Goal: Task Accomplishment & Management: Manage account settings

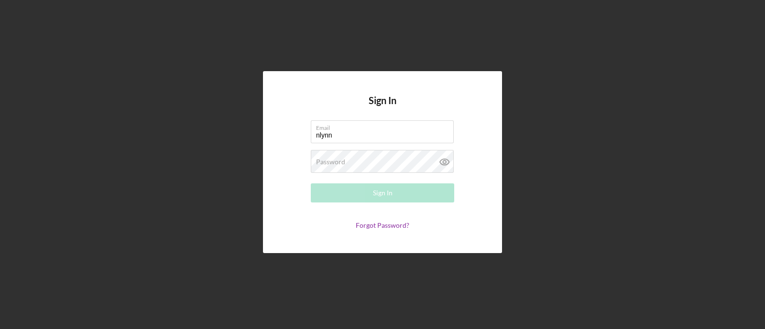
type input "nlynn@justinepetersen.org"
click at [337, 143] on input "nlynn@justinepetersen.org" at bounding box center [382, 131] width 143 height 23
click at [331, 162] on label "Password" at bounding box center [330, 162] width 29 height 8
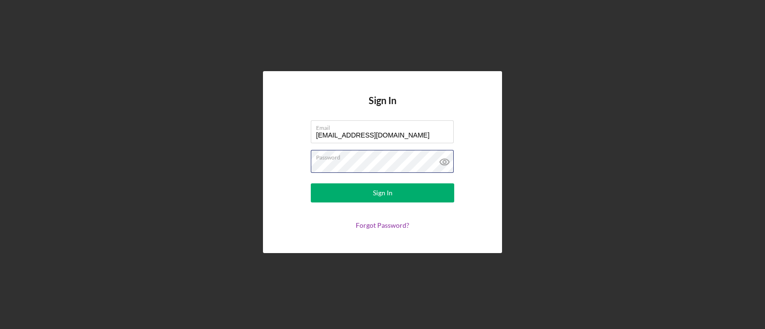
click at [311, 184] on button "Sign In" at bounding box center [382, 193] width 143 height 19
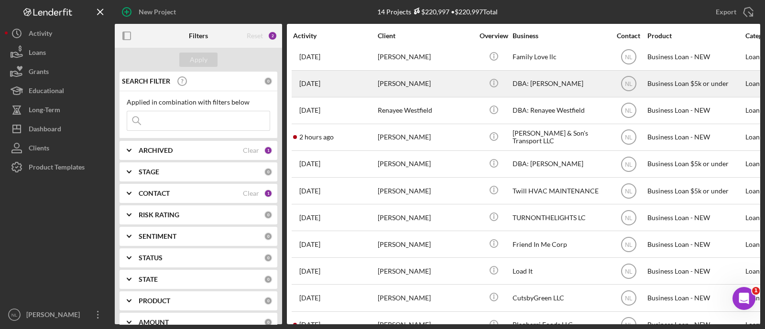
scroll to position [109, 0]
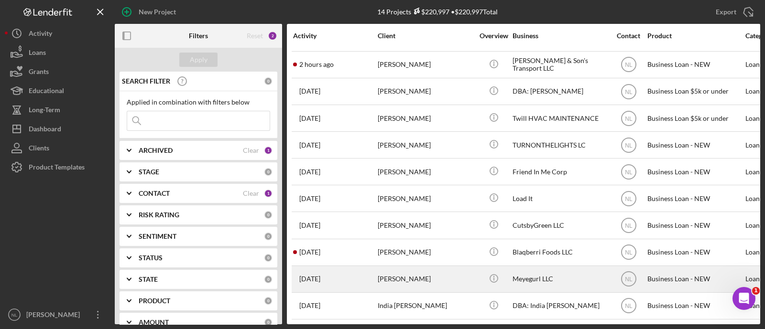
click at [425, 269] on div "Devondre Dupree" at bounding box center [426, 279] width 96 height 25
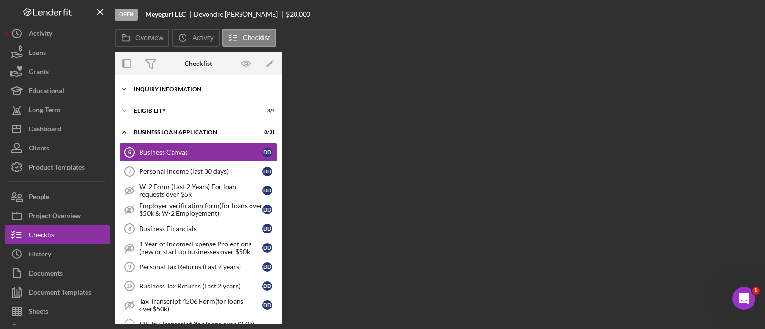
click at [165, 87] on div "INQUIRY INFORMATION" at bounding box center [202, 90] width 136 height 6
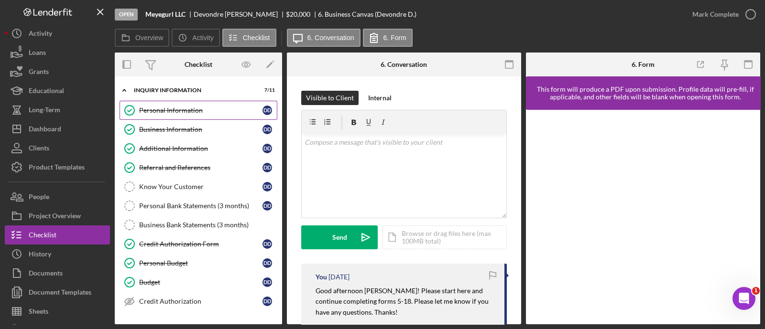
click at [172, 108] on div "Personal Information" at bounding box center [200, 111] width 123 height 8
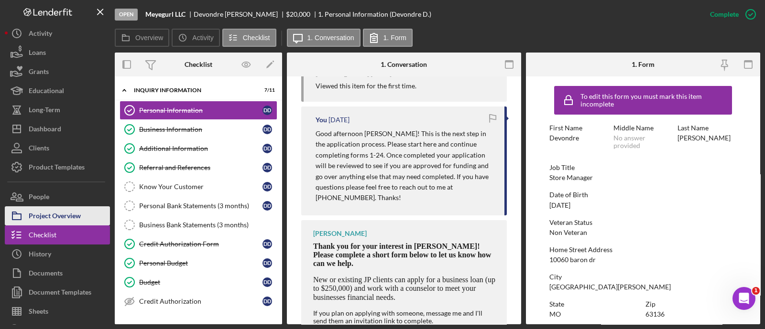
click at [61, 218] on div "Project Overview" at bounding box center [55, 218] width 52 height 22
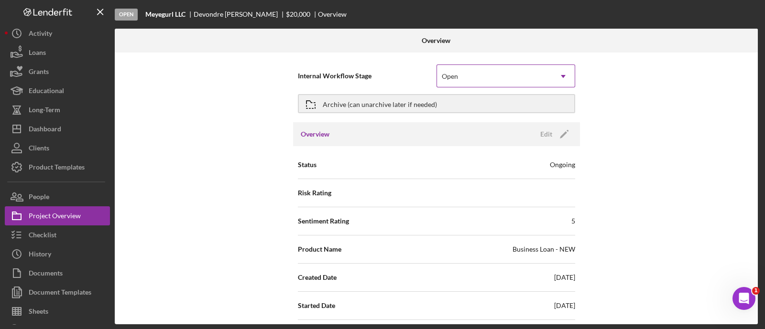
click at [512, 82] on div "Open" at bounding box center [494, 76] width 115 height 22
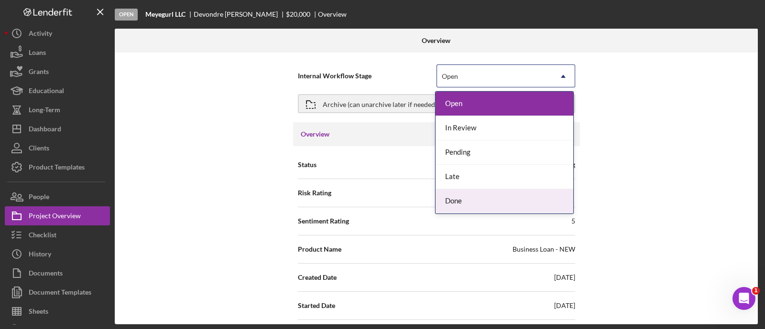
click at [466, 200] on div "Done" at bounding box center [505, 201] width 138 height 24
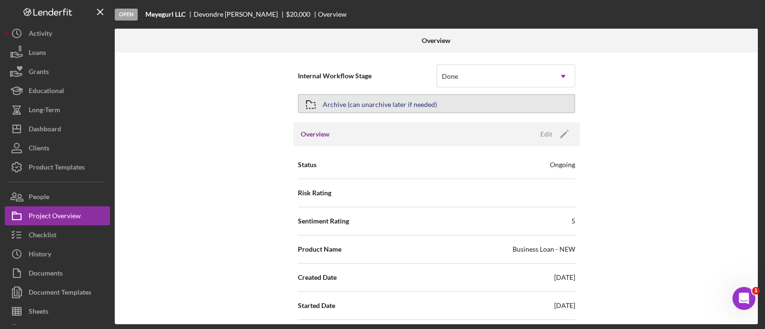
click at [348, 108] on div "Archive (can unarchive later if needed)" at bounding box center [380, 103] width 114 height 17
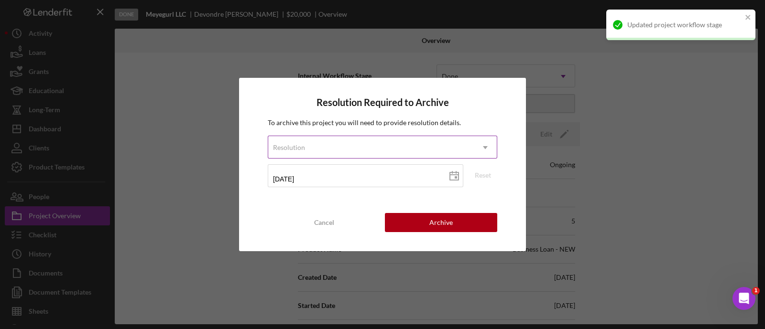
click at [359, 146] on div "Resolution" at bounding box center [371, 148] width 206 height 22
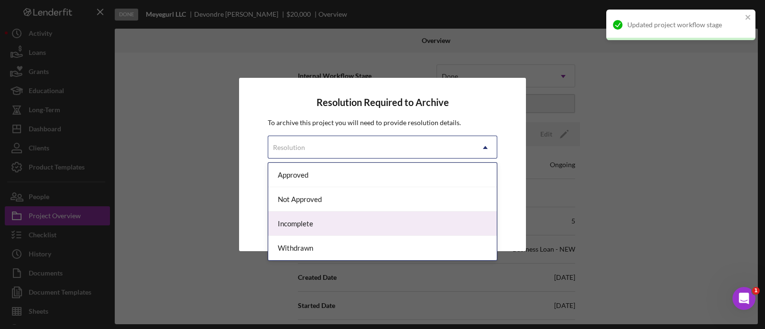
click at [335, 232] on div "Incomplete" at bounding box center [382, 224] width 229 height 24
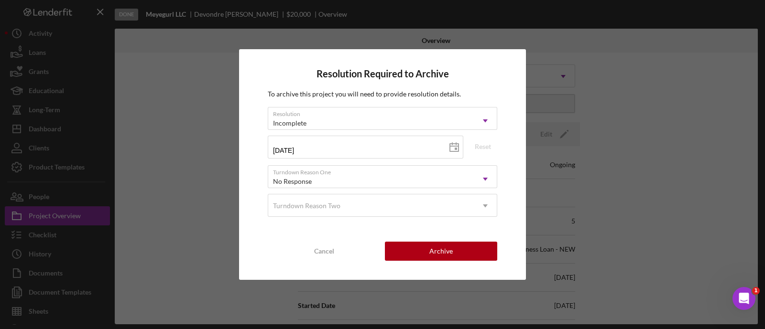
click at [408, 232] on div "Resolution Required to Archive To archive this project you will need to provide…" at bounding box center [382, 164] width 287 height 231
click at [405, 251] on button "Archive" at bounding box center [441, 251] width 112 height 19
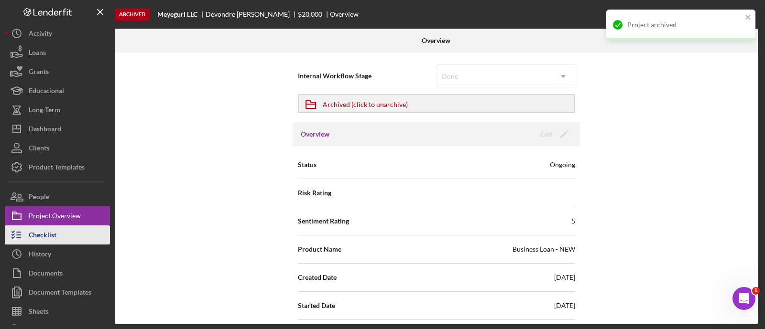
click at [79, 239] on button "Checklist" at bounding box center [57, 235] width 105 height 19
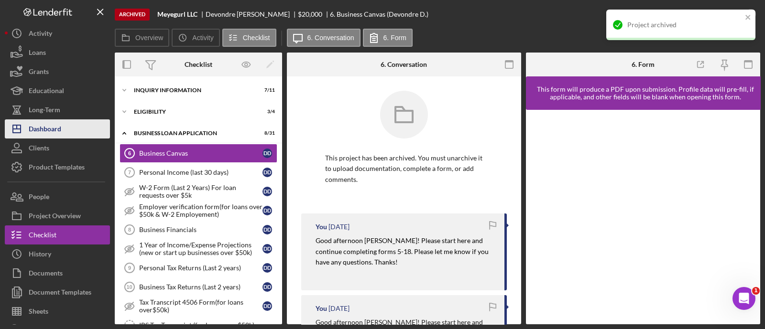
click at [57, 125] on div "Dashboard" at bounding box center [45, 131] width 33 height 22
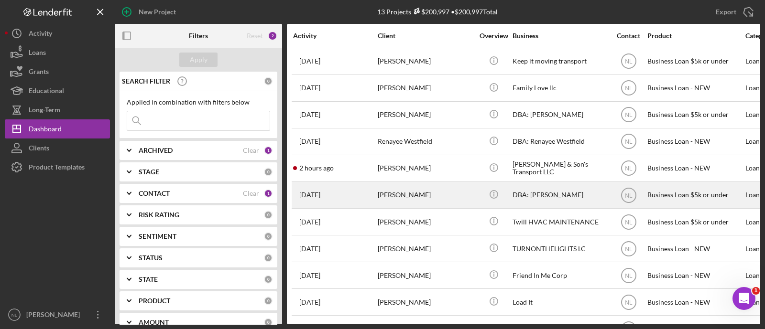
scroll to position [82, 0]
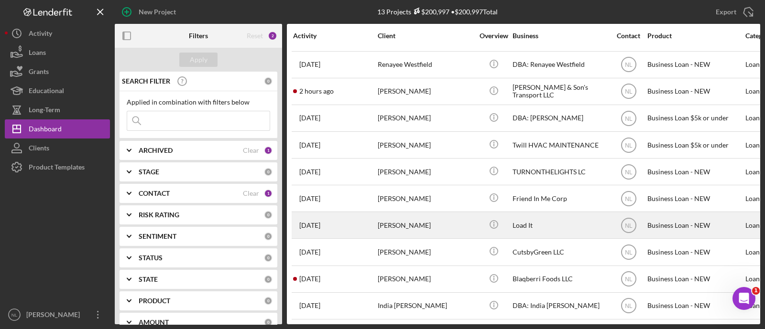
click at [409, 213] on div "[PERSON_NAME]" at bounding box center [426, 225] width 96 height 25
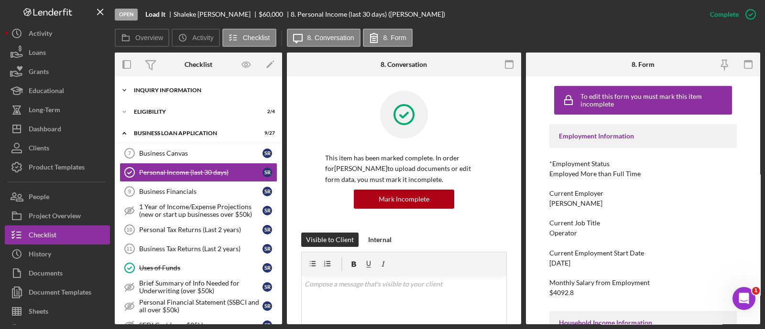
click at [163, 93] on div "Icon/Expander INQUIRY INFORMATION 8 / 11" at bounding box center [198, 90] width 167 height 19
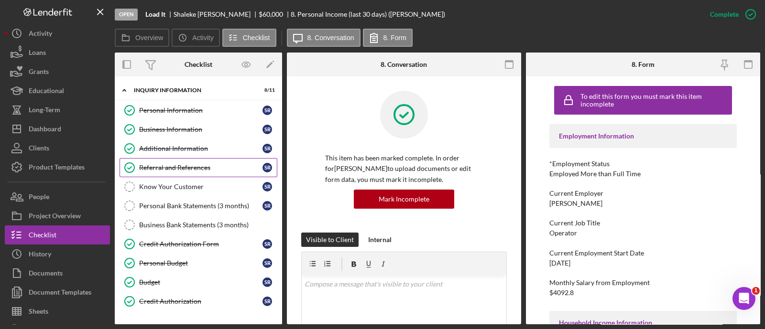
click at [192, 175] on link "Referral and References Referral and References S R" at bounding box center [199, 167] width 158 height 19
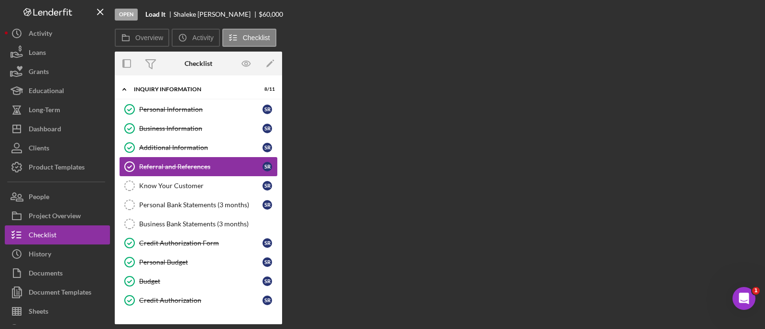
scroll to position [23, 0]
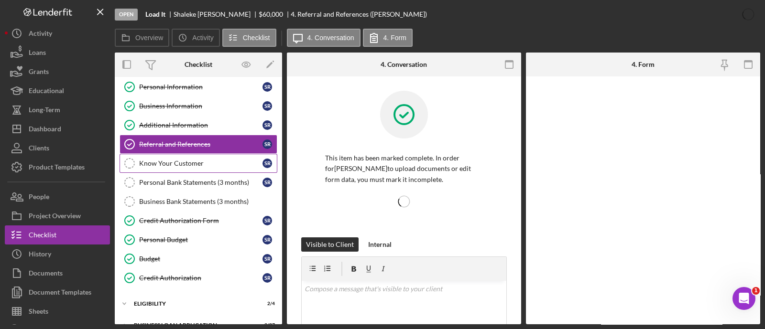
click at [189, 154] on link "Know Your Customer Know Your Customer S R" at bounding box center [199, 163] width 158 height 19
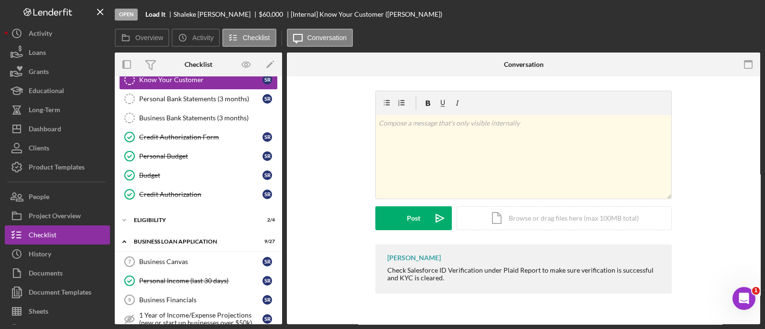
scroll to position [119, 0]
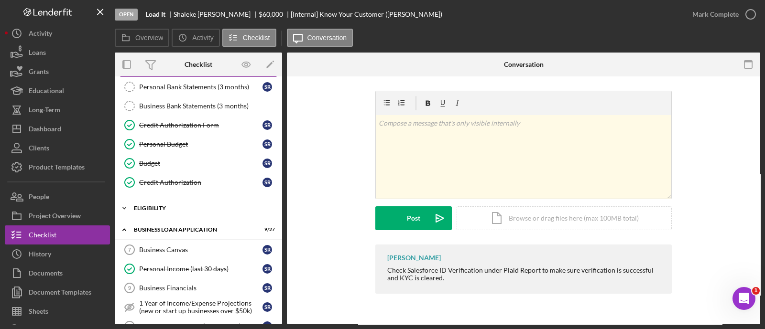
click at [180, 213] on div "Icon/Expander ELIGIBILITY 2 / 4" at bounding box center [198, 208] width 167 height 19
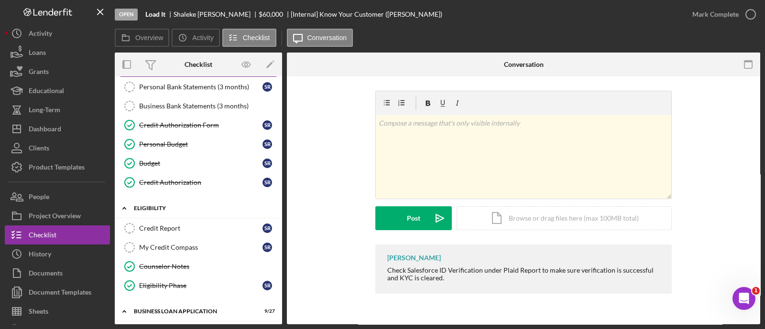
scroll to position [186, 0]
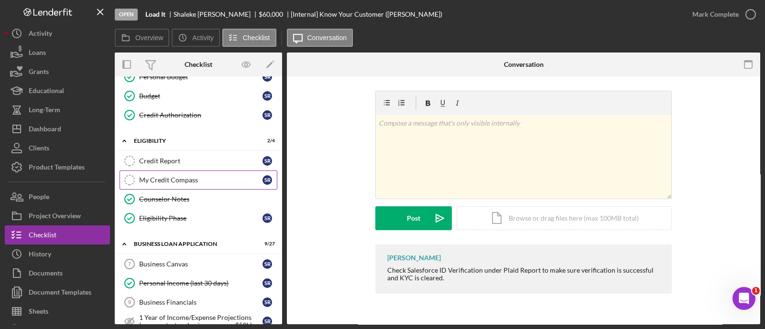
click at [174, 180] on div "My Credit Compass" at bounding box center [200, 180] width 123 height 8
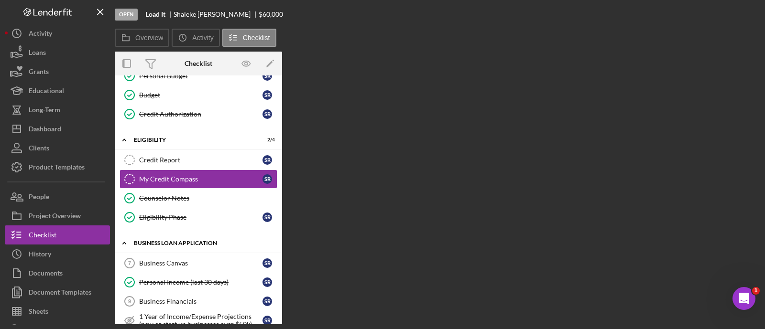
click at [179, 250] on div "Icon/Expander BUSINESS LOAN APPLICATION 9 / 27" at bounding box center [198, 244] width 167 height 20
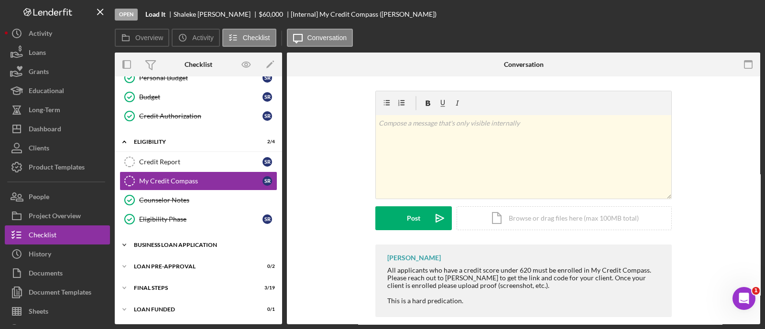
scroll to position [183, 0]
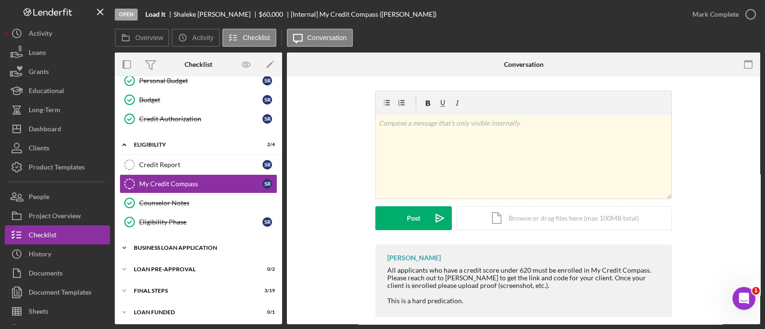
click at [179, 250] on div "Icon/Expander BUSINESS LOAN APPLICATION 9 / 27" at bounding box center [198, 248] width 167 height 19
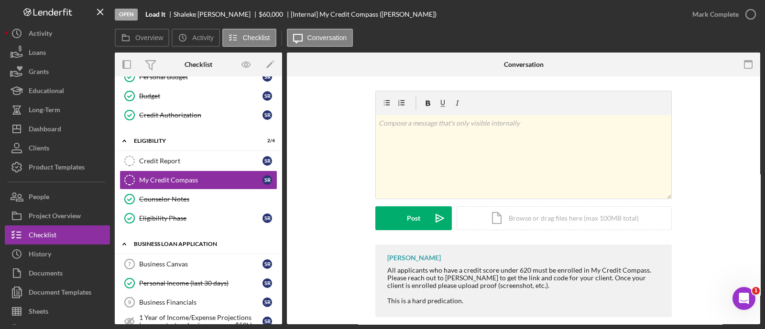
scroll to position [376, 0]
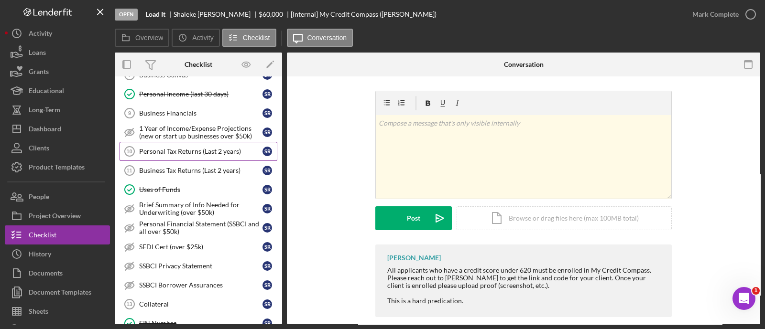
click at [159, 148] on div "Personal Tax Returns (Last 2 years)" at bounding box center [200, 152] width 123 height 8
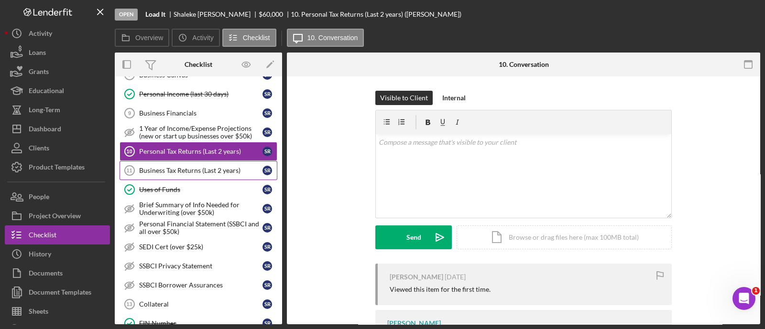
click at [170, 167] on div "Business Tax Returns (Last 2 years)" at bounding box center [200, 171] width 123 height 8
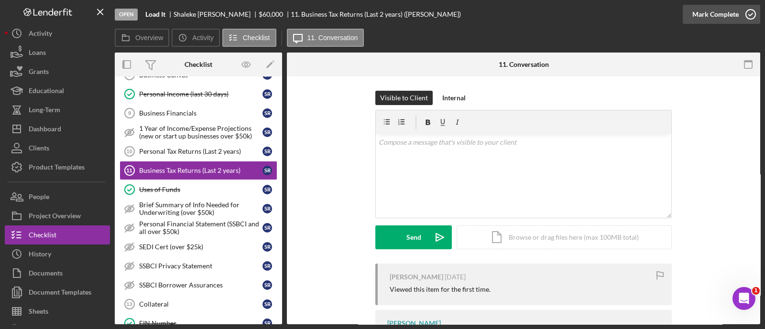
click at [703, 15] on div "Mark Complete" at bounding box center [715, 14] width 46 height 19
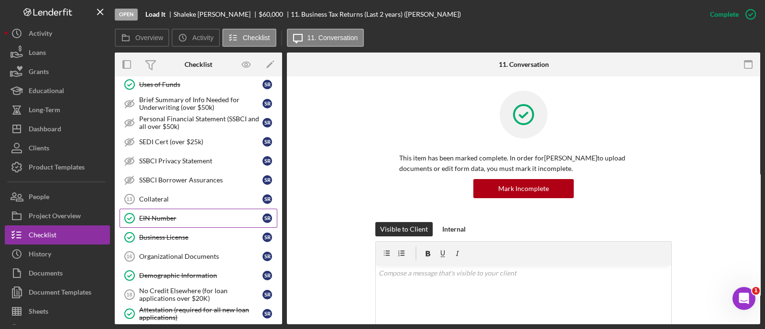
scroll to position [483, 0]
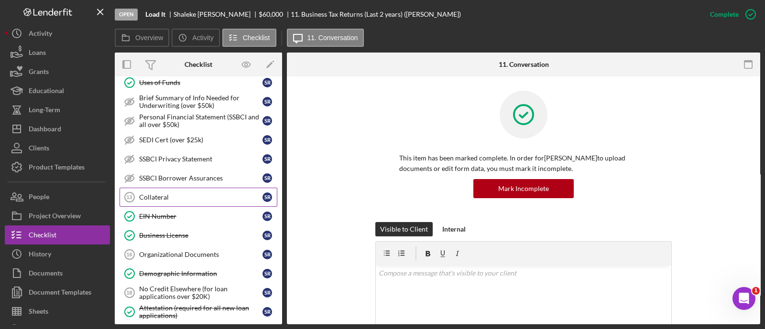
click at [156, 195] on div "Collateral" at bounding box center [200, 198] width 123 height 8
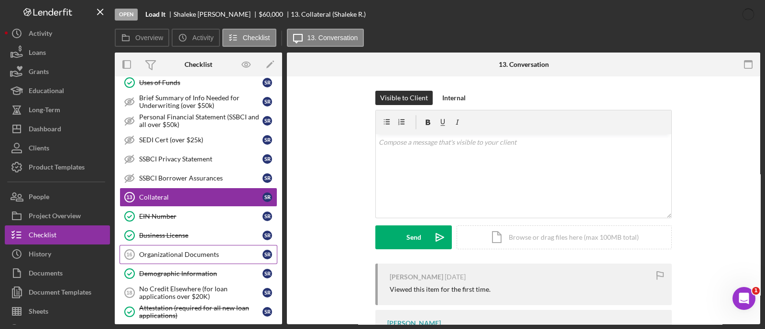
click at [176, 251] on div "Organizational Documents" at bounding box center [200, 255] width 123 height 8
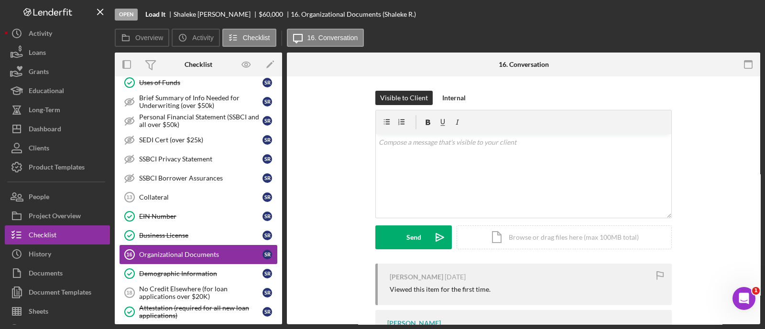
scroll to position [565, 0]
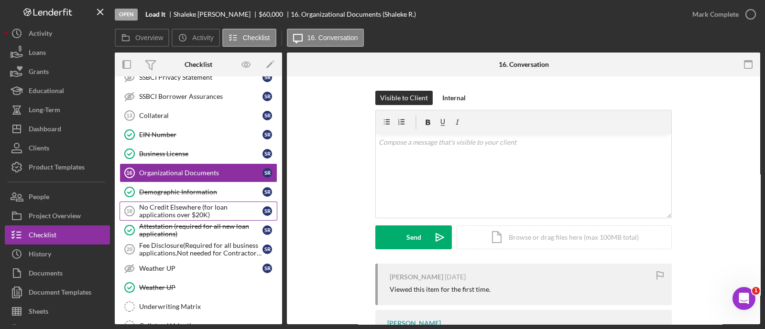
click at [172, 204] on div "No Credit Elsewhere (for loan applications over $20K)" at bounding box center [200, 211] width 123 height 15
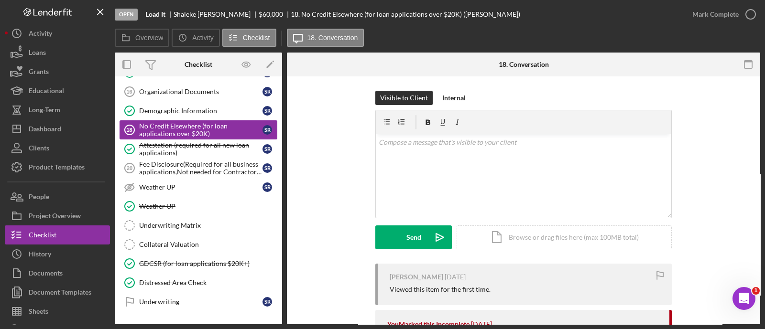
scroll to position [647, 0]
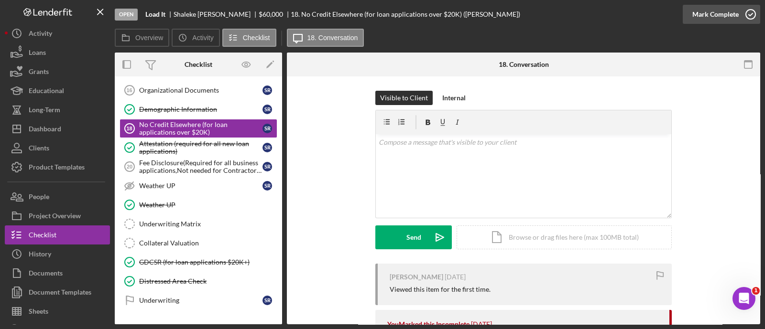
click at [739, 14] on icon "button" at bounding box center [751, 14] width 24 height 24
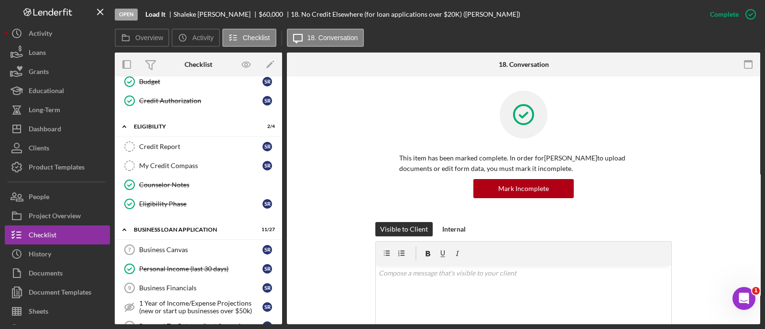
scroll to position [237, 0]
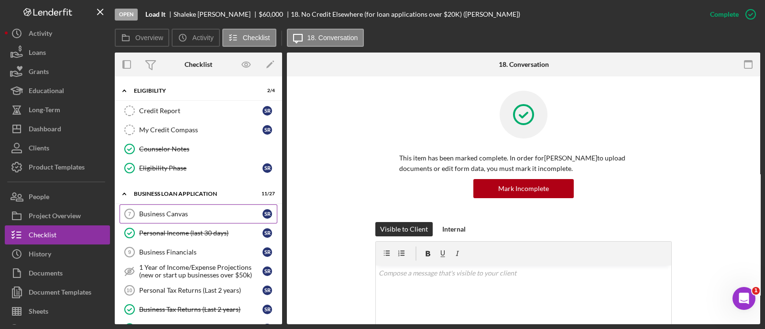
click at [173, 210] on div "Business Canvas" at bounding box center [200, 214] width 123 height 8
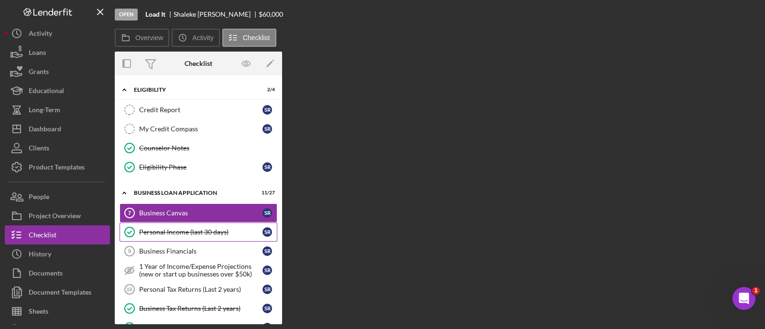
click at [173, 223] on link "Personal Income (last 30 days) Personal Income (last 30 days) S R" at bounding box center [199, 232] width 158 height 19
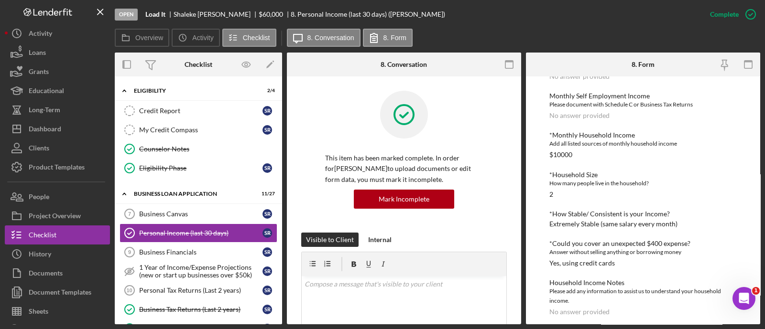
scroll to position [296, 0]
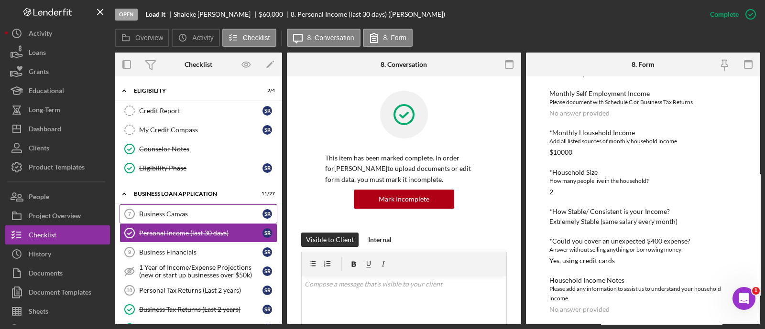
click at [173, 207] on link "Business Canvas 7 Business Canvas S R" at bounding box center [199, 214] width 158 height 19
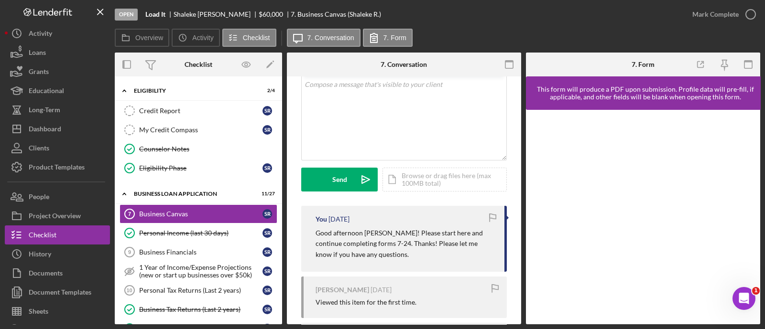
scroll to position [60, 0]
click at [332, 242] on p "Good afternoon Ms Russell! Please start here and continue completing forms 7-24…" at bounding box center [405, 242] width 179 height 32
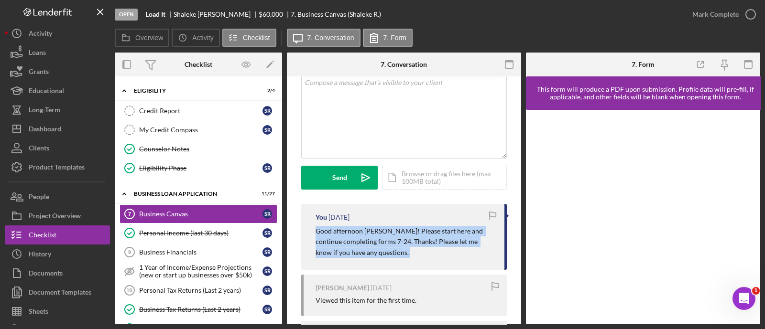
click at [332, 242] on p "Good afternoon Ms Russell! Please start here and continue completing forms 7-24…" at bounding box center [405, 242] width 179 height 32
copy div "Good afternoon Ms Russell! Please start here and continue completing forms 7-24…"
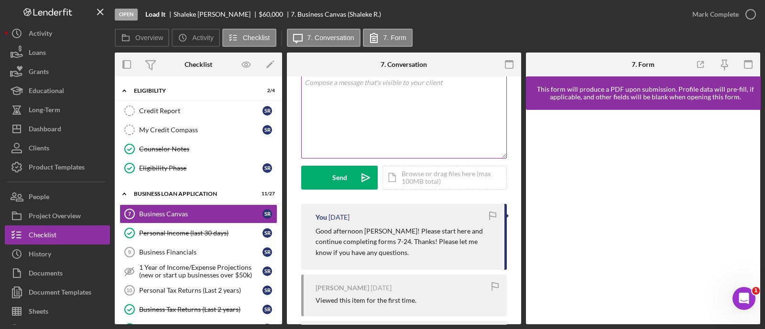
click at [341, 114] on div "v Color teal Color pink Remove color Add row above Add row below Add column bef…" at bounding box center [404, 117] width 205 height 84
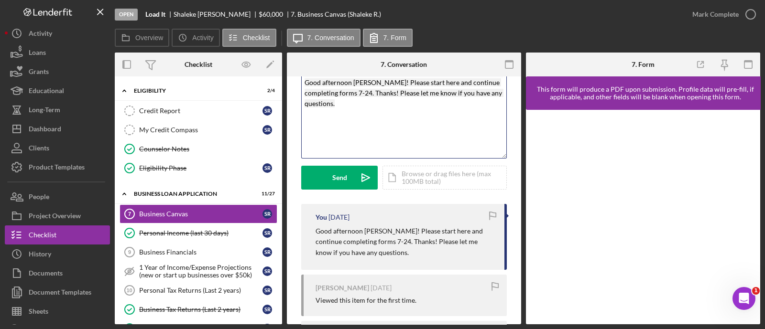
scroll to position [0, 0]
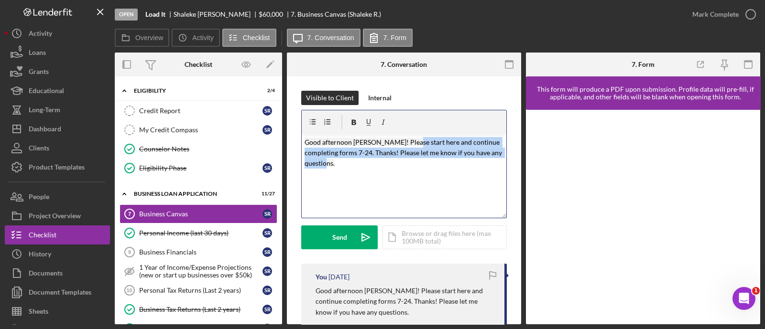
drag, startPoint x: 366, startPoint y: 163, endPoint x: 407, endPoint y: 140, distance: 47.3
click at [407, 140] on p "Good afternoon Ms Russell! Please start here and continue completing forms 7-24…" at bounding box center [404, 153] width 199 height 32
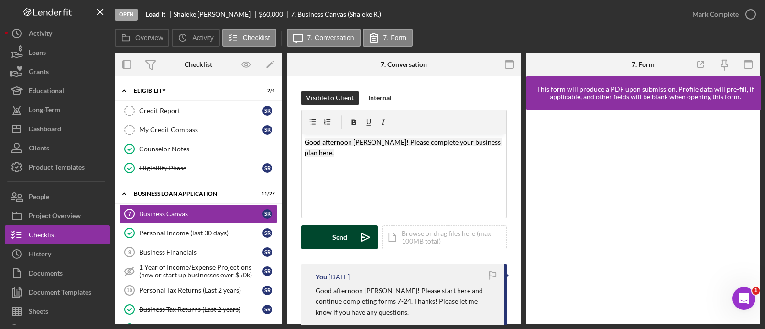
click at [349, 243] on button "Send Icon/icon-invite-send" at bounding box center [339, 238] width 76 height 24
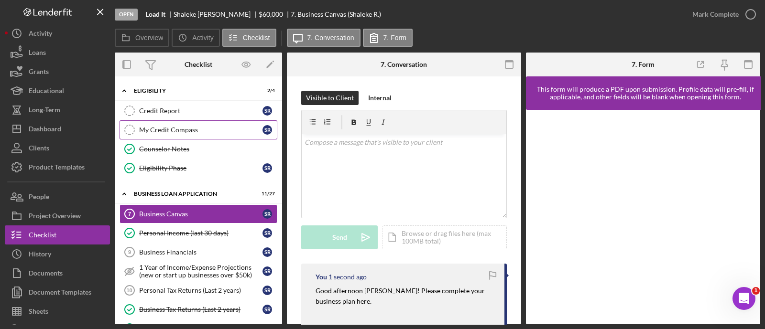
click at [184, 136] on link "My Credit Compass My Credit Compass S R" at bounding box center [199, 129] width 158 height 19
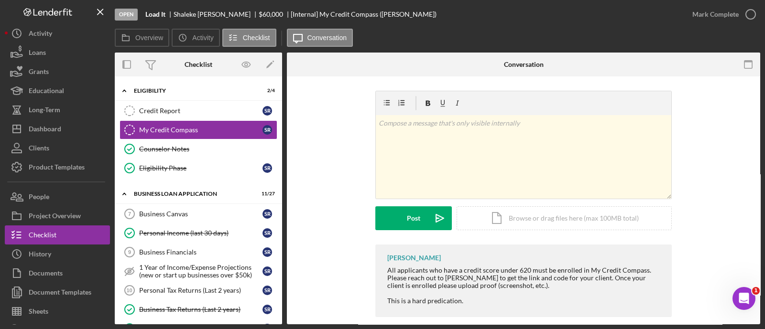
drag, startPoint x: 184, startPoint y: 136, endPoint x: 485, endPoint y: 67, distance: 309.3
click at [485, 67] on div "Overview Internal Workflow Stage Open Icon/Dropdown Arrow Archive (can unarchiv…" at bounding box center [437, 189] width 645 height 272
click at [727, 20] on div "Mark Complete" at bounding box center [715, 14] width 46 height 19
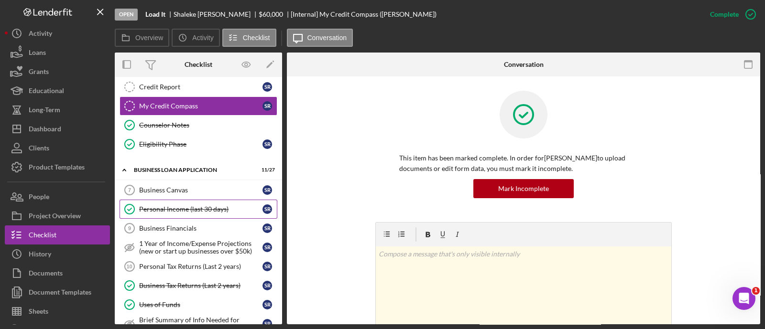
scroll to position [262, 0]
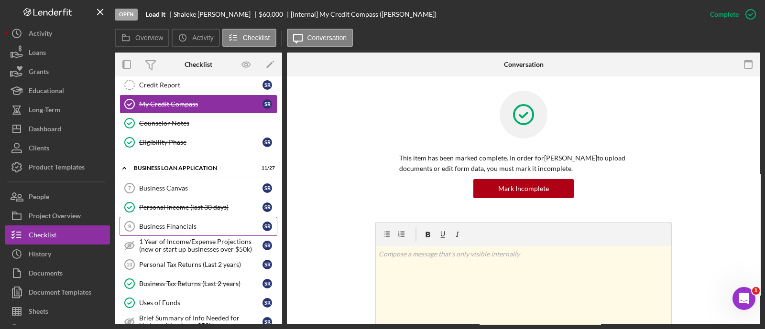
click at [160, 218] on link "Business Financials 9 Business Financials S R" at bounding box center [199, 226] width 158 height 19
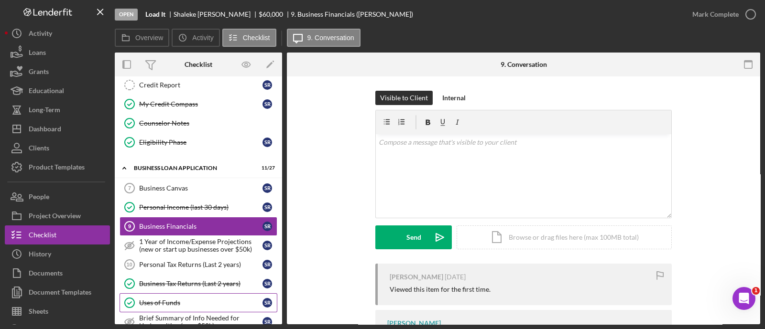
scroll to position [372, 0]
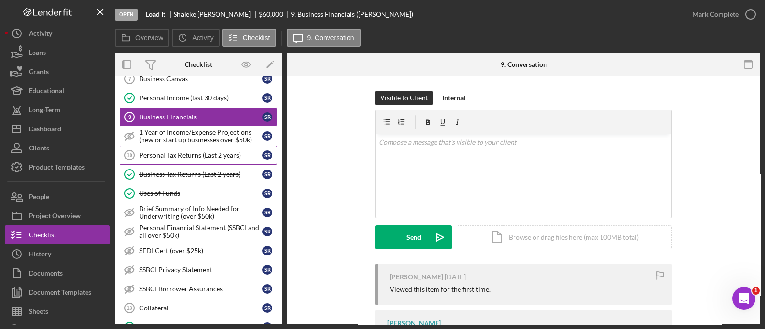
click at [152, 156] on link "Personal Tax Returns (Last 2 years) 10 Personal Tax Returns (Last 2 years) S R" at bounding box center [199, 155] width 158 height 19
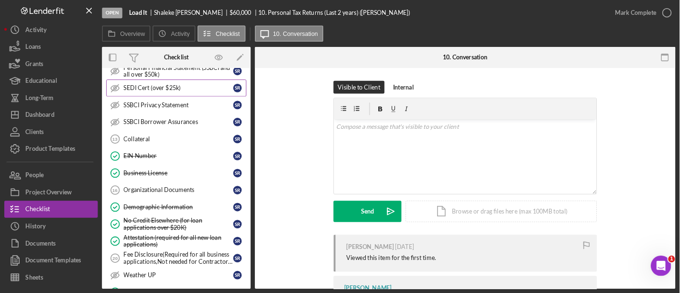
scroll to position [637, 0]
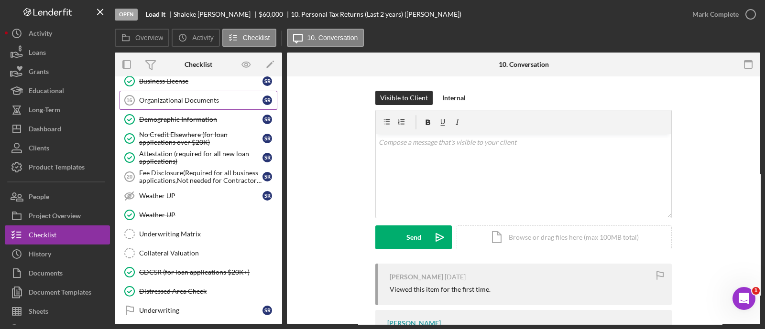
click at [165, 99] on link "Organizational Documents 16 Organizational Documents S R" at bounding box center [199, 100] width 158 height 19
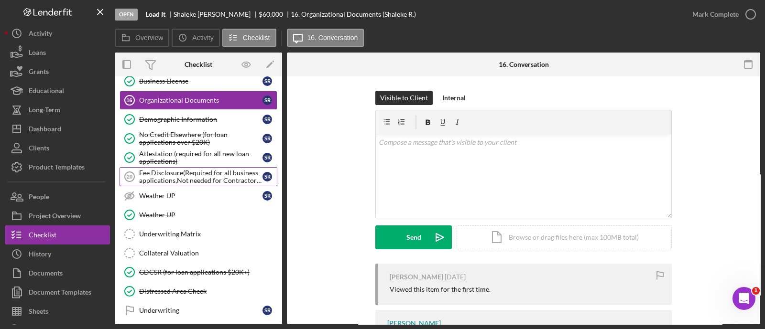
click at [151, 169] on div "Fee Disclosure(Required for all business applications,Not needed for Contractor…" at bounding box center [200, 176] width 123 height 15
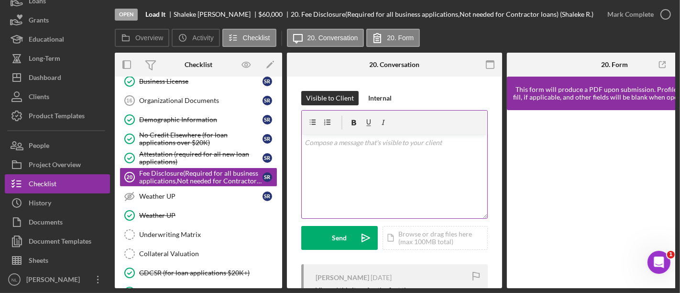
click at [333, 181] on div "v Color teal Color pink Remove color Add row above Add row below Add column bef…" at bounding box center [394, 176] width 185 height 84
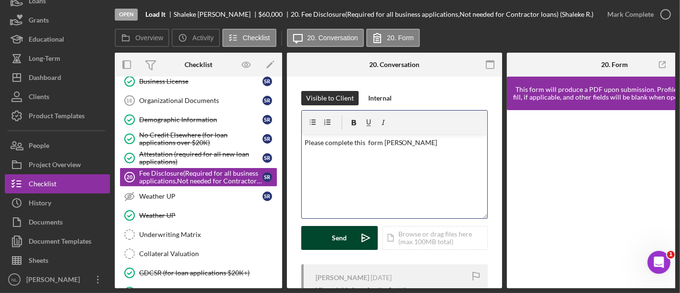
click at [346, 230] on div "Send" at bounding box center [339, 238] width 15 height 24
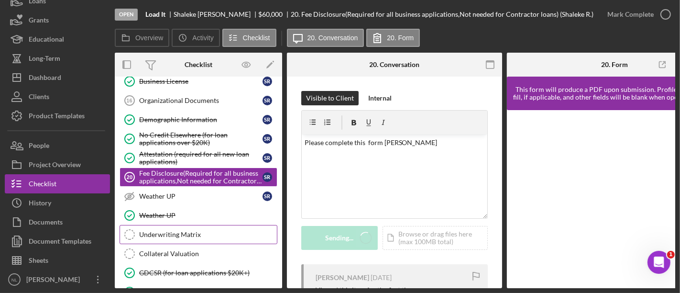
scroll to position [735, 0]
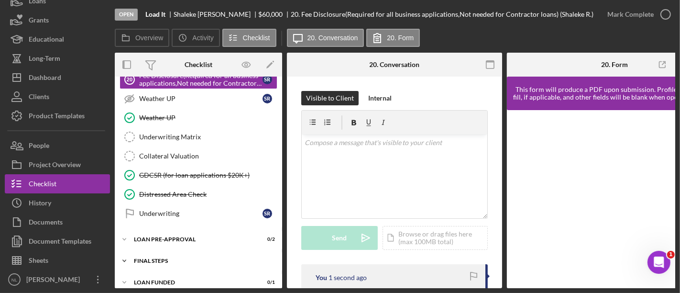
click at [194, 258] on div "FINAL STEPS" at bounding box center [202, 261] width 136 height 6
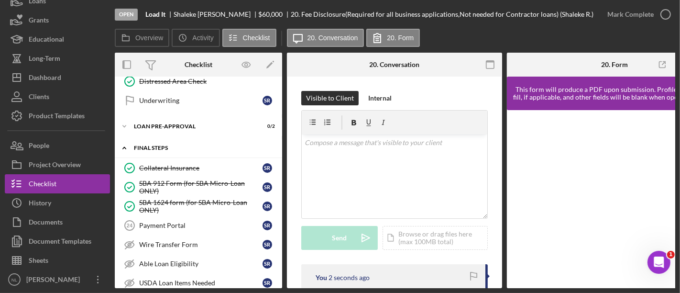
scroll to position [853, 0]
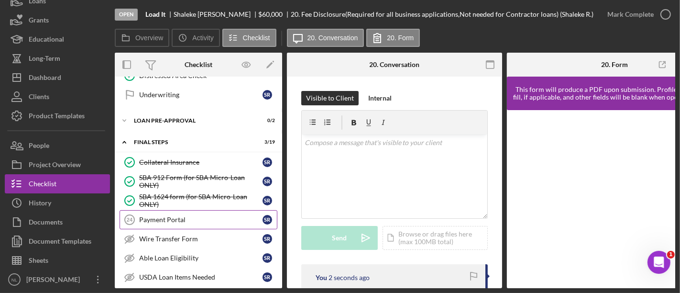
click at [174, 210] on link "Payment Portal 24 Payment Portal S R" at bounding box center [199, 219] width 158 height 19
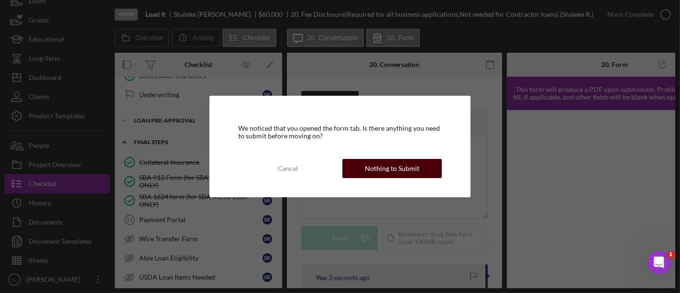
click at [411, 165] on div "Nothing to Submit" at bounding box center [392, 168] width 55 height 19
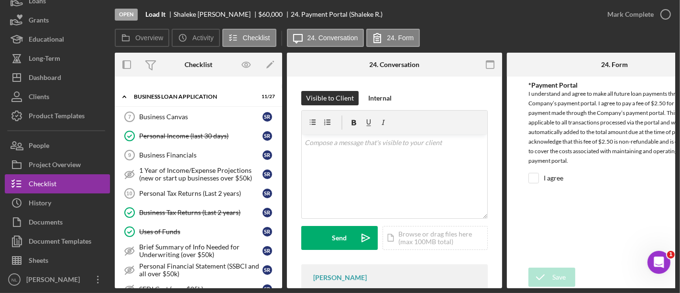
scroll to position [335, 0]
click at [179, 152] on div "Business Financials" at bounding box center [200, 155] width 123 height 8
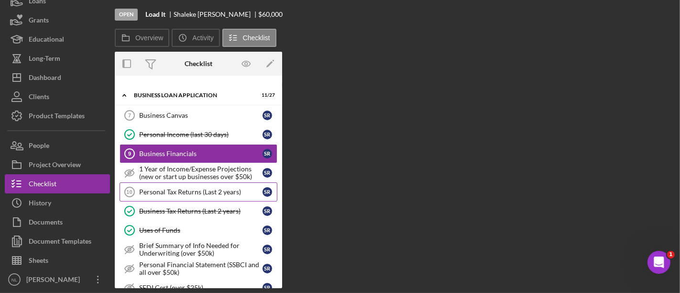
click at [187, 191] on link "Personal Tax Returns (Last 2 years) 10 Personal Tax Returns (Last 2 years) S R" at bounding box center [199, 191] width 158 height 19
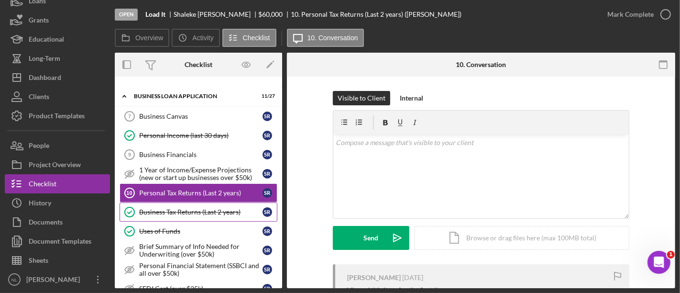
click at [191, 208] on div "Business Tax Returns (Last 2 years)" at bounding box center [200, 212] width 123 height 8
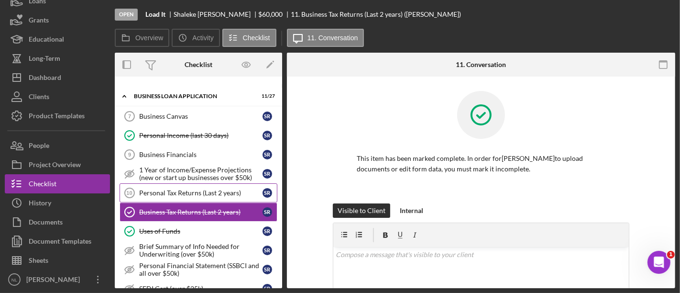
click at [195, 189] on div "Personal Tax Returns (Last 2 years)" at bounding box center [200, 193] width 123 height 8
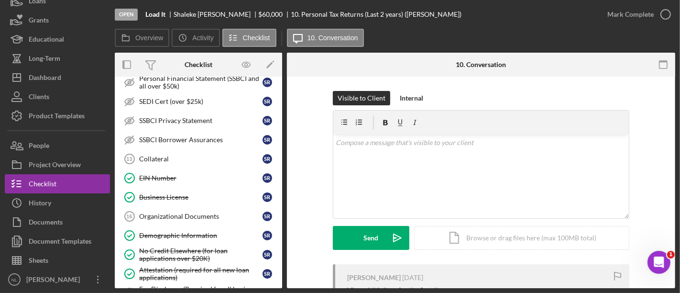
scroll to position [539, 0]
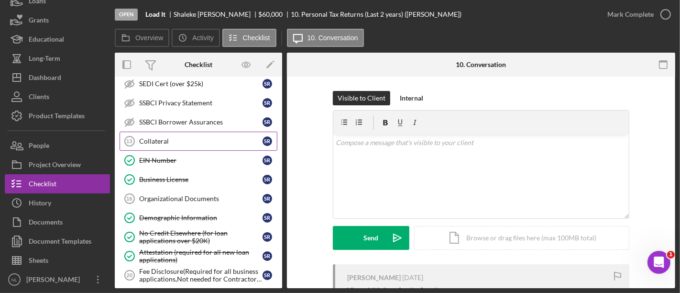
click at [174, 141] on link "Collateral 13 Collateral S R" at bounding box center [199, 140] width 158 height 19
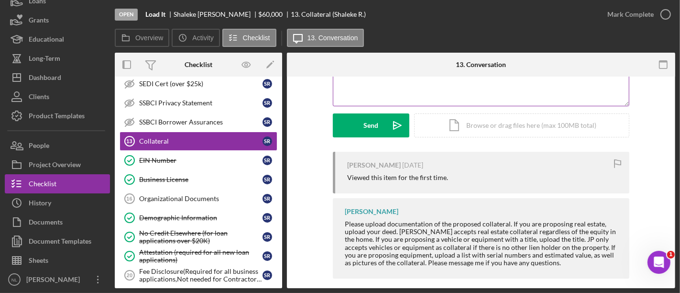
scroll to position [121, 0]
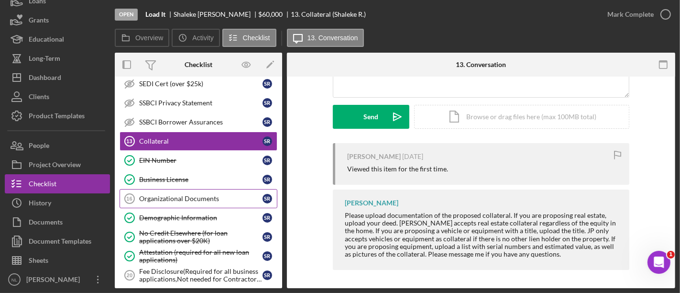
click at [185, 195] on div "Organizational Documents" at bounding box center [200, 199] width 123 height 8
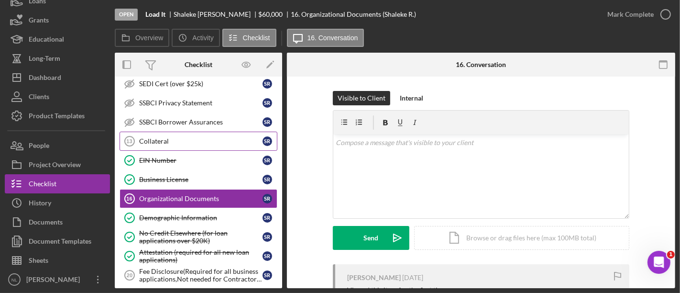
click at [180, 137] on div "Collateral" at bounding box center [200, 141] width 123 height 8
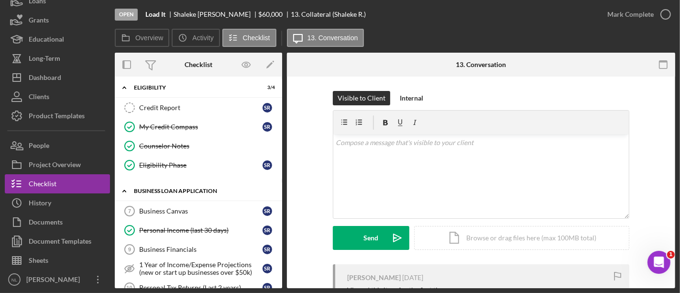
scroll to position [243, 0]
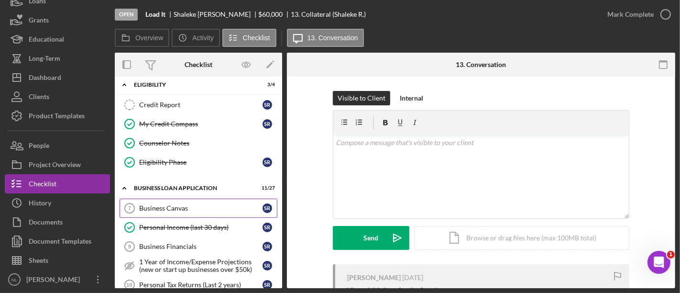
click at [229, 209] on link "Business Canvas 7 Business Canvas S R" at bounding box center [199, 207] width 158 height 19
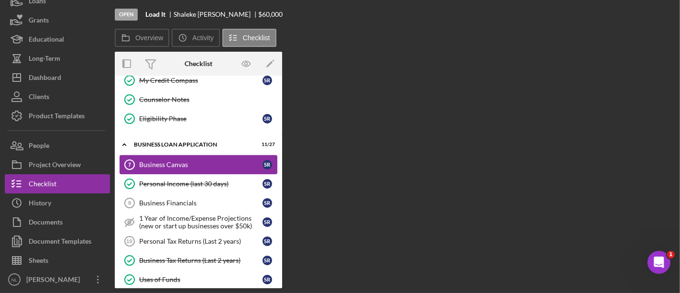
scroll to position [318, 0]
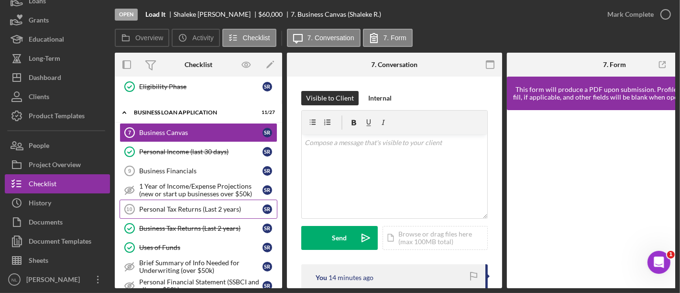
click at [227, 206] on div "Personal Tax Returns (Last 2 years)" at bounding box center [200, 209] width 123 height 8
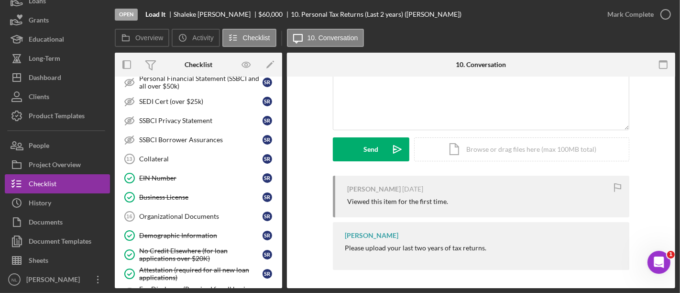
scroll to position [547, 0]
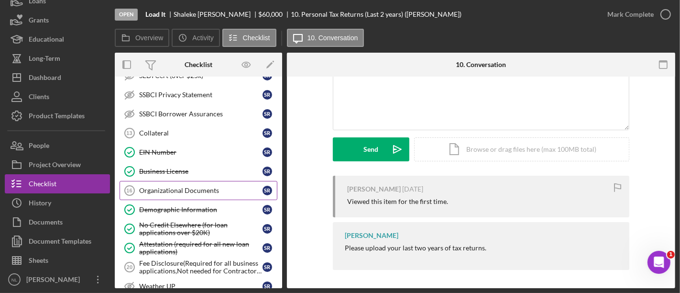
click at [207, 186] on div "Organizational Documents" at bounding box center [200, 190] width 123 height 8
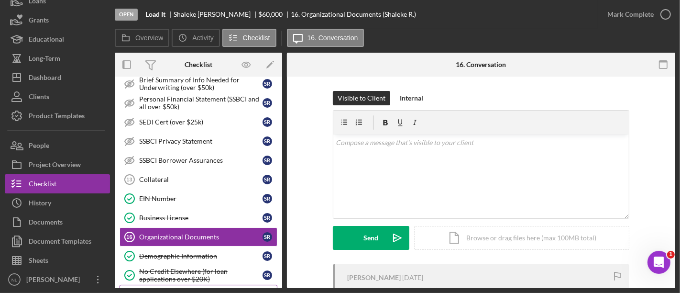
scroll to position [496, 0]
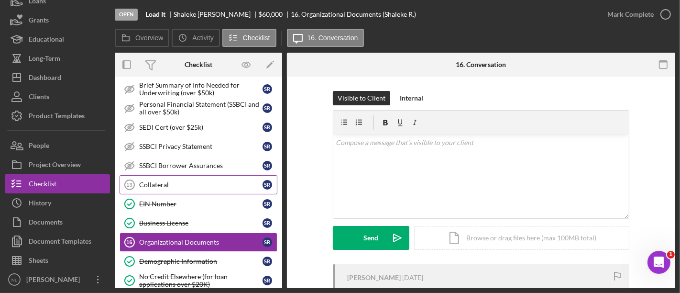
click at [185, 181] on div "Collateral" at bounding box center [200, 185] width 123 height 8
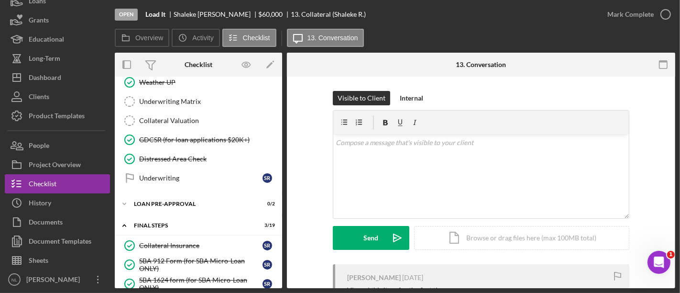
scroll to position [779, 0]
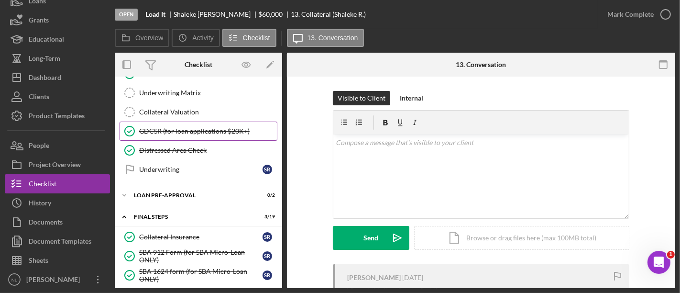
click at [161, 128] on link "GDCSR (for loan applications $20K+) GDCSR (for loan applications $20K+)" at bounding box center [199, 130] width 158 height 19
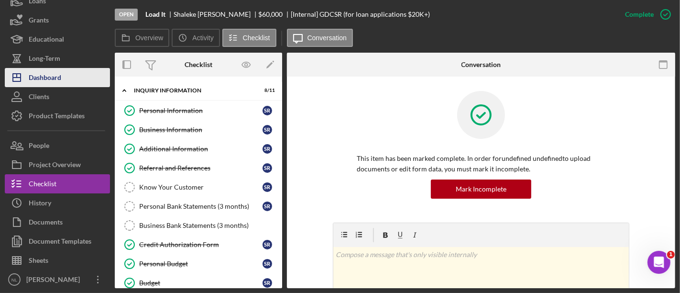
click at [63, 73] on button "Icon/Dashboard Dashboard" at bounding box center [57, 77] width 105 height 19
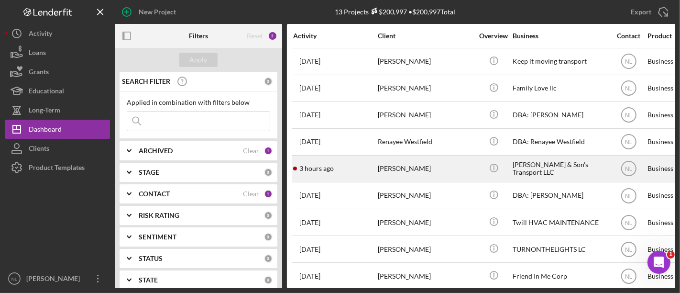
click at [421, 174] on div "[PERSON_NAME]" at bounding box center [426, 168] width 96 height 25
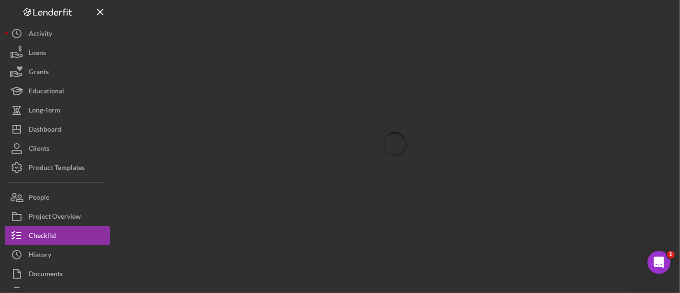
click at [117, 76] on div at bounding box center [395, 144] width 560 height 288
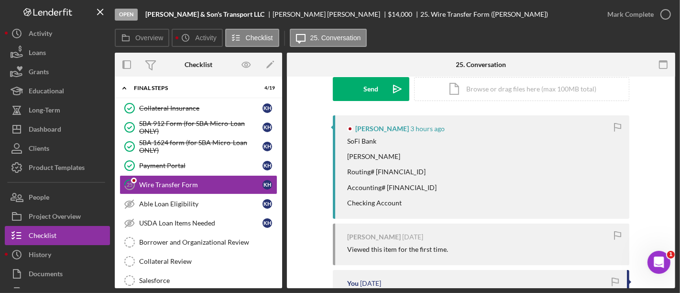
scroll to position [153, 0]
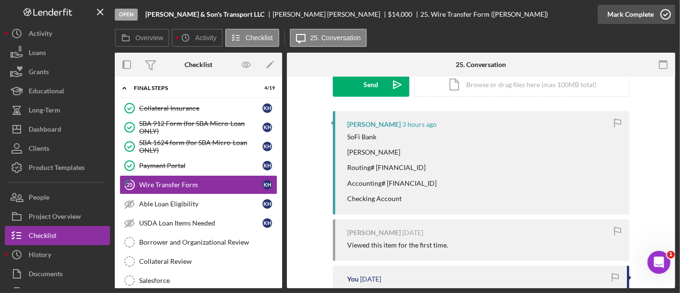
click at [633, 22] on div "Mark Complete" at bounding box center [630, 14] width 46 height 19
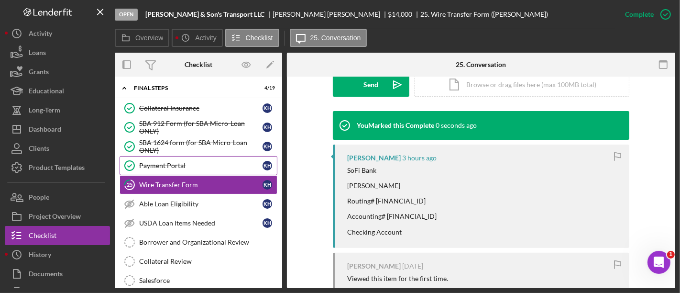
scroll to position [0, 0]
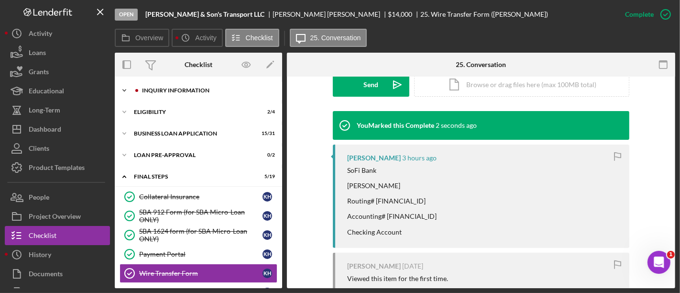
click at [160, 89] on div "INQUIRY INFORMATION" at bounding box center [206, 90] width 128 height 6
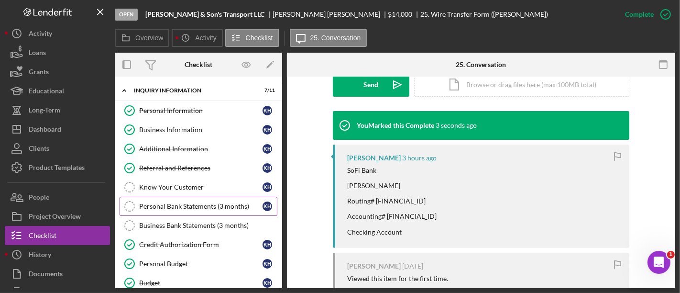
scroll to position [194, 0]
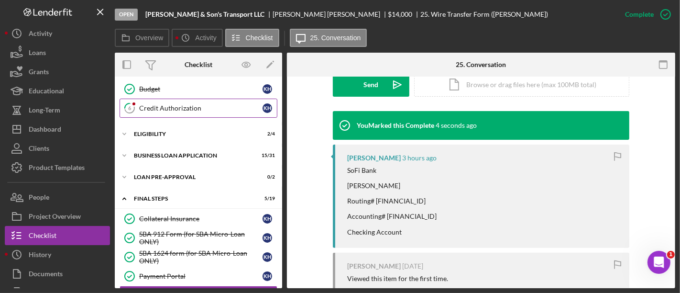
click at [164, 104] on div "Credit Authorization" at bounding box center [200, 108] width 123 height 8
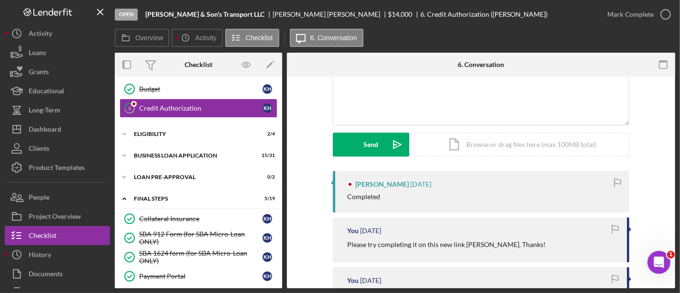
scroll to position [96, 0]
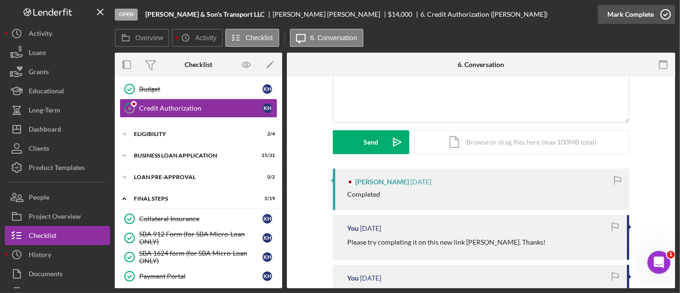
click at [634, 12] on div "Mark Complete" at bounding box center [630, 14] width 46 height 19
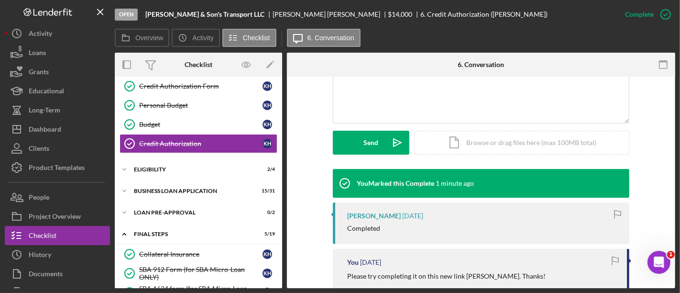
scroll to position [166, 0]
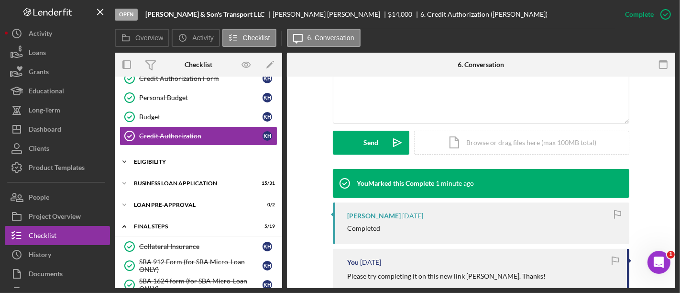
click at [153, 159] on div "ELIGIBILITY" at bounding box center [202, 162] width 136 height 6
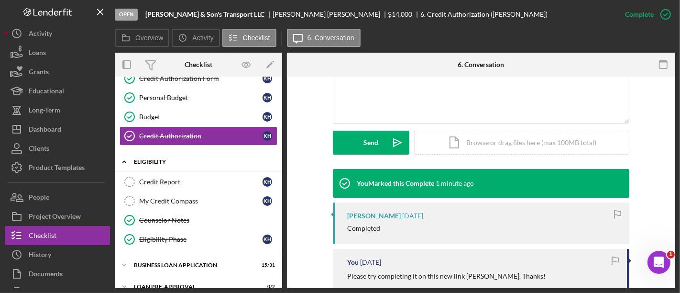
scroll to position [273, 0]
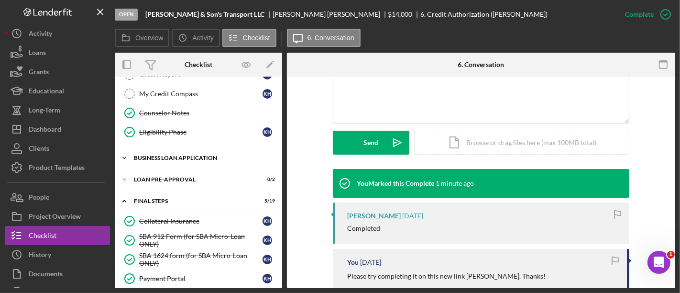
click at [154, 155] on div "BUSINESS LOAN APPLICATION" at bounding box center [202, 158] width 136 height 6
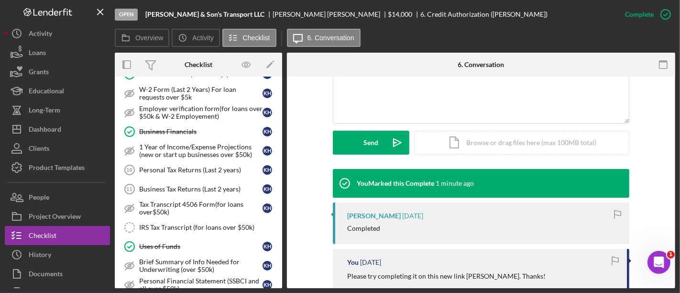
scroll to position [477, 0]
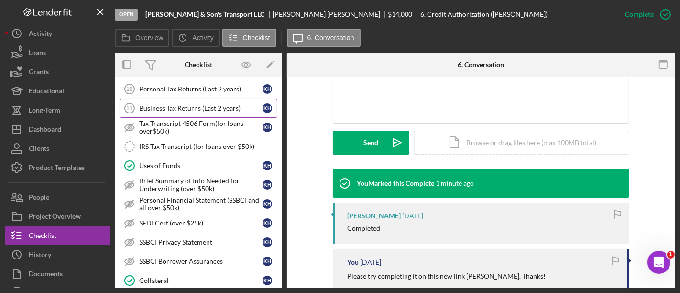
click at [174, 106] on div "Business Tax Returns (Last 2 years)" at bounding box center [200, 108] width 123 height 8
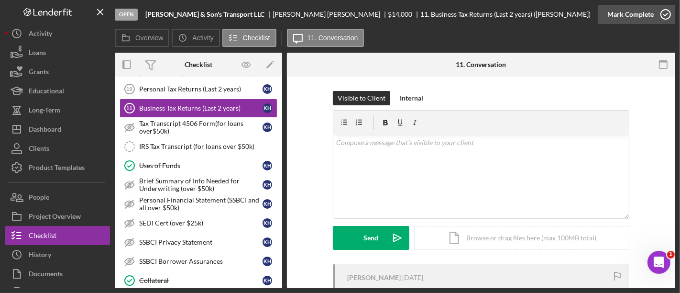
click at [630, 15] on div "Mark Complete" at bounding box center [630, 14] width 46 height 19
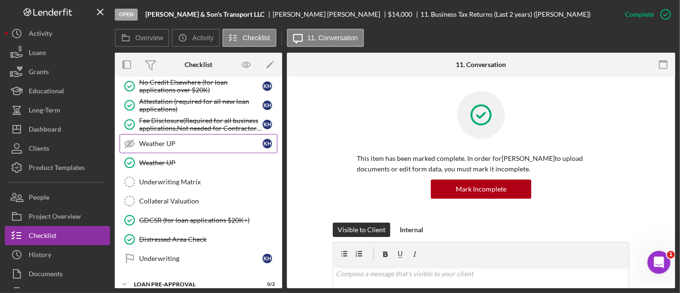
scroll to position [770, 0]
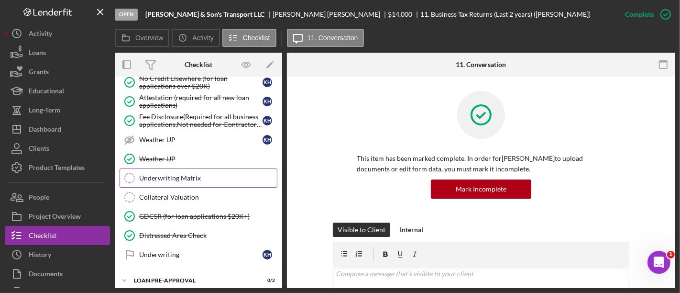
click at [190, 174] on div "Underwriting Matrix" at bounding box center [208, 178] width 138 height 8
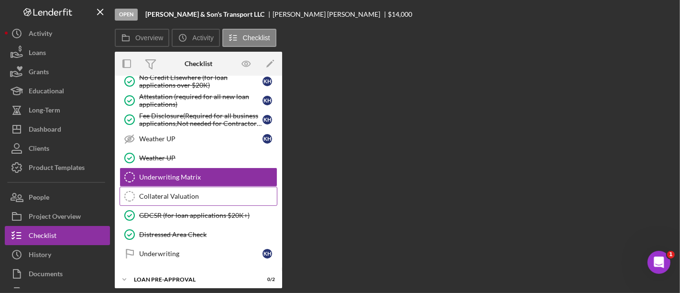
click at [183, 192] on div "Collateral Valuation" at bounding box center [208, 196] width 138 height 8
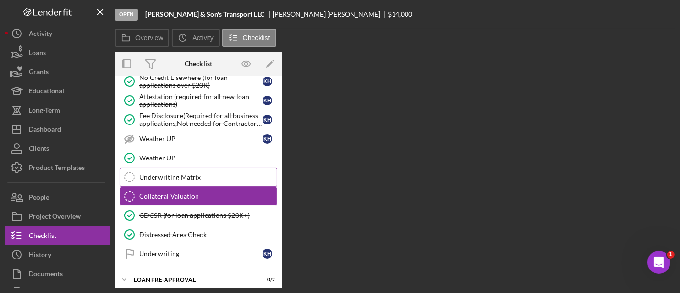
click at [181, 167] on link "Underwriting Matrix Underwriting Matrix" at bounding box center [199, 176] width 158 height 19
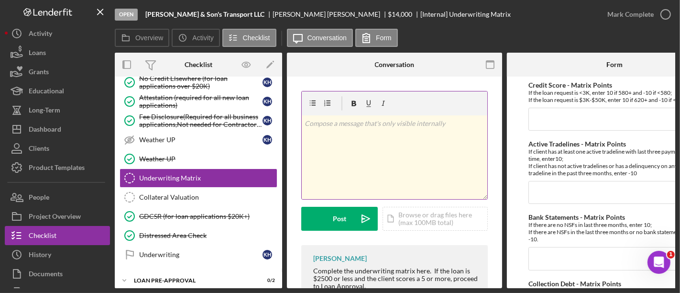
scroll to position [68, 0]
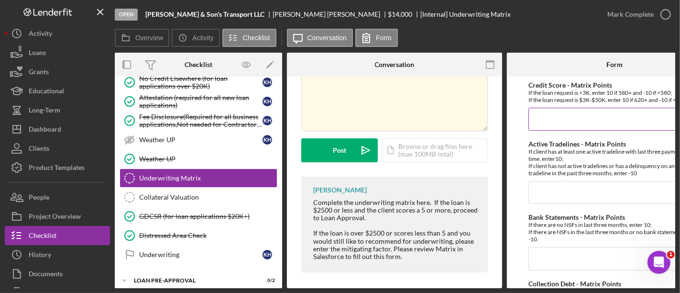
click at [544, 126] on input "Credit Score - Matrix Points" at bounding box center [614, 119] width 172 height 23
type input "="
type input "-10"
click at [547, 198] on input "Active Tradelines - Matrix Points" at bounding box center [614, 192] width 172 height 23
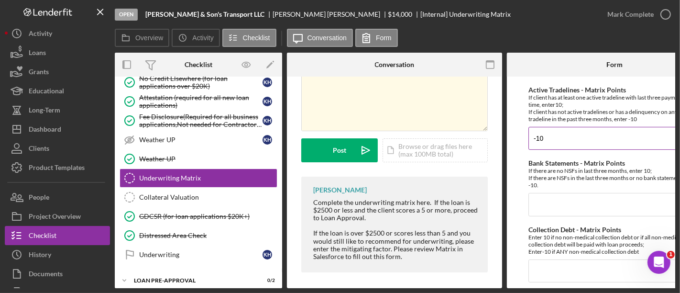
scroll to position [53, 0]
type input "-10"
click at [546, 200] on input "Bank Statements - Matrix Points" at bounding box center [614, 205] width 172 height 23
click at [545, 270] on input "Collection Debt - Matrix Points" at bounding box center [614, 271] width 172 height 23
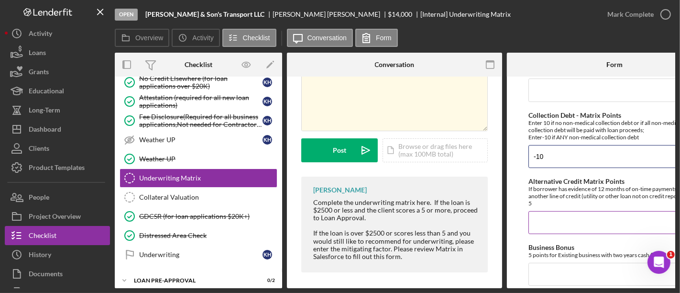
scroll to position [169, 0]
type input "-10"
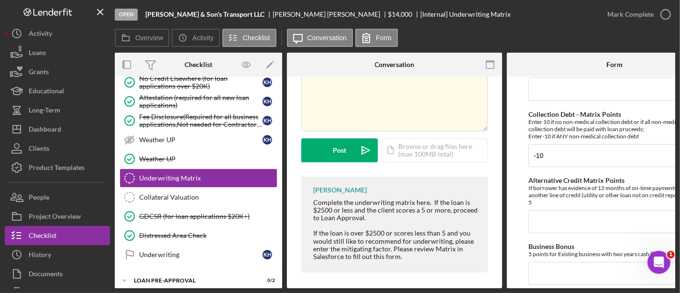
click at [539, 223] on input "Alternative Credit Matrix Points" at bounding box center [614, 221] width 172 height 23
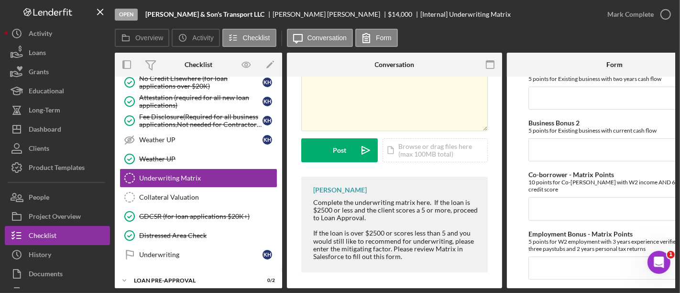
scroll to position [289, 0]
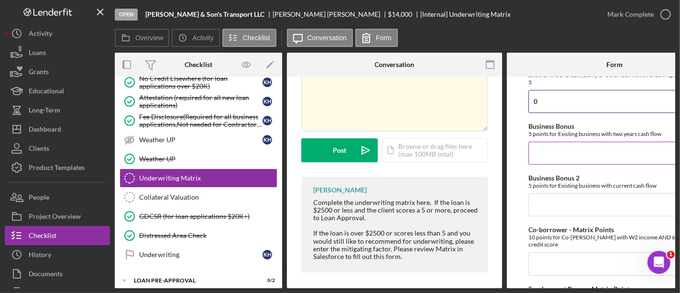
type input "0"
click at [570, 148] on input "Business Bonus" at bounding box center [614, 153] width 172 height 23
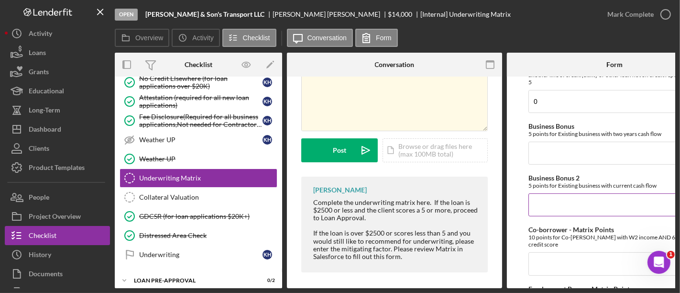
click at [555, 195] on input "Business Bonus 2" at bounding box center [614, 204] width 172 height 23
type input "5"
click at [544, 156] on input "Business Bonus" at bounding box center [614, 153] width 172 height 23
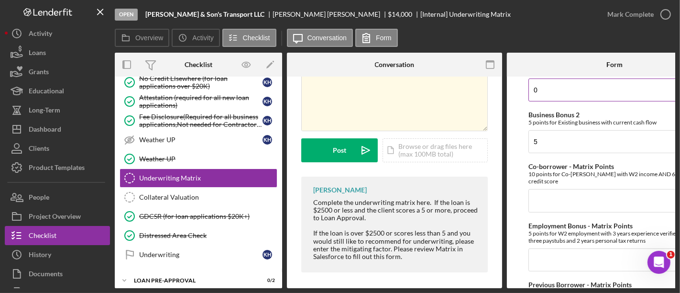
scroll to position [367, 0]
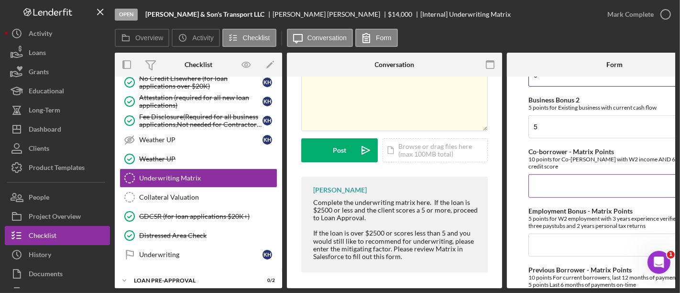
type input "0"
click at [542, 174] on input "Co-borrower - Matrix Points" at bounding box center [614, 185] width 172 height 23
type input "0"
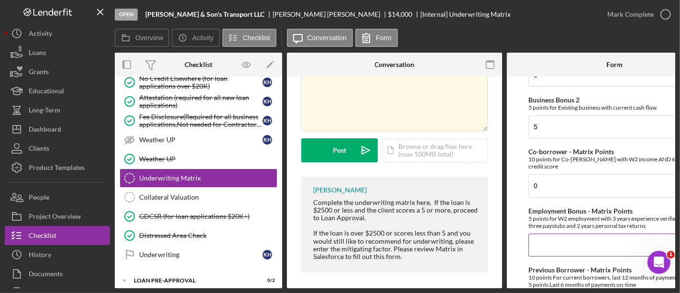
click at [549, 236] on input "Employment Bonus - Matrix Points" at bounding box center [614, 244] width 172 height 23
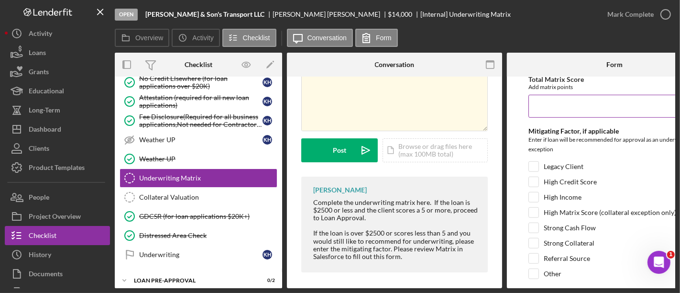
scroll to position [639, 0]
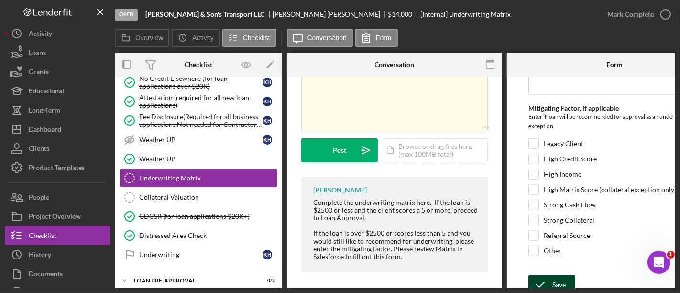
type input "0"
click at [563, 281] on div "Save" at bounding box center [558, 284] width 13 height 19
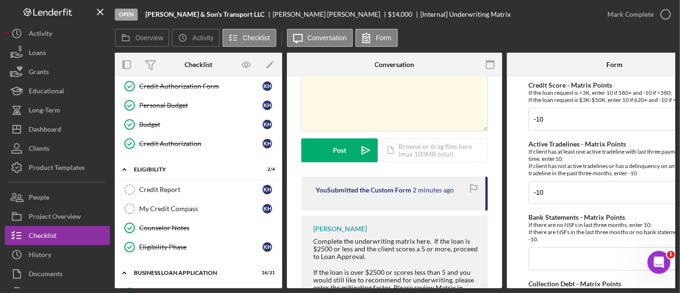
scroll to position [165, 0]
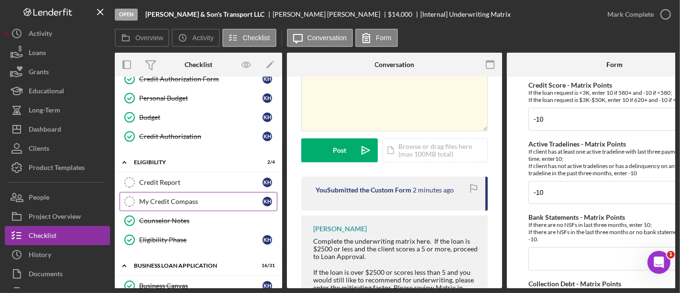
click at [213, 192] on link "My Credit Compass My Credit Compass K H" at bounding box center [199, 201] width 158 height 19
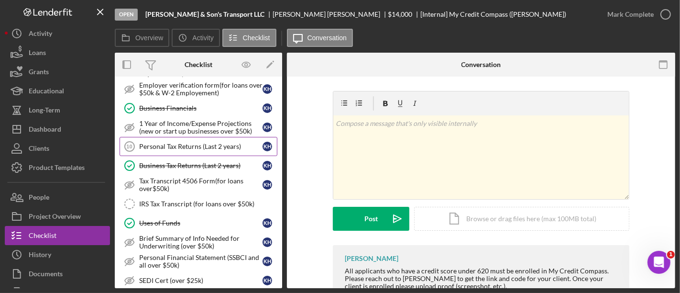
scroll to position [419, 0]
click at [174, 145] on link "Personal Tax Returns (Last 2 years) 10 Personal Tax Returns (Last 2 years) K H" at bounding box center [199, 146] width 158 height 19
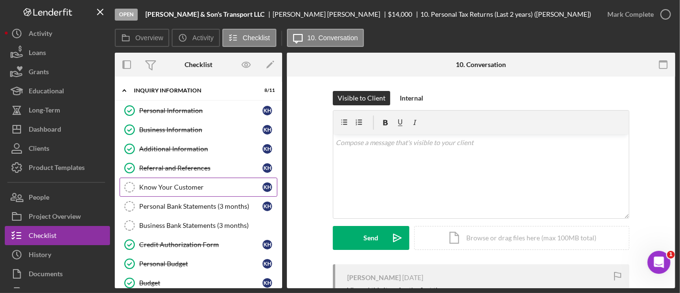
click at [173, 192] on link "Know Your Customer Know Your Customer K H" at bounding box center [199, 186] width 158 height 19
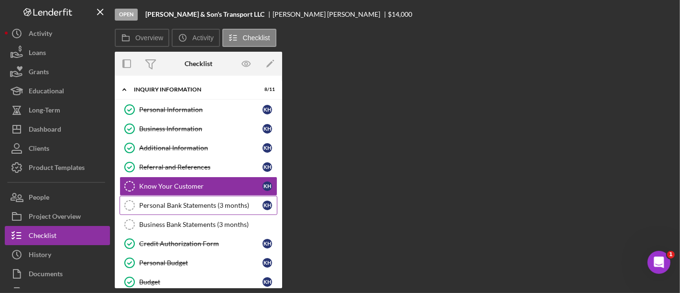
click at [173, 198] on link "Personal Bank Statements (3 months) Personal Bank Statements (3 months) K H" at bounding box center [199, 205] width 158 height 19
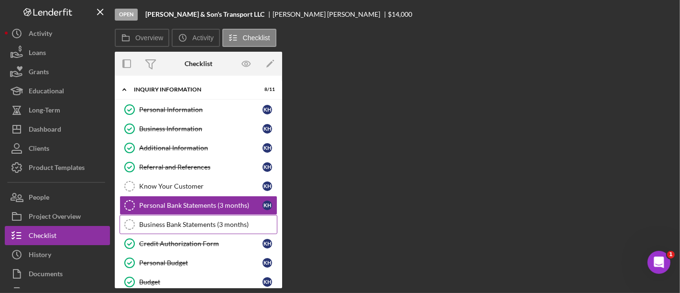
click at [172, 216] on link "Business Bank Statements (3 months) Business Bank Statements (3 months)" at bounding box center [199, 224] width 158 height 19
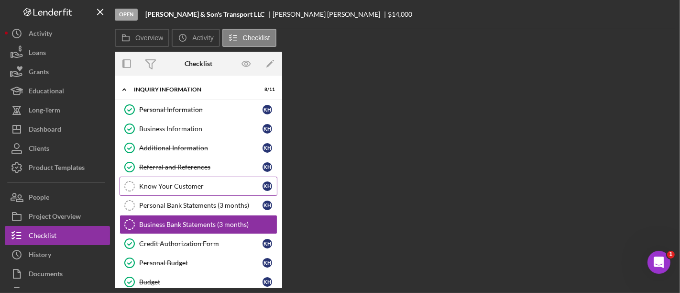
click at [159, 191] on link "Know Your Customer Know Your Customer K H" at bounding box center [199, 185] width 158 height 19
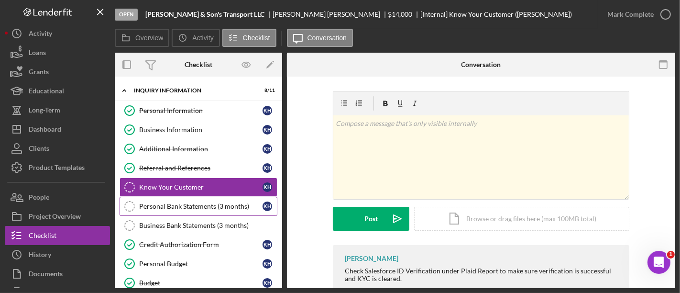
click at [162, 209] on link "Personal Bank Statements (3 months) Personal Bank Statements (3 months) K H" at bounding box center [199, 205] width 158 height 19
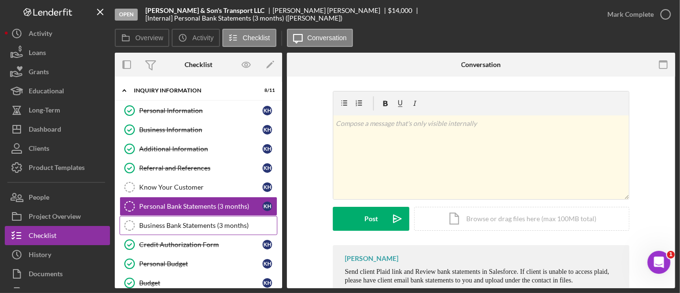
click at [160, 224] on div "Business Bank Statements (3 months)" at bounding box center [208, 225] width 138 height 8
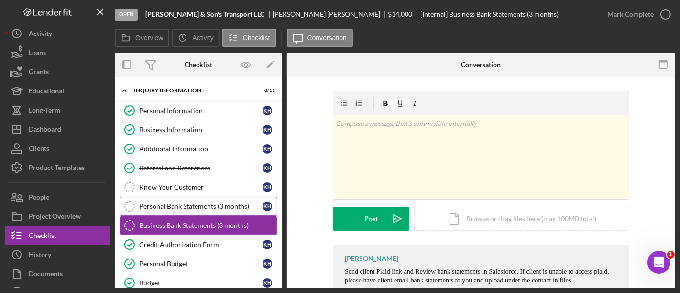
click at [177, 203] on div "Personal Bank Statements (3 months)" at bounding box center [200, 206] width 123 height 8
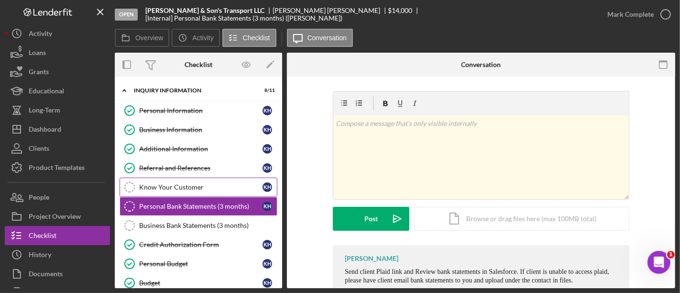
click at [174, 193] on link "Know Your Customer Know Your Customer K H" at bounding box center [199, 186] width 158 height 19
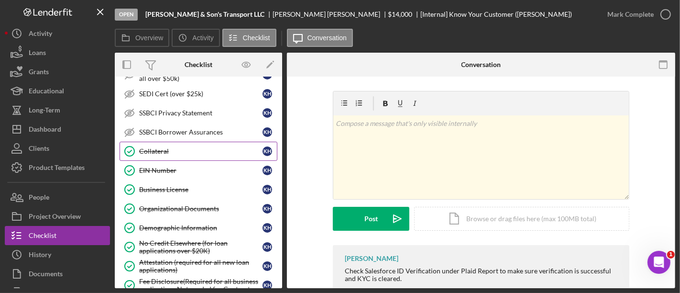
scroll to position [607, 0]
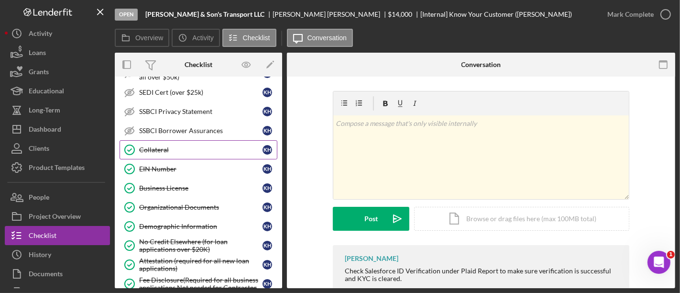
click at [188, 146] on div "Collateral" at bounding box center [200, 150] width 123 height 8
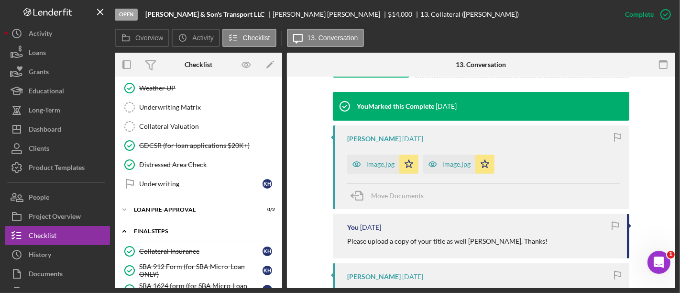
scroll to position [798, 0]
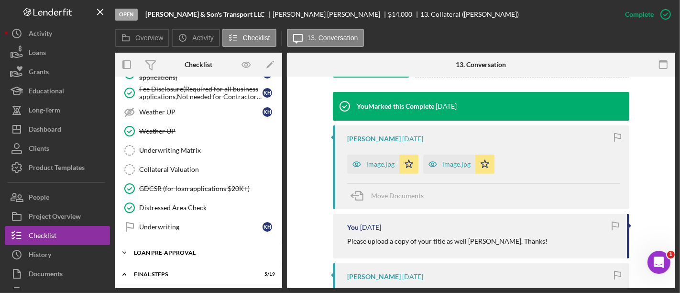
click at [191, 250] on div "LOAN PRE-APPROVAL" at bounding box center [202, 253] width 136 height 6
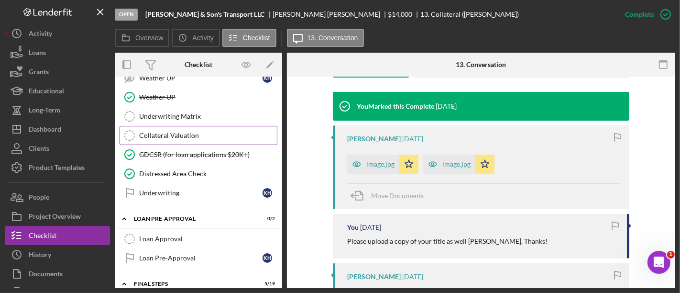
scroll to position [831, 0]
click at [187, 114] on link "Underwriting Matrix Underwriting Matrix" at bounding box center [199, 116] width 158 height 19
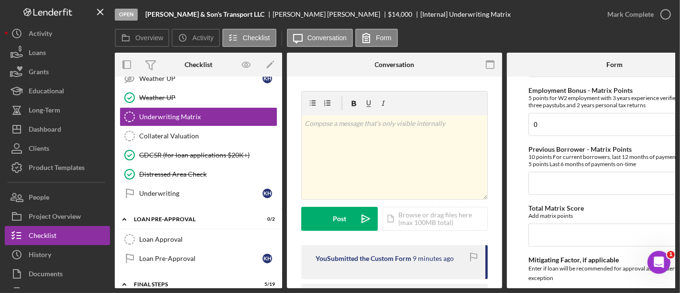
scroll to position [488, 0]
click at [554, 188] on input "Previous Borrower - Matrix Points" at bounding box center [614, 182] width 172 height 23
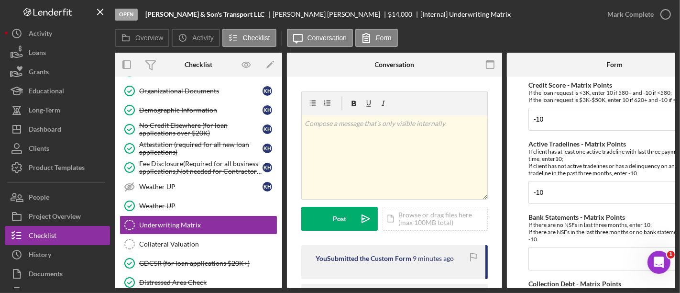
scroll to position [612, 0]
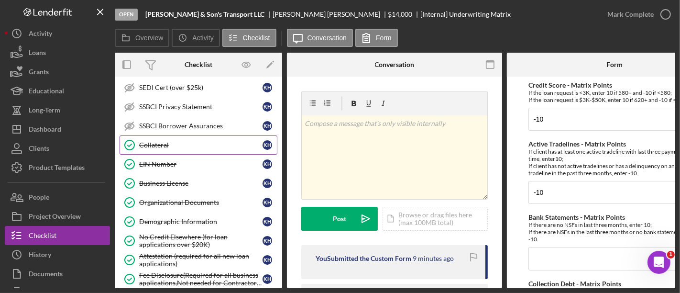
type input "0"
click at [143, 135] on link "Collateral Collateral K H" at bounding box center [199, 144] width 158 height 19
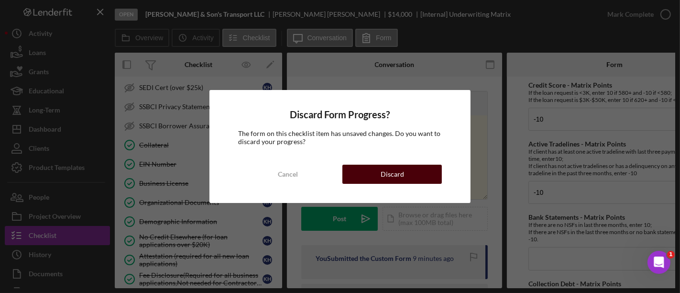
click at [378, 178] on button "Discard" at bounding box center [391, 173] width 99 height 19
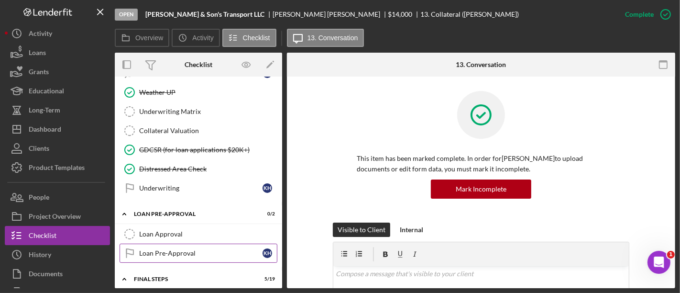
scroll to position [829, 0]
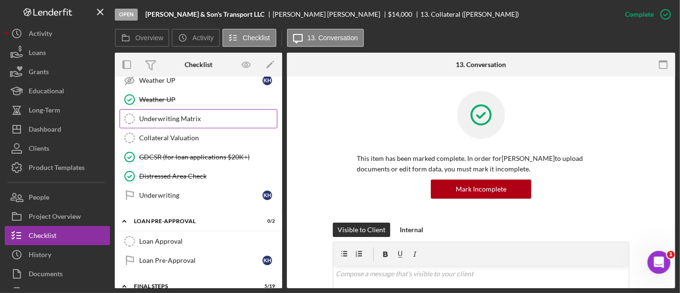
click at [182, 115] on div "Underwriting Matrix" at bounding box center [208, 119] width 138 height 8
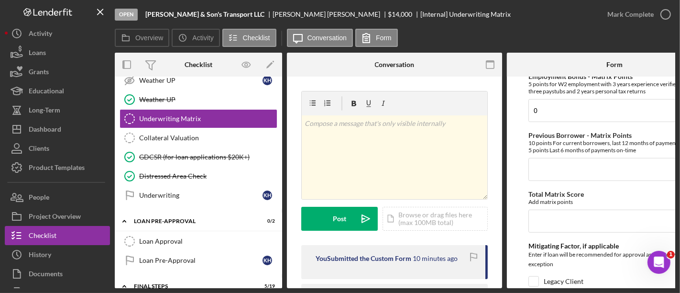
scroll to position [525, 0]
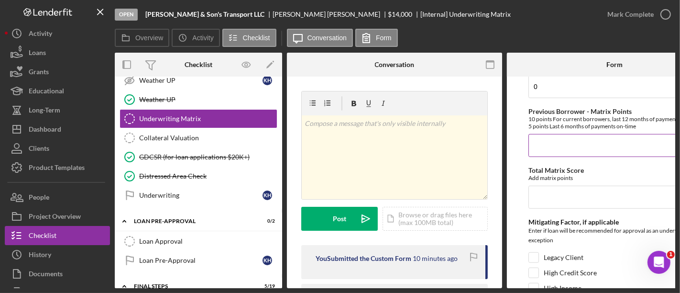
click at [546, 134] on input "Previous Borrower - Matrix Points" at bounding box center [614, 145] width 172 height 23
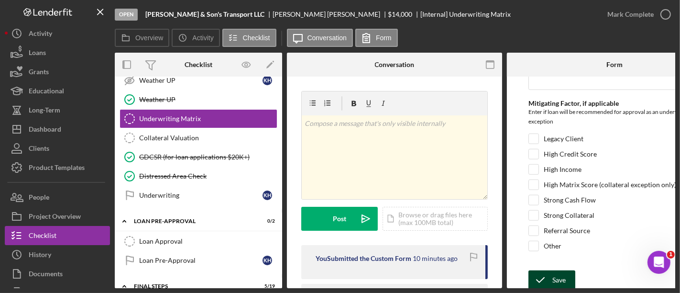
type input "0"
click at [544, 269] on icon "submit" at bounding box center [540, 280] width 24 height 24
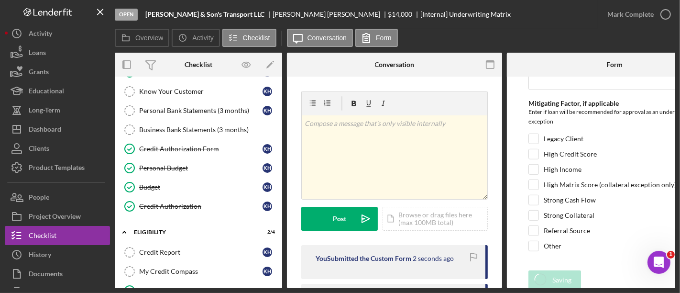
scroll to position [0, 0]
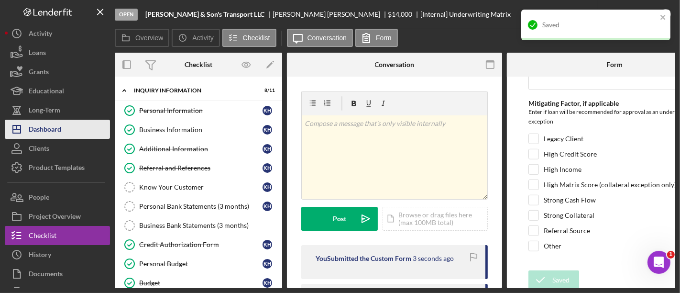
click at [63, 125] on button "Icon/Dashboard Dashboard" at bounding box center [57, 129] width 105 height 19
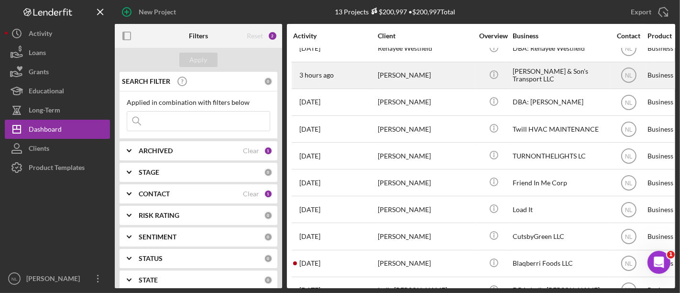
scroll to position [117, 0]
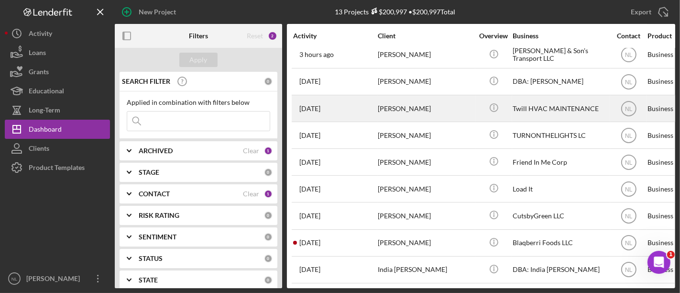
click at [392, 104] on div "[PERSON_NAME]" at bounding box center [426, 108] width 96 height 25
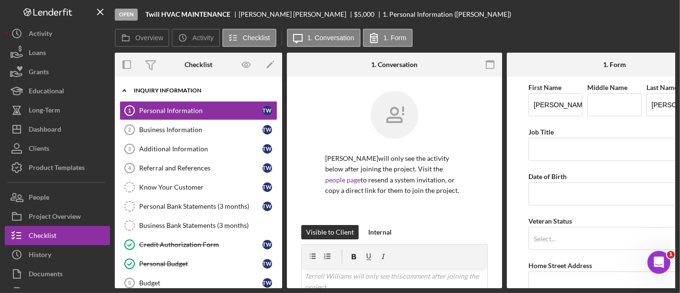
click at [155, 90] on div "INQUIRY INFORMATION" at bounding box center [202, 90] width 136 height 6
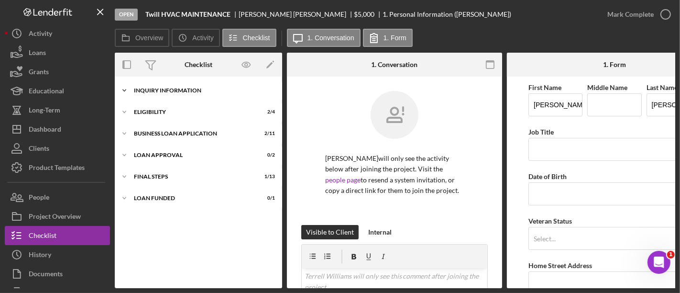
click at [155, 90] on div "INQUIRY INFORMATION" at bounding box center [202, 90] width 136 height 6
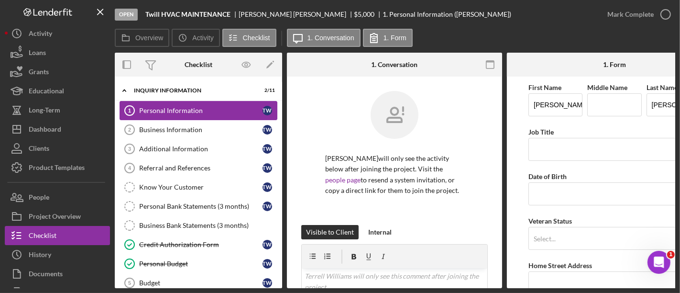
click at [158, 109] on div "Personal Information" at bounding box center [200, 111] width 123 height 8
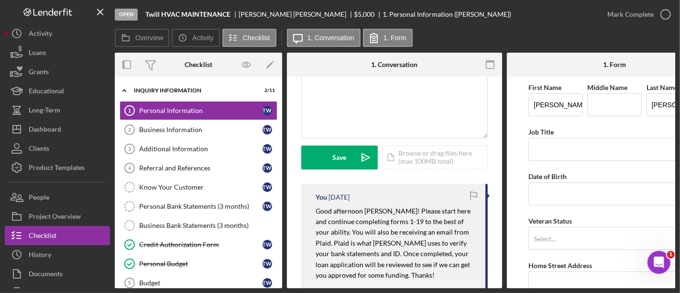
scroll to position [265, 0]
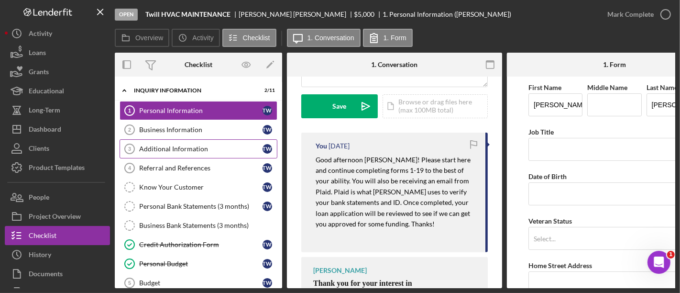
click at [220, 140] on link "Additional Information 3 Additional Information T W" at bounding box center [199, 148] width 158 height 19
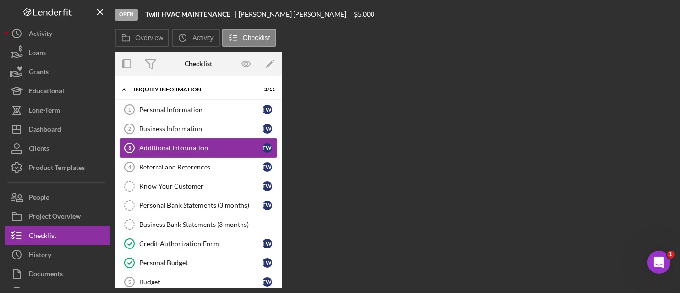
scroll to position [140, 0]
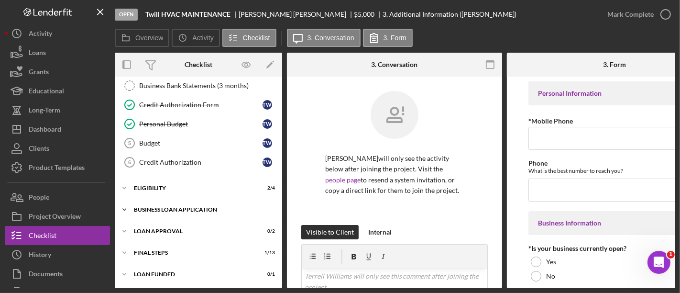
click at [198, 203] on div "Icon/Expander BUSINESS LOAN APPLICATION 2 / 11" at bounding box center [198, 209] width 167 height 19
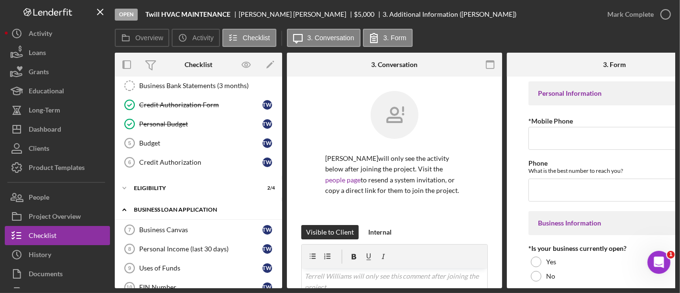
scroll to position [352, 0]
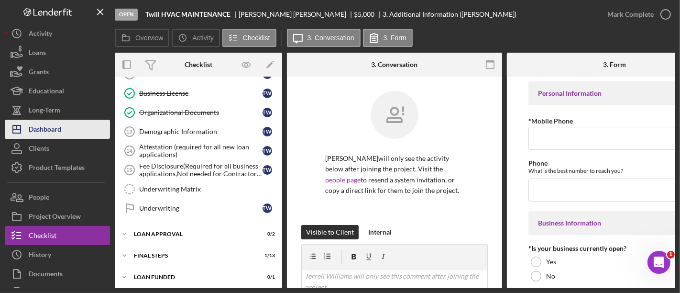
click at [57, 124] on div "Dashboard" at bounding box center [45, 131] width 33 height 22
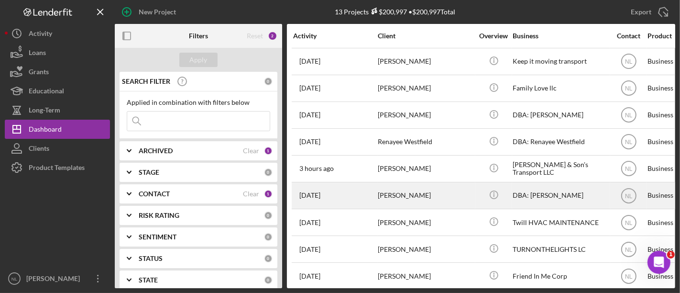
scroll to position [117, 0]
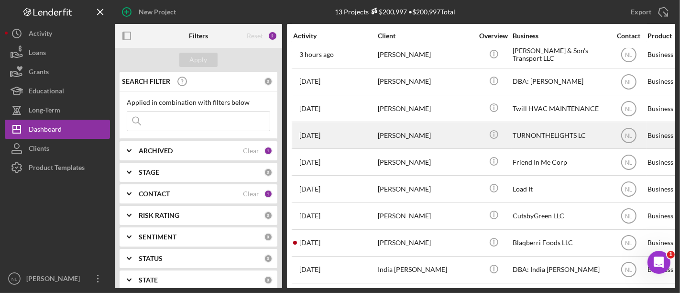
click at [393, 131] on div "[PERSON_NAME]" at bounding box center [426, 134] width 96 height 25
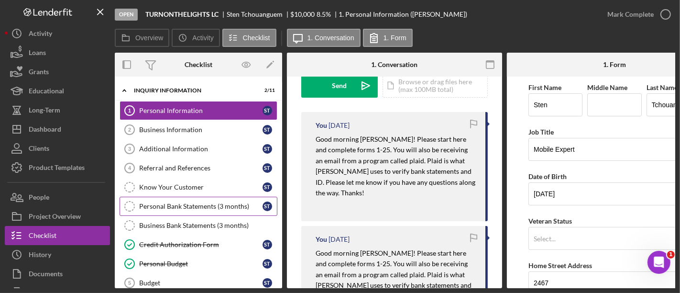
scroll to position [140, 0]
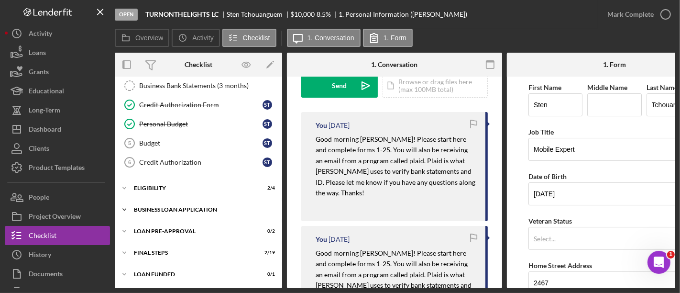
click at [215, 201] on div "Icon/Expander BUSINESS LOAN APPLICATION 9 / 31" at bounding box center [198, 209] width 167 height 19
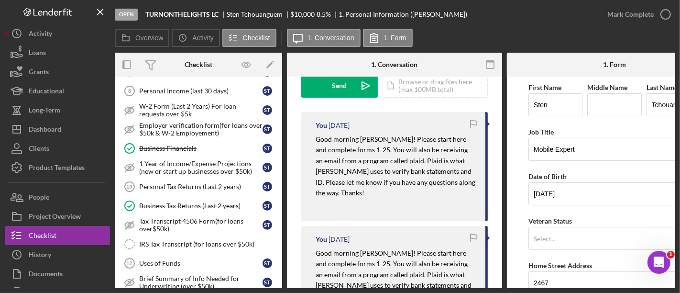
scroll to position [325, 0]
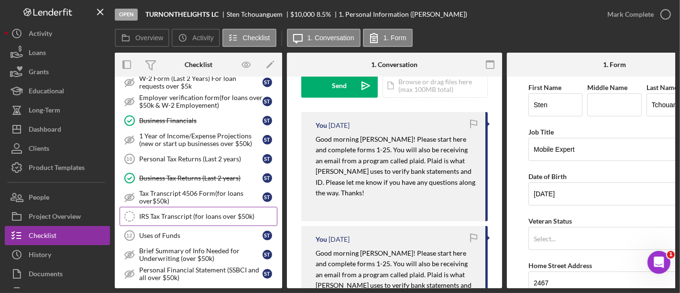
click at [215, 207] on link "IRS Tax Transcript (for loans over $50k) IRS Tax Transcript (for loans over $50…" at bounding box center [199, 216] width 158 height 19
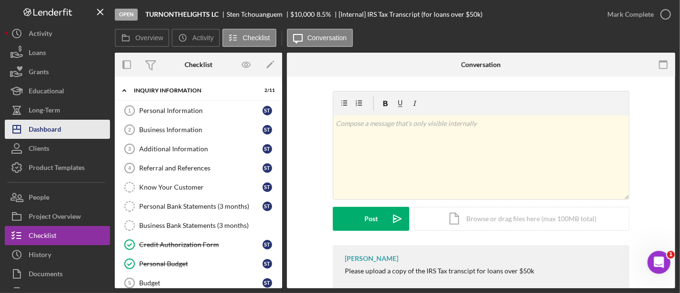
click at [79, 129] on button "Icon/Dashboard Dashboard" at bounding box center [57, 129] width 105 height 19
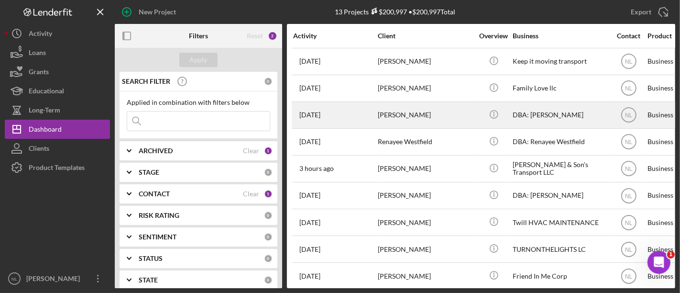
click at [404, 122] on div "Arion Gilkey" at bounding box center [426, 114] width 96 height 25
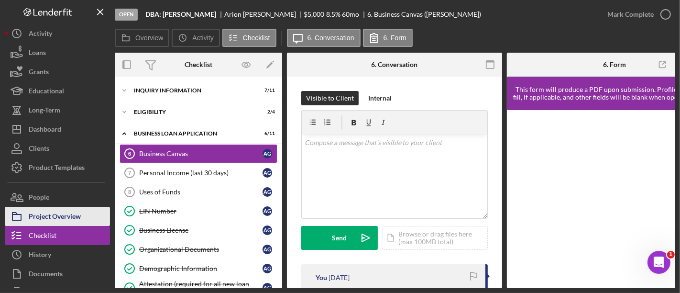
click at [59, 216] on div "Project Overview" at bounding box center [55, 218] width 52 height 22
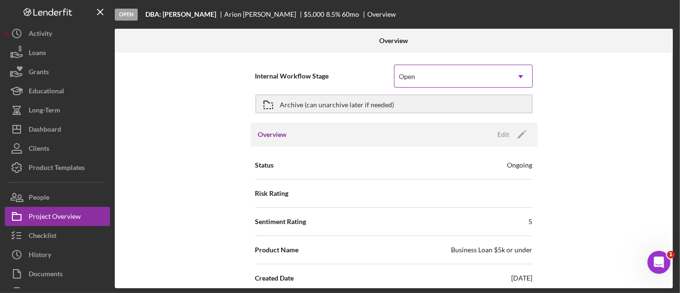
click at [395, 78] on div "Open" at bounding box center [451, 76] width 115 height 22
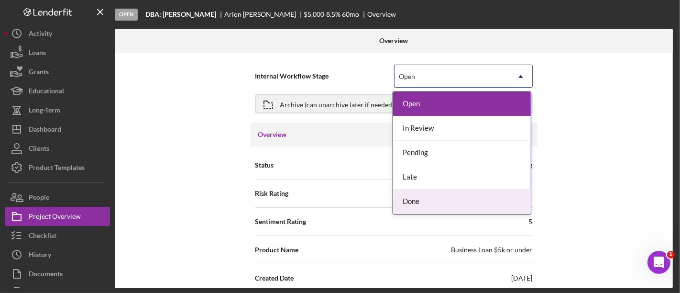
click at [410, 196] on div "Done" at bounding box center [462, 201] width 138 height 24
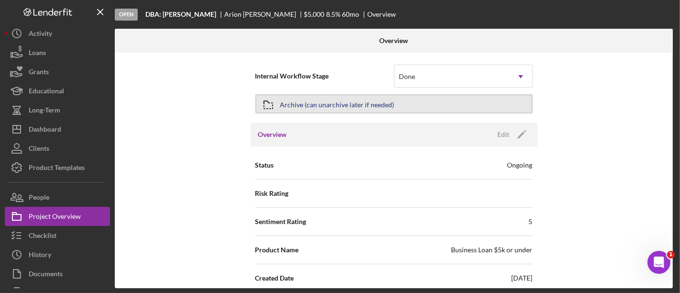
click at [323, 106] on div "Archive (can unarchive later if needed)" at bounding box center [337, 103] width 114 height 17
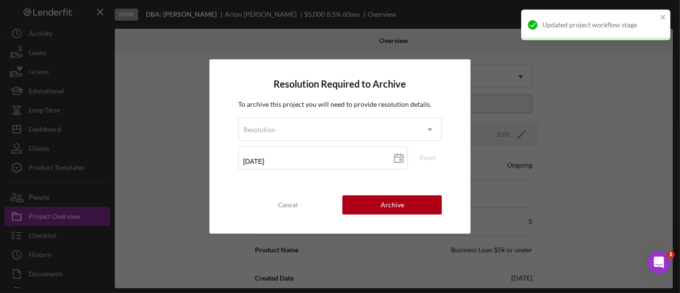
click at [305, 142] on form "Resolution Icon/Dropdown Arrow 10/06/2025 2025-10-06 Reset" at bounding box center [340, 147] width 204 height 58
click at [291, 135] on div "Resolution" at bounding box center [329, 130] width 180 height 22
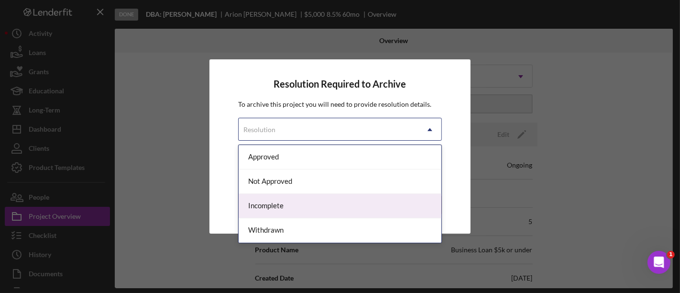
click at [302, 214] on div "Incomplete" at bounding box center [340, 206] width 203 height 24
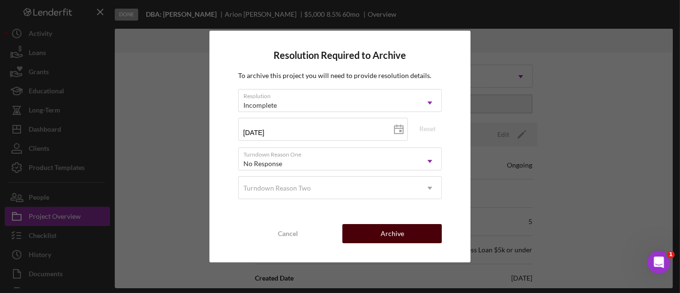
click at [395, 237] on div "Archive" at bounding box center [392, 233] width 23 height 19
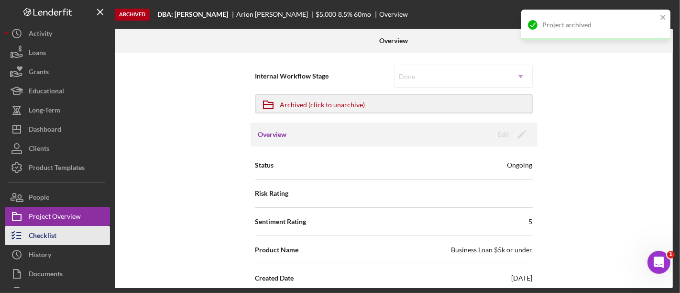
click at [75, 240] on button "Checklist" at bounding box center [57, 235] width 105 height 19
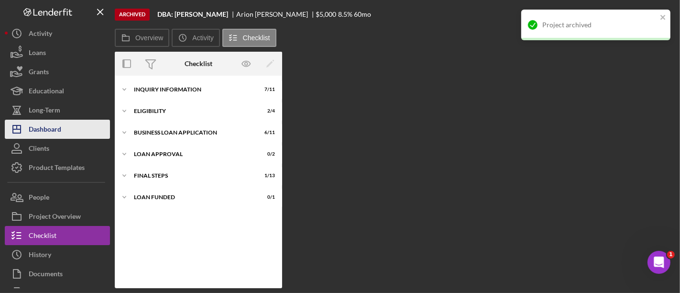
click at [55, 133] on div "Dashboard" at bounding box center [45, 131] width 33 height 22
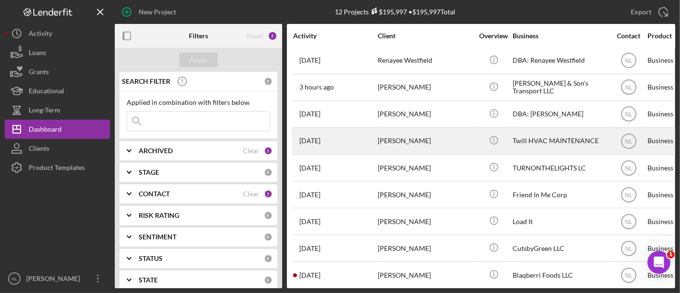
scroll to position [91, 0]
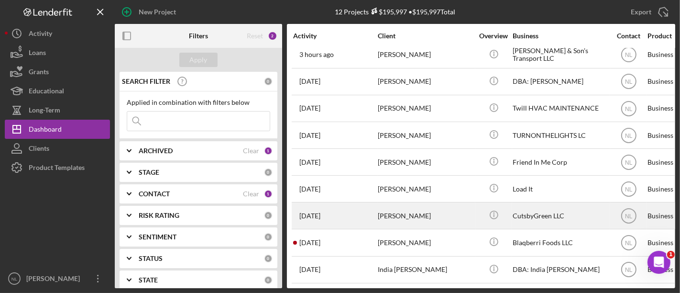
click at [412, 215] on div "[PERSON_NAME]" at bounding box center [426, 215] width 96 height 25
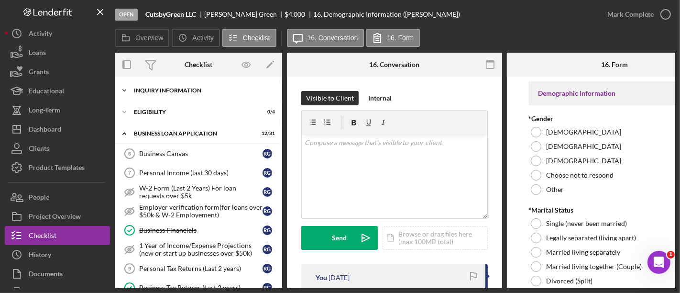
click at [172, 94] on div "Icon/Expander INQUIRY INFORMATION 10 / 11" at bounding box center [198, 90] width 167 height 19
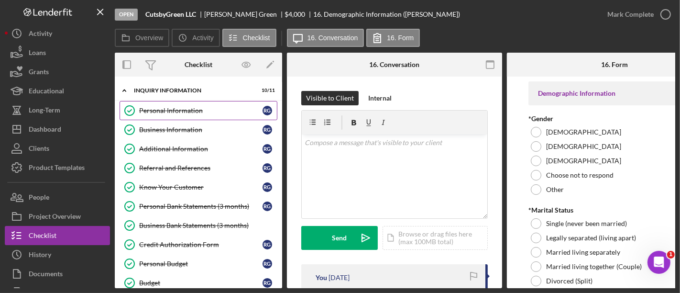
click at [172, 112] on div "Personal Information" at bounding box center [200, 111] width 123 height 8
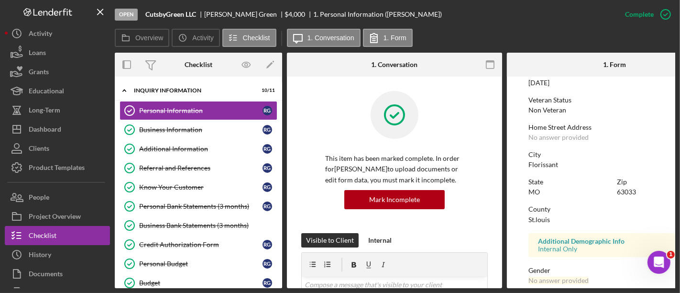
scroll to position [122, 0]
click at [189, 148] on div "Additional Information" at bounding box center [200, 149] width 123 height 8
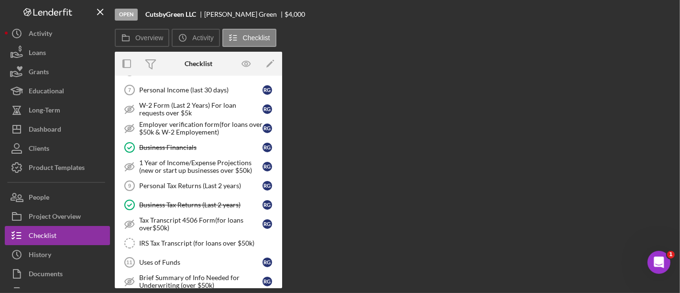
scroll to position [311, 0]
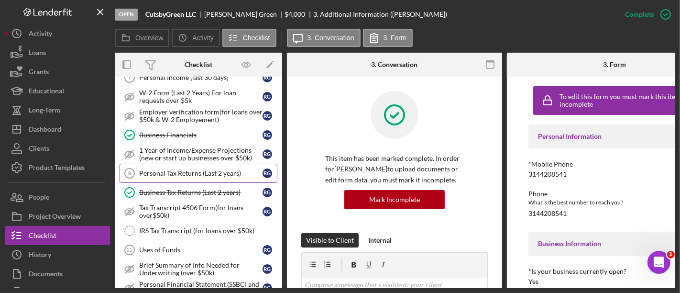
click at [186, 174] on link "Personal Tax Returns (Last 2 years) 9 Personal Tax Returns (Last 2 years) R G" at bounding box center [199, 173] width 158 height 19
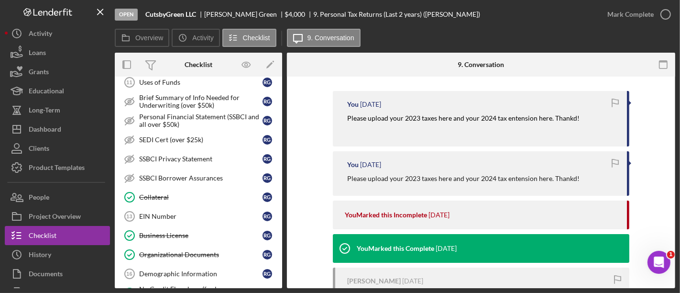
scroll to position [587, 0]
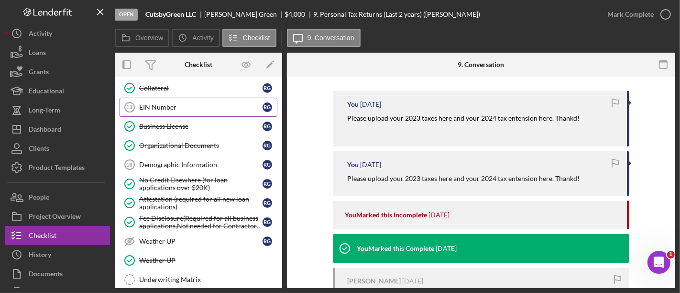
click at [154, 103] on div "EIN Number" at bounding box center [200, 107] width 123 height 8
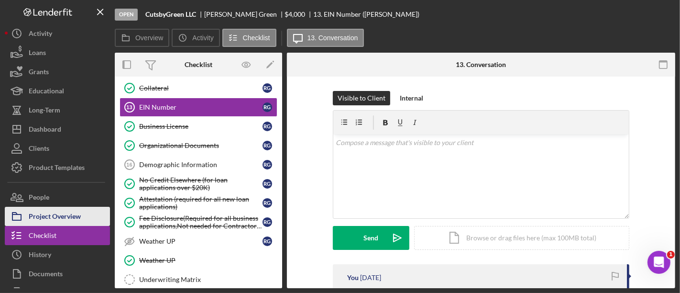
click at [64, 208] on div "Project Overview" at bounding box center [55, 218] width 52 height 22
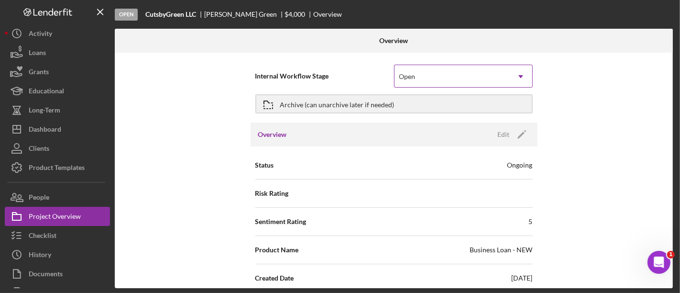
click at [433, 76] on div "Open" at bounding box center [451, 76] width 115 height 22
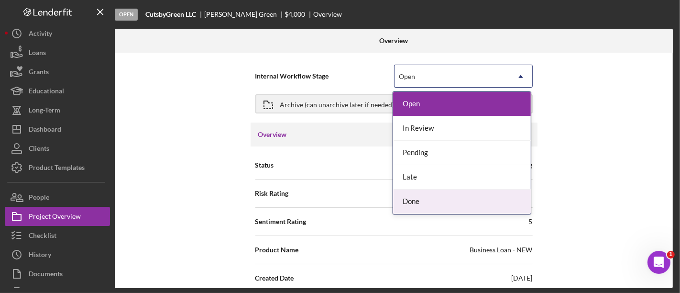
click at [429, 198] on div "Done" at bounding box center [462, 201] width 138 height 24
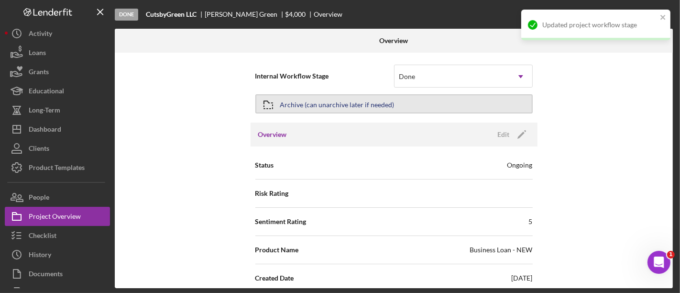
click at [360, 103] on div "Archive (can unarchive later if needed)" at bounding box center [337, 103] width 114 height 17
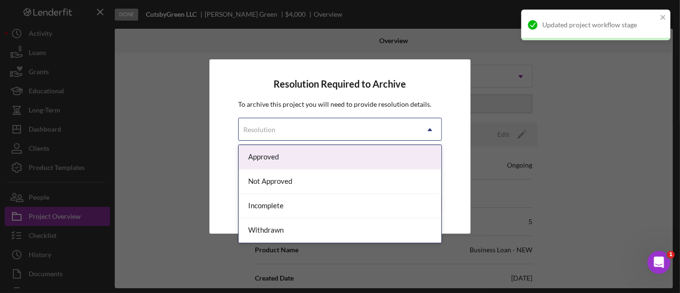
click at [312, 140] on div "Resolution" at bounding box center [329, 130] width 180 height 22
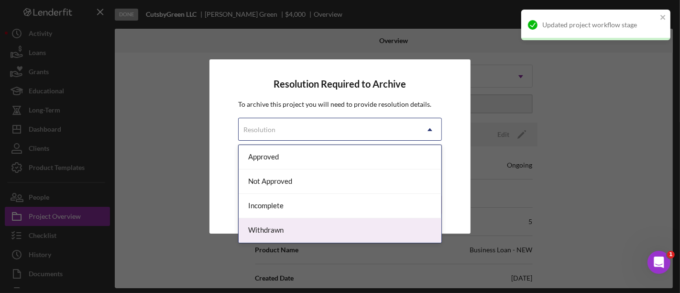
click at [292, 229] on div "Withdrawn" at bounding box center [340, 230] width 203 height 24
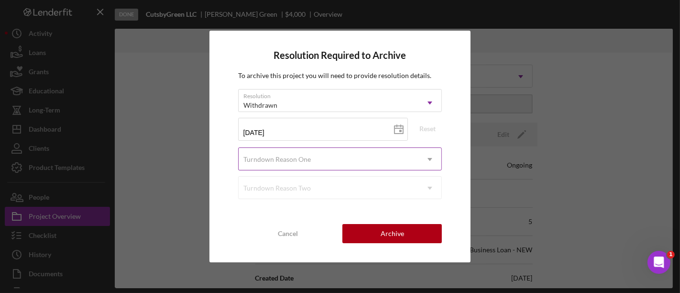
click at [344, 151] on div "Turndown Reason One" at bounding box center [329, 159] width 180 height 22
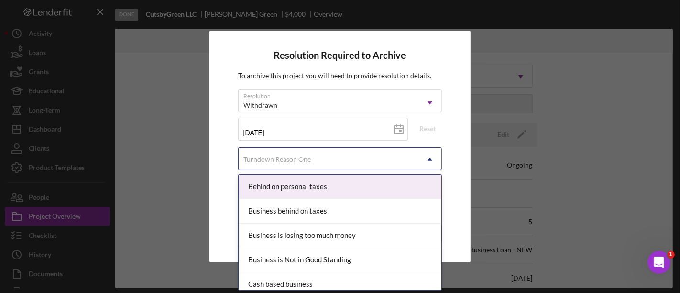
click at [328, 142] on div "10/06/2025 2025-10-06 Reset" at bounding box center [340, 133] width 204 height 30
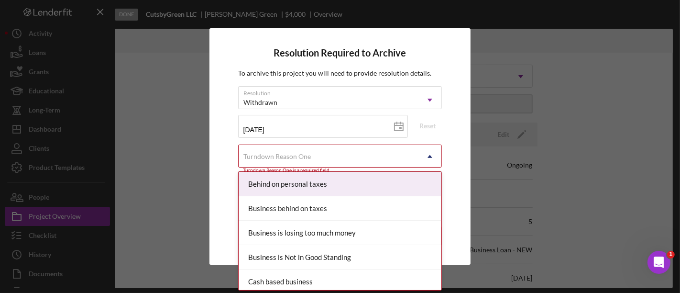
click at [327, 159] on div "Turndown Reason One" at bounding box center [329, 156] width 180 height 22
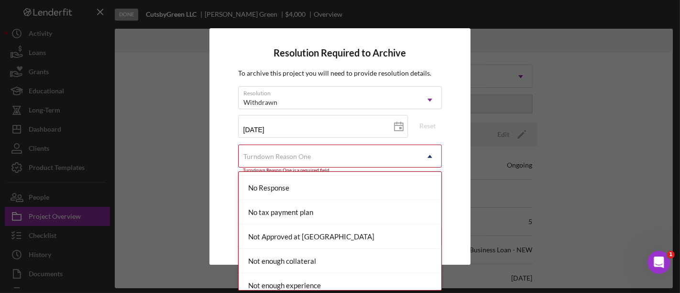
scroll to position [746, 0]
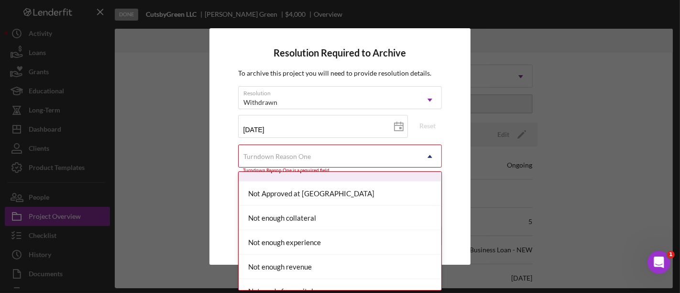
click at [42, 230] on div "Resolution Required to Archive To archive this project you will need to provide…" at bounding box center [340, 146] width 680 height 293
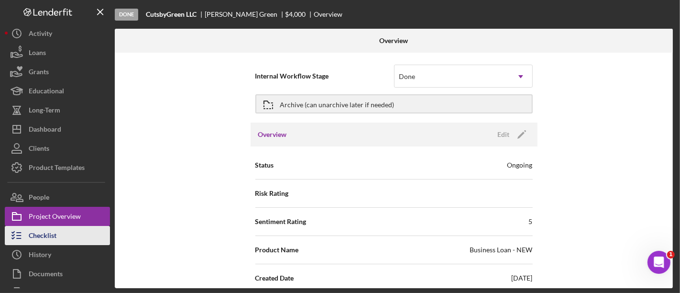
click at [56, 232] on button "Checklist" at bounding box center [57, 235] width 105 height 19
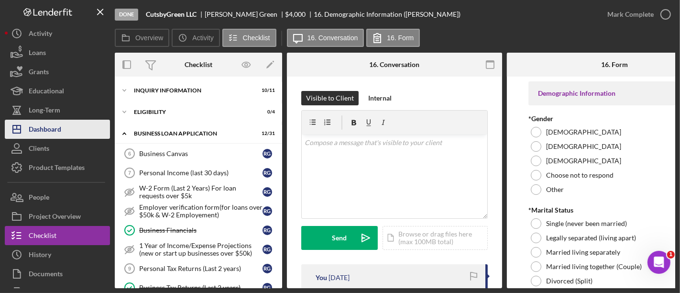
click at [50, 131] on div "Dashboard" at bounding box center [45, 131] width 33 height 22
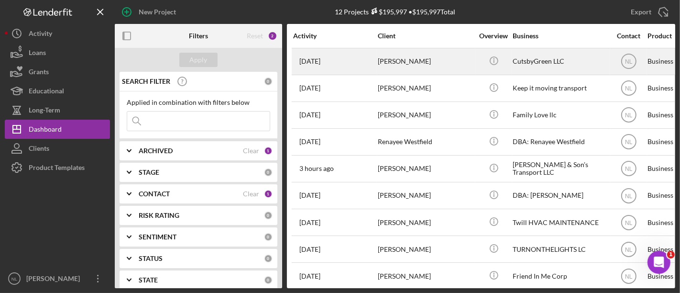
click at [373, 58] on div "3 weeks ago Rapheal Green" at bounding box center [335, 61] width 84 height 25
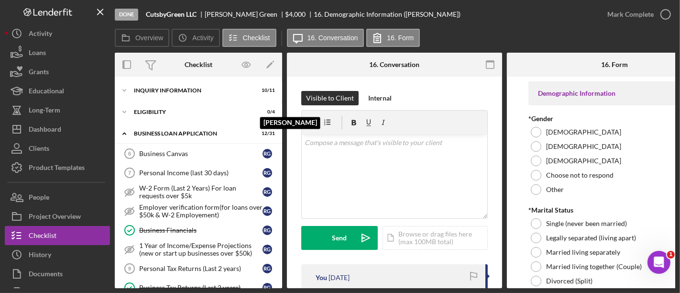
scroll to position [348, 0]
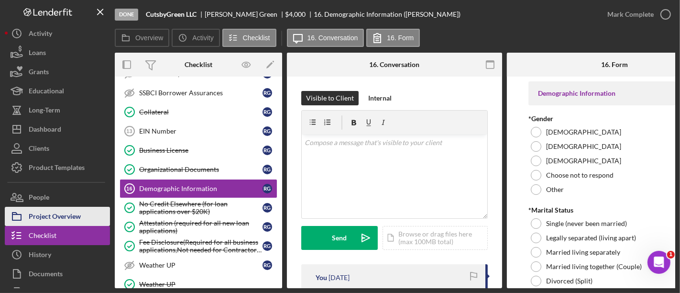
click at [85, 222] on button "Project Overview" at bounding box center [57, 216] width 105 height 19
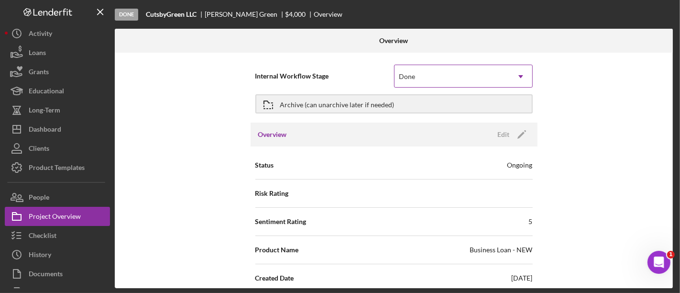
click at [424, 71] on div "Done" at bounding box center [451, 76] width 115 height 22
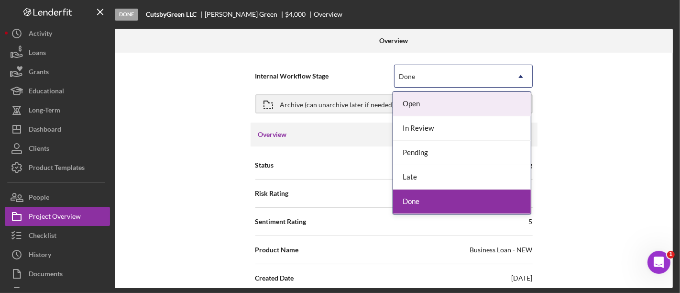
click at [414, 108] on div "Open" at bounding box center [462, 104] width 138 height 24
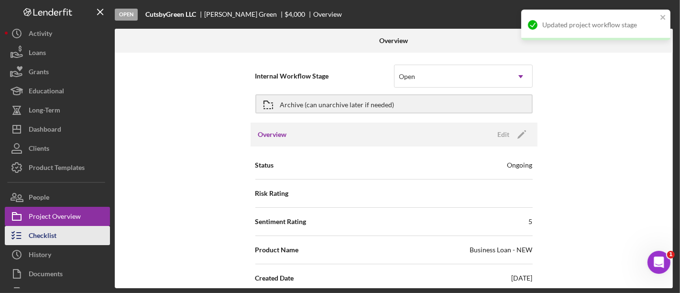
click at [69, 230] on button "Checklist" at bounding box center [57, 235] width 105 height 19
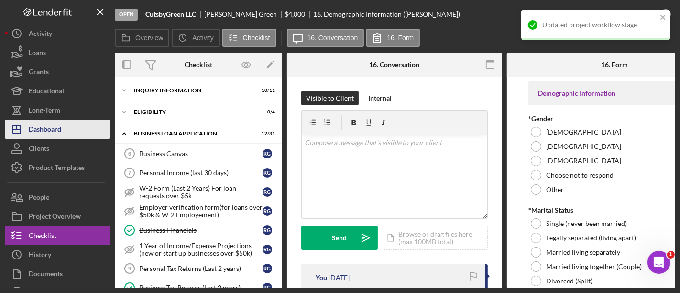
scroll to position [348, 0]
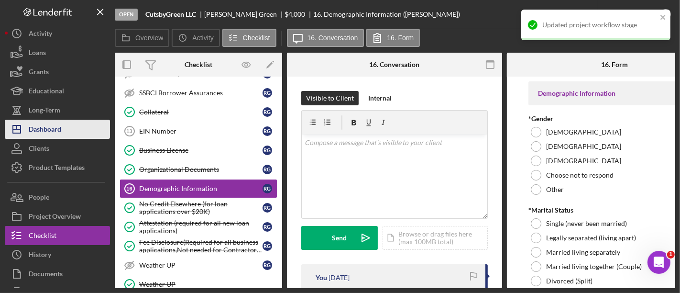
click at [45, 133] on div "Dashboard" at bounding box center [45, 131] width 33 height 22
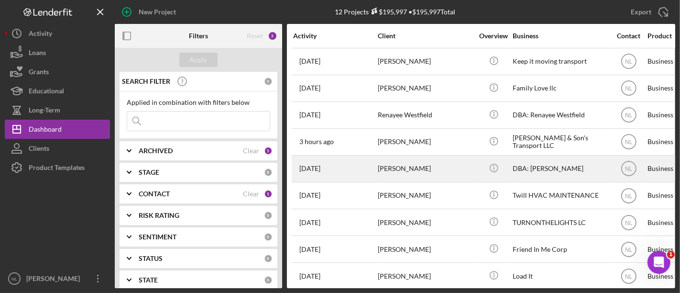
click at [397, 166] on div "[PERSON_NAME]" at bounding box center [426, 168] width 96 height 25
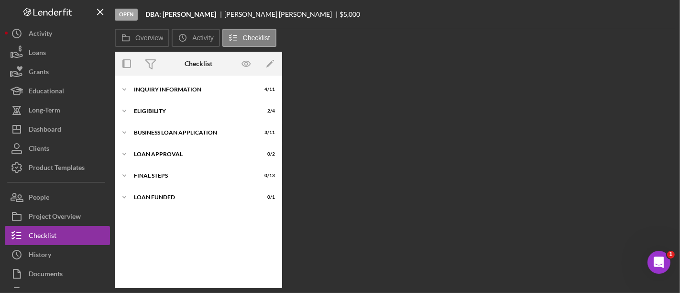
scroll to position [8, 0]
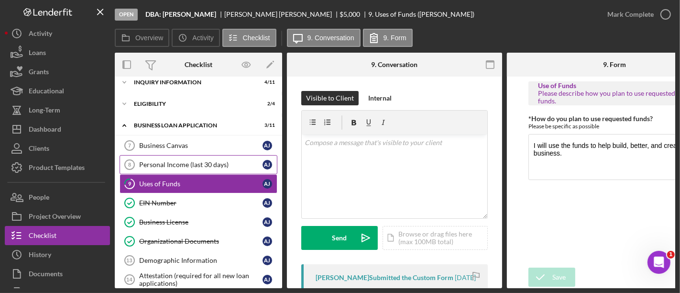
click at [170, 167] on div "Personal Income (last 30 days)" at bounding box center [200, 165] width 123 height 8
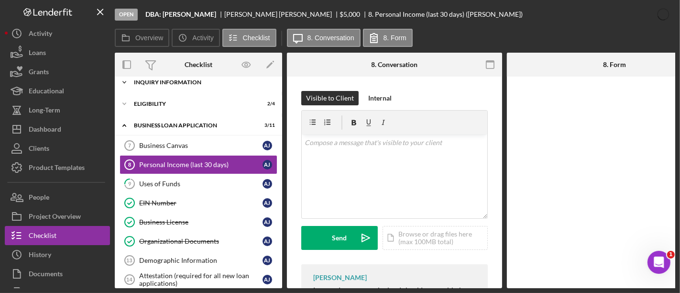
click at [168, 82] on div "INQUIRY INFORMATION" at bounding box center [202, 82] width 136 height 6
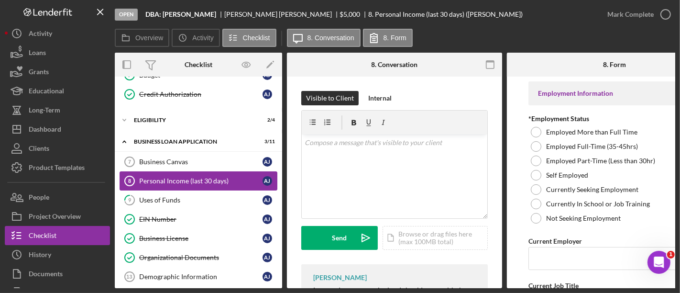
scroll to position [209, 0]
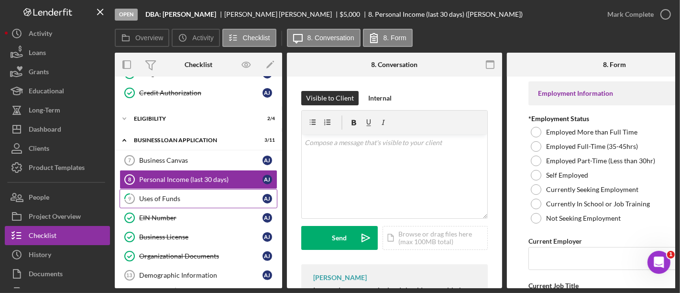
click at [181, 195] on div "Uses of Funds" at bounding box center [200, 199] width 123 height 8
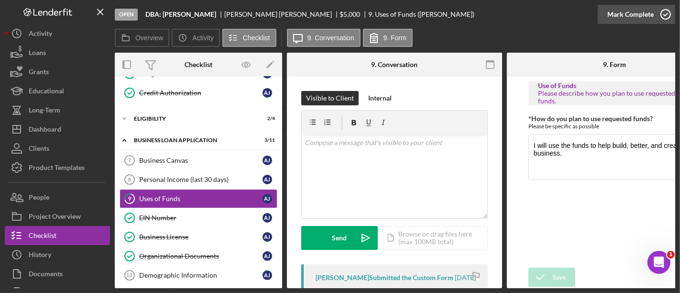
click at [617, 21] on div "Mark Complete" at bounding box center [630, 14] width 46 height 19
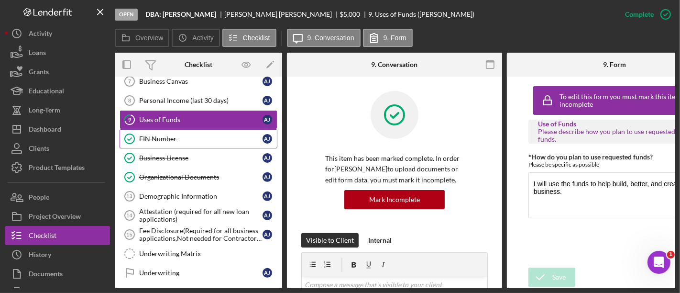
scroll to position [290, 0]
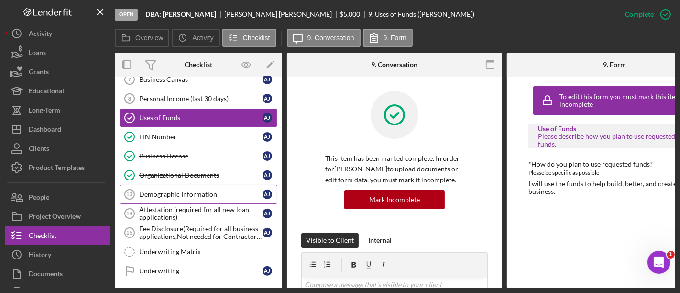
click at [184, 185] on link "Demographic Information 13 Demographic Information A J" at bounding box center [199, 194] width 158 height 19
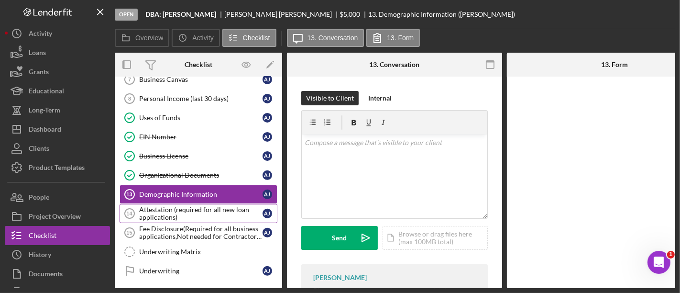
click at [188, 206] on div "Attestation (required for all new loan applications)" at bounding box center [200, 213] width 123 height 15
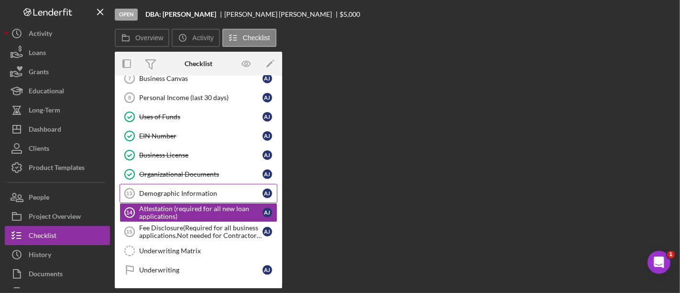
click at [180, 189] on div "Demographic Information" at bounding box center [200, 193] width 123 height 8
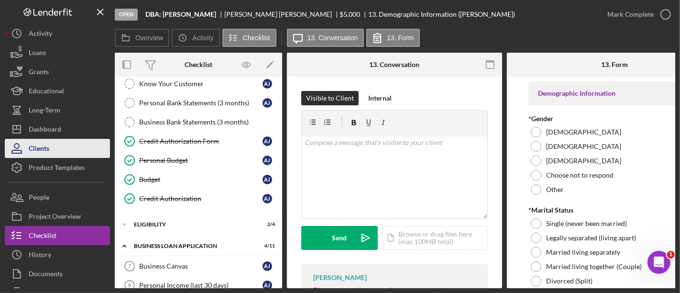
scroll to position [96, 0]
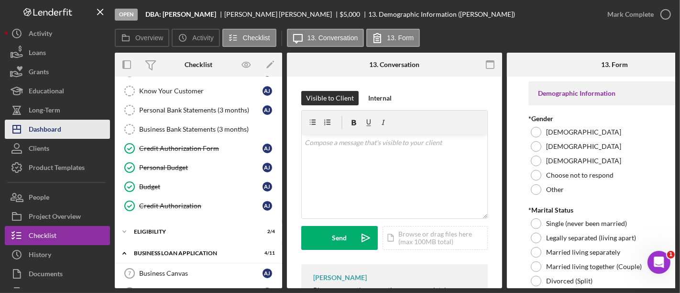
click at [58, 135] on div "Dashboard" at bounding box center [45, 131] width 33 height 22
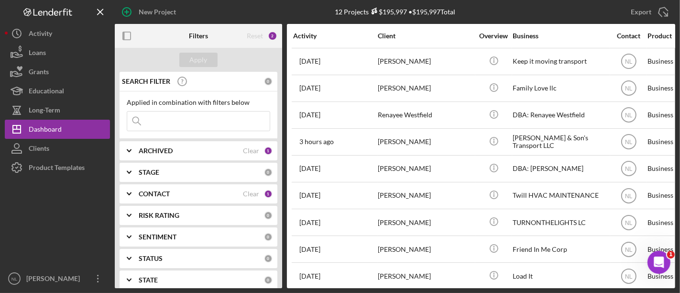
click at [179, 117] on input at bounding box center [198, 120] width 142 height 19
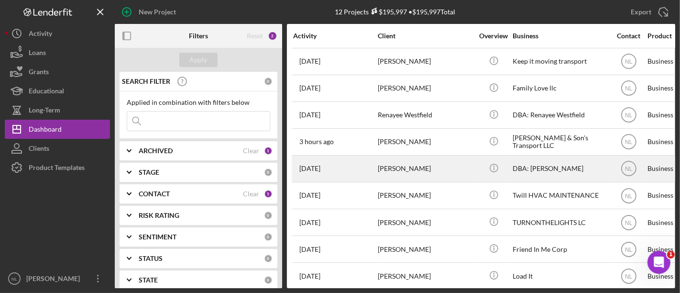
click at [386, 164] on div "[PERSON_NAME]" at bounding box center [426, 168] width 96 height 25
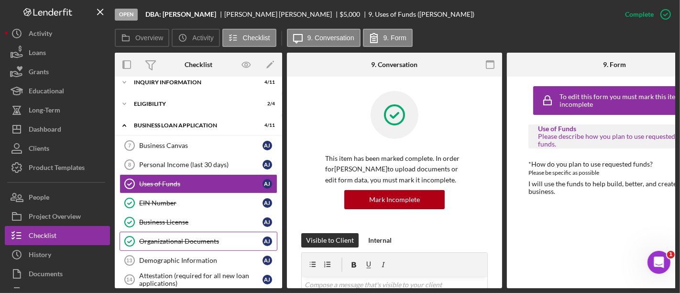
scroll to position [140, 0]
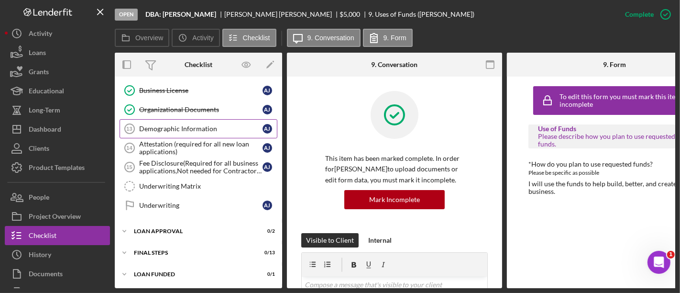
click at [174, 127] on div "Demographic Information" at bounding box center [200, 129] width 123 height 8
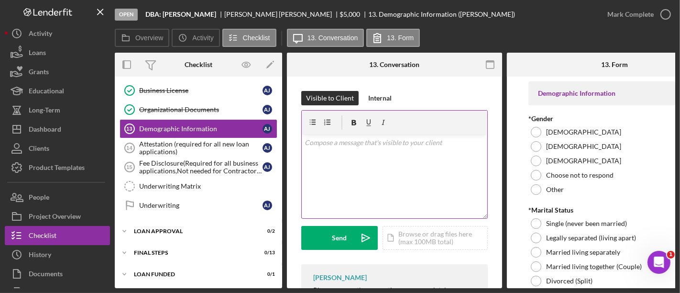
scroll to position [0, 46]
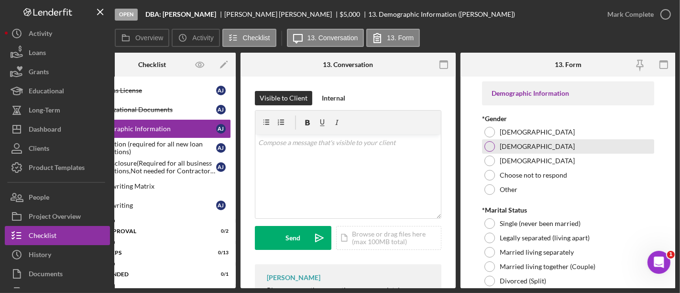
click at [492, 151] on div "Male" at bounding box center [568, 146] width 172 height 14
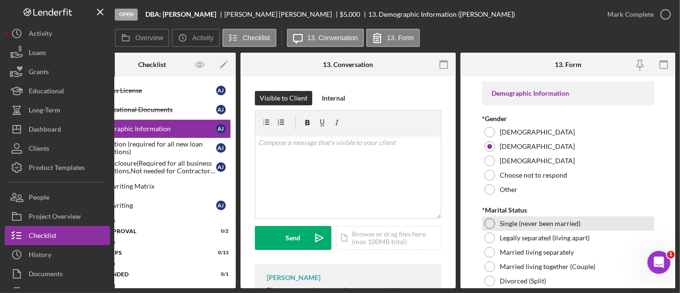
click at [491, 220] on div at bounding box center [489, 223] width 11 height 11
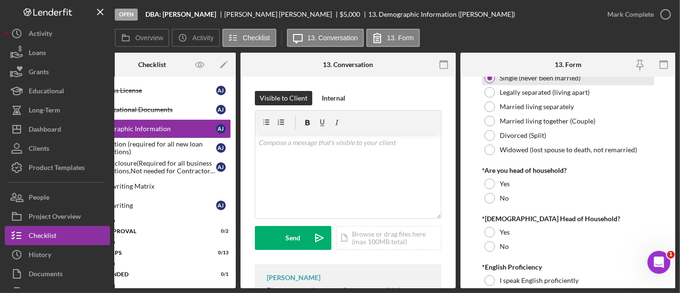
scroll to position [146, 0]
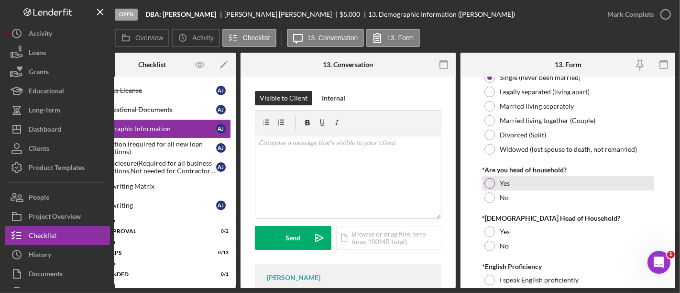
click at [491, 185] on div at bounding box center [489, 183] width 11 height 11
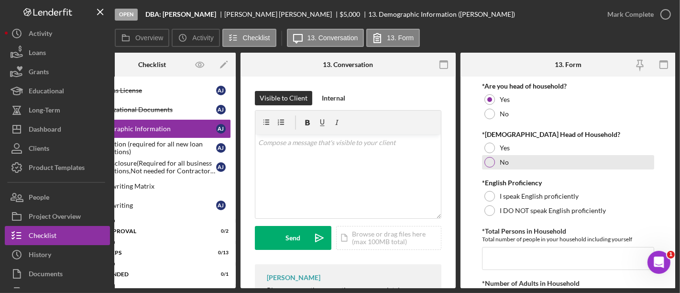
scroll to position [229, 0]
click at [489, 157] on div at bounding box center [489, 162] width 11 height 11
click at [491, 185] on div "*English Proficiency" at bounding box center [568, 183] width 172 height 8
click at [491, 186] on div "*English Proficiency" at bounding box center [568, 183] width 172 height 8
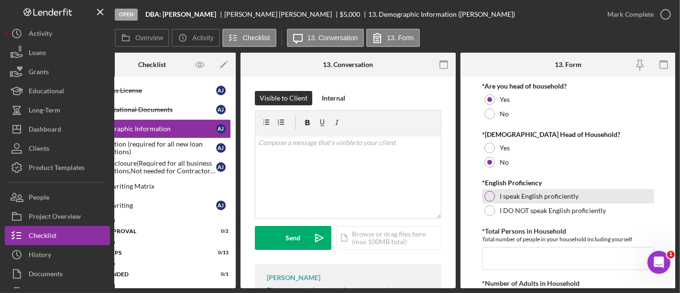
click at [489, 197] on div at bounding box center [489, 196] width 11 height 11
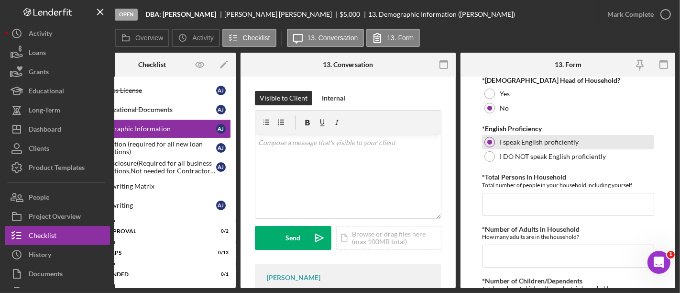
scroll to position [310, 0]
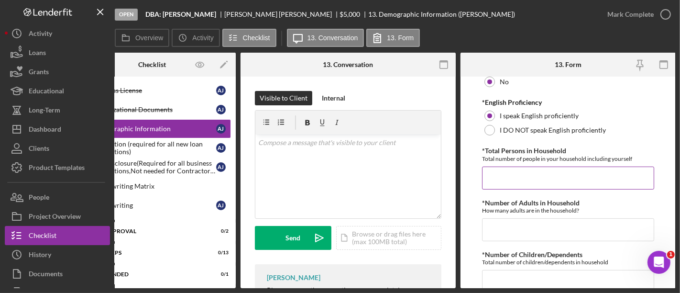
click at [507, 174] on input "*Total Persons in Household" at bounding box center [568, 177] width 172 height 23
type input "1"
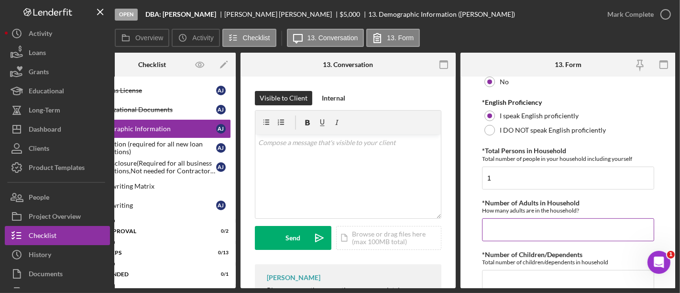
click at [498, 236] on input "*Number of Adults in Household" at bounding box center [568, 229] width 172 height 23
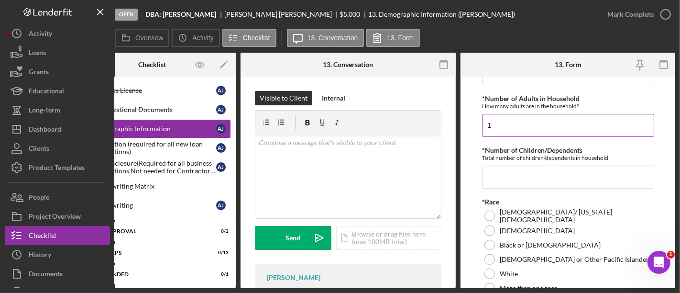
scroll to position [418, 0]
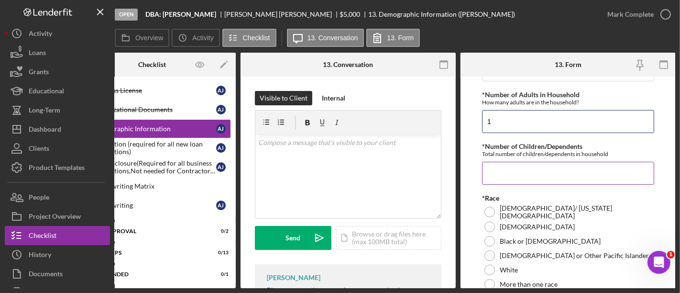
type input "1"
click at [522, 172] on input "*Number of Children/Dependents" at bounding box center [568, 173] width 172 height 23
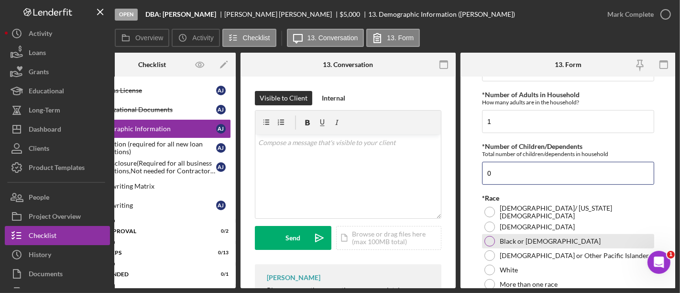
type input "0"
click at [489, 240] on div at bounding box center [489, 241] width 11 height 11
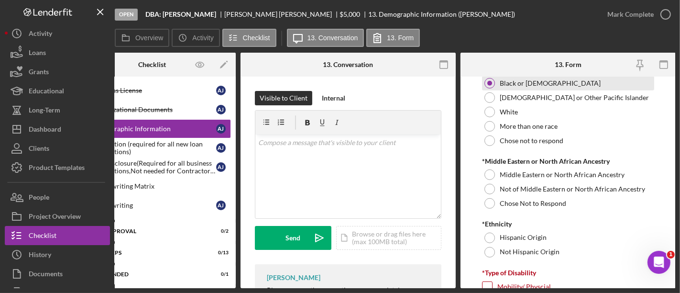
scroll to position [581, 0]
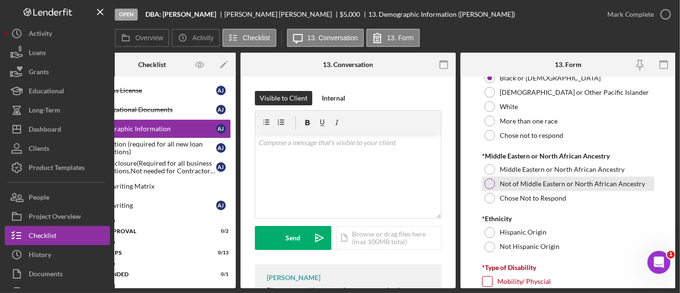
click at [488, 183] on div at bounding box center [489, 183] width 11 height 11
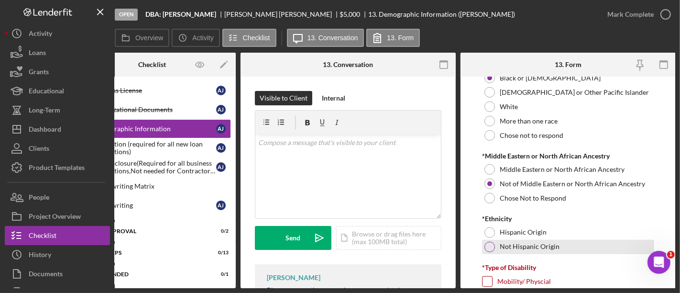
click at [490, 240] on div "Not Hispanic Origin" at bounding box center [568, 247] width 172 height 14
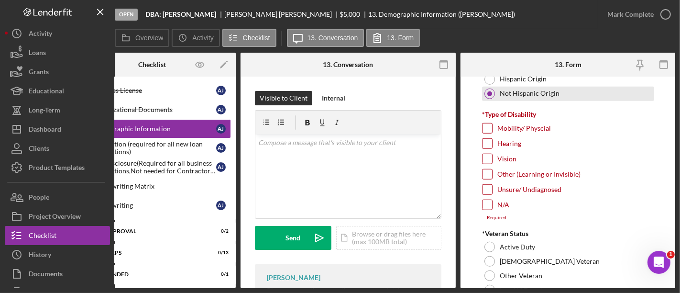
scroll to position [736, 0]
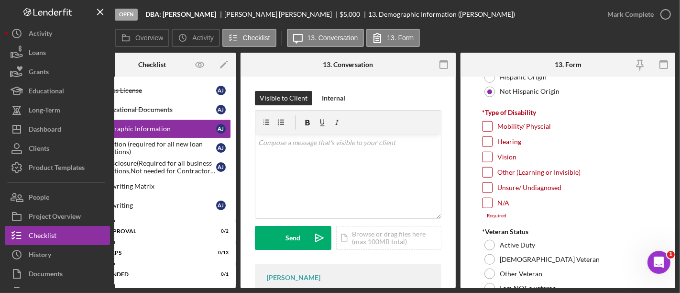
click at [485, 170] on input "Other (Learning or Invisible)" at bounding box center [487, 172] width 10 height 10
checkbox input "true"
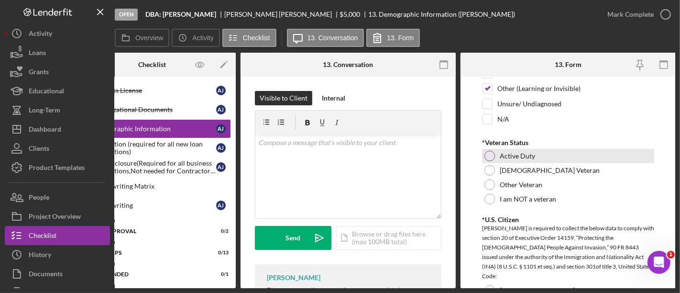
scroll to position [821, 0]
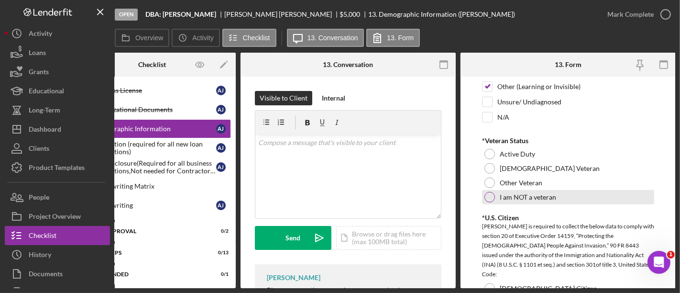
click at [490, 190] on div "I am NOT a veteran" at bounding box center [568, 197] width 172 height 14
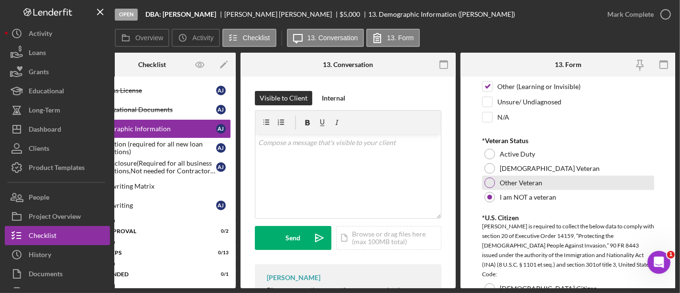
click at [490, 181] on div at bounding box center [489, 182] width 11 height 11
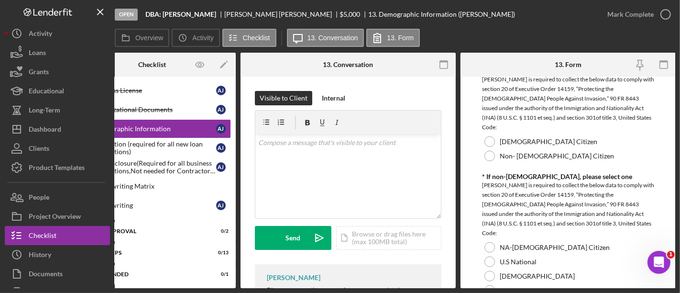
scroll to position [961, 0]
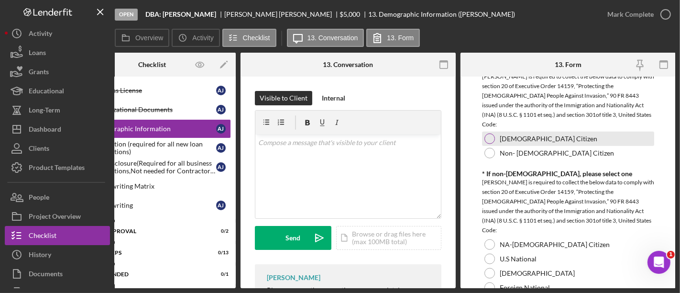
click at [492, 133] on div at bounding box center [489, 138] width 11 height 11
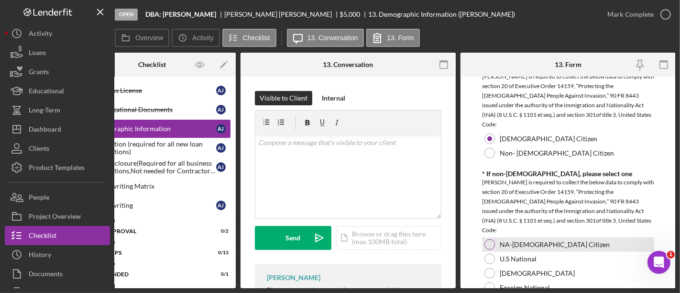
click at [491, 237] on div "NA-US Citizen" at bounding box center [568, 244] width 172 height 14
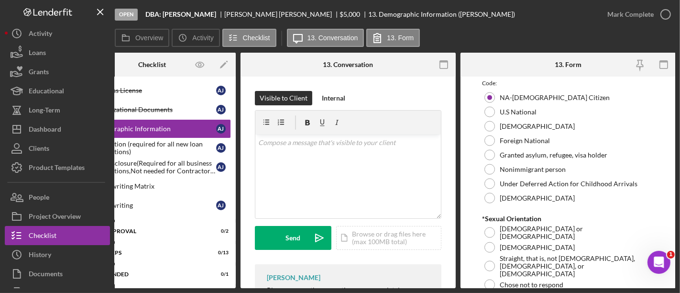
scroll to position [1108, 0]
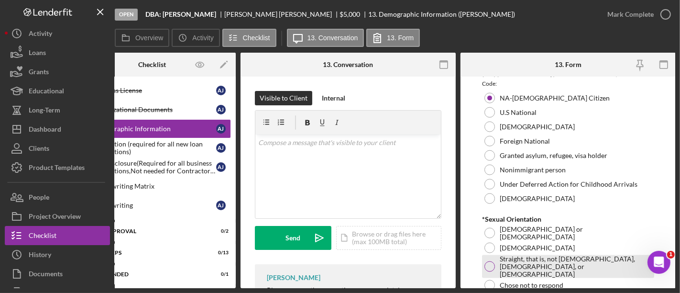
click at [493, 261] on div at bounding box center [489, 266] width 11 height 11
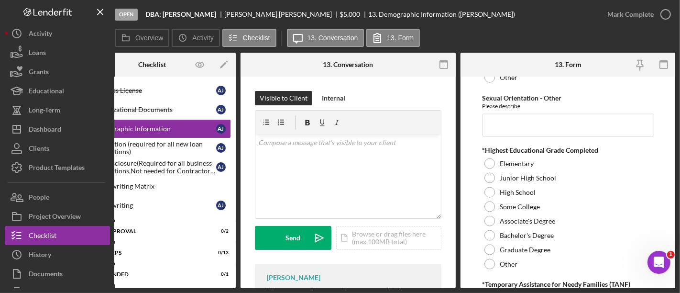
scroll to position [1332, 0]
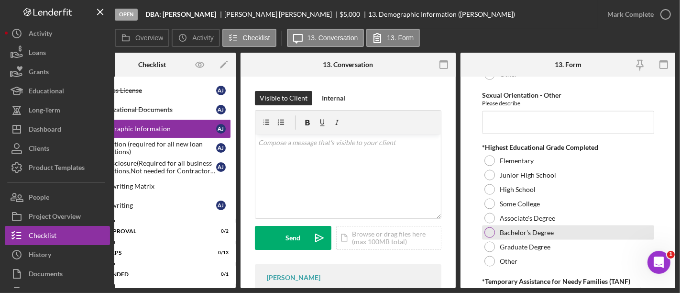
click at [502, 229] on label "Bachelor's Degree" at bounding box center [527, 233] width 54 height 8
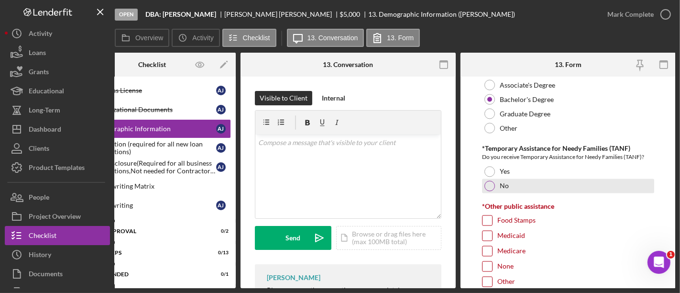
click at [489, 181] on div at bounding box center [489, 186] width 11 height 11
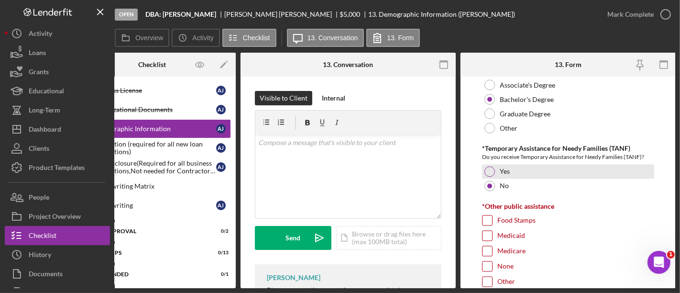
click at [488, 166] on div at bounding box center [489, 171] width 11 height 11
click at [488, 216] on input "Food Stamps" at bounding box center [487, 221] width 10 height 10
checkbox input "true"
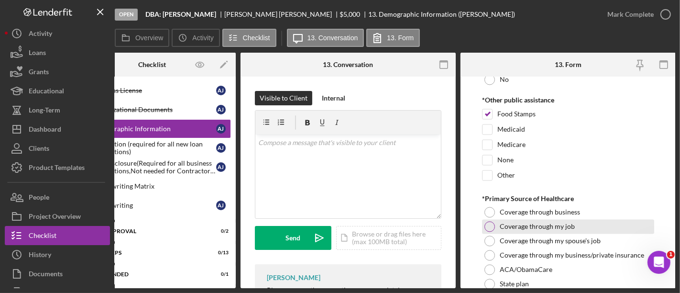
scroll to position [1681, 0]
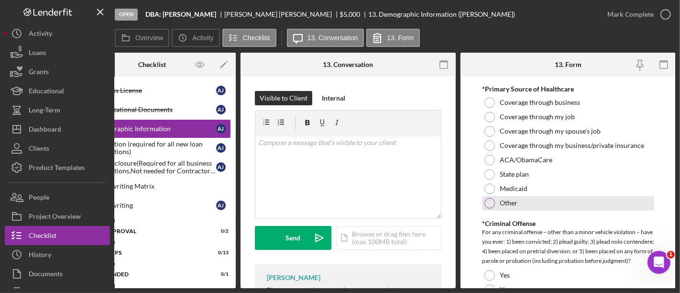
click at [505, 199] on label "Other" at bounding box center [509, 203] width 18 height 8
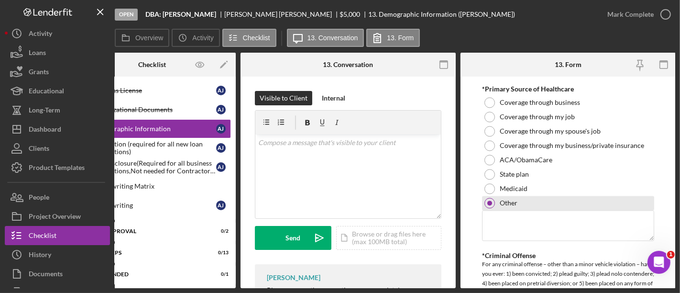
scroll to position [1784, 0]
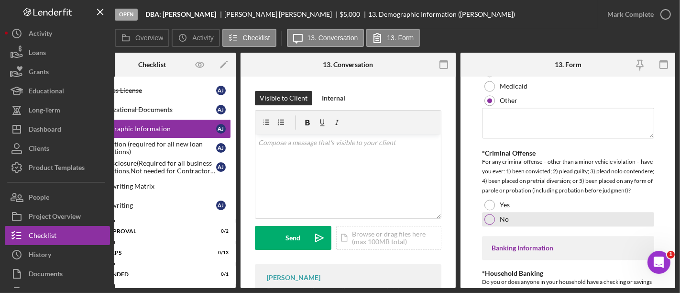
click at [498, 212] on div "No" at bounding box center [568, 219] width 172 height 14
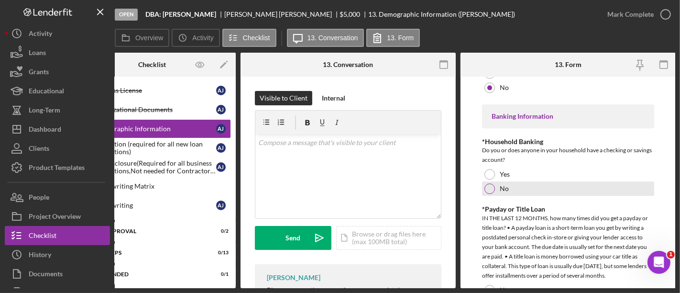
scroll to position [1916, 0]
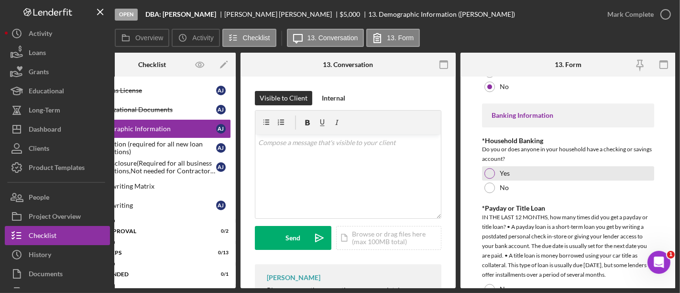
click at [491, 168] on div at bounding box center [489, 173] width 11 height 11
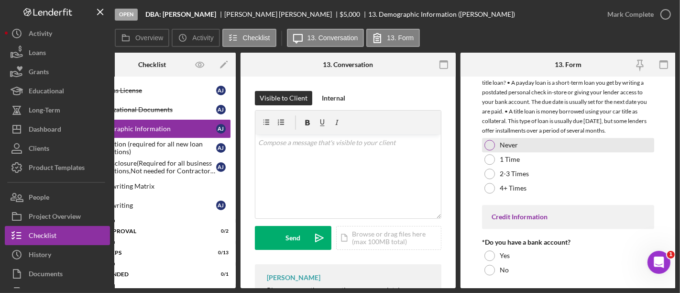
click at [493, 140] on div at bounding box center [489, 145] width 11 height 11
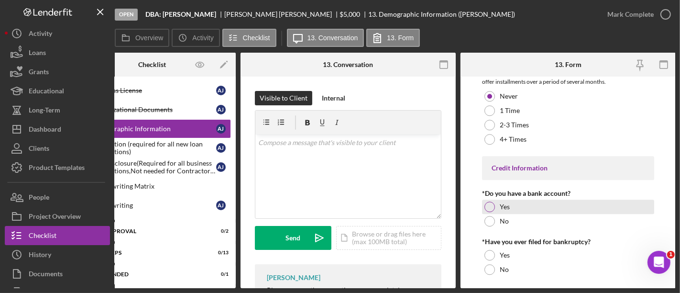
click at [497, 199] on div "Yes" at bounding box center [568, 206] width 172 height 14
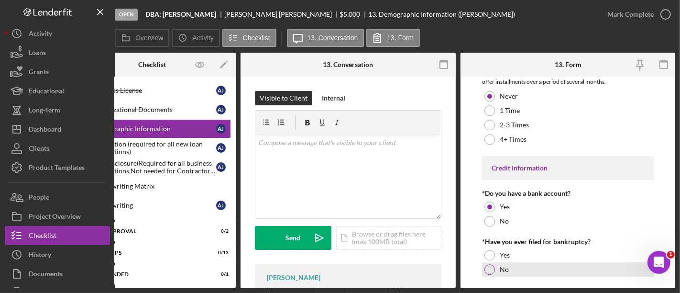
click at [496, 262] on div "No" at bounding box center [568, 269] width 172 height 14
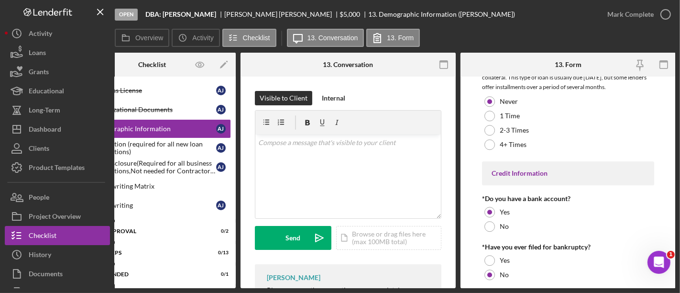
scroll to position [1780, 0]
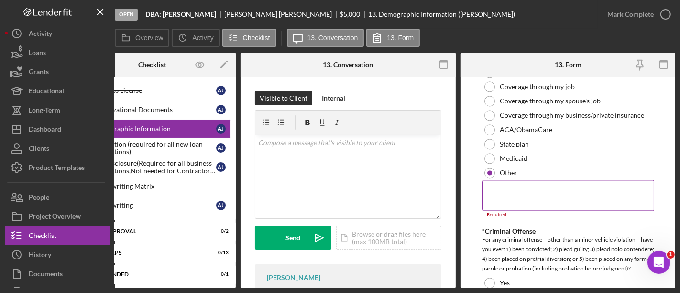
click at [522, 180] on textarea at bounding box center [568, 195] width 172 height 31
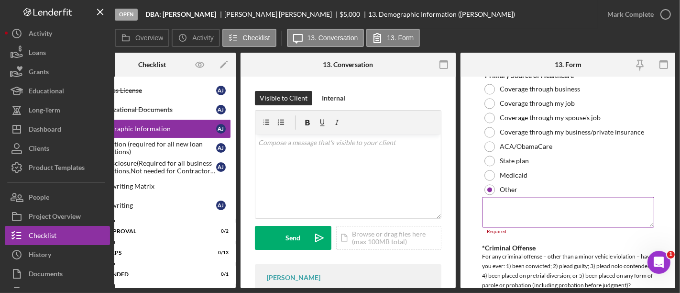
scroll to position [1708, 0]
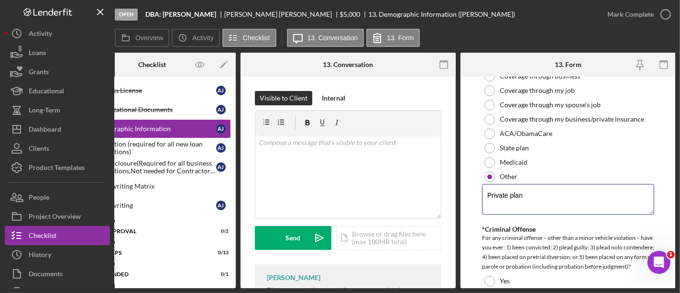
type textarea "Private plan"
drag, startPoint x: 552, startPoint y: 229, endPoint x: 535, endPoint y: 164, distance: 66.6
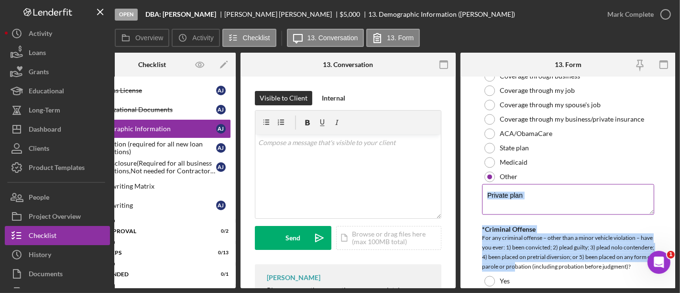
click at [551, 184] on textarea "Private plan" at bounding box center [568, 199] width 172 height 31
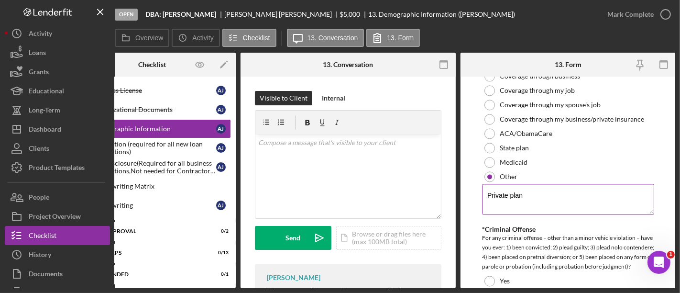
scroll to position [2109, 0]
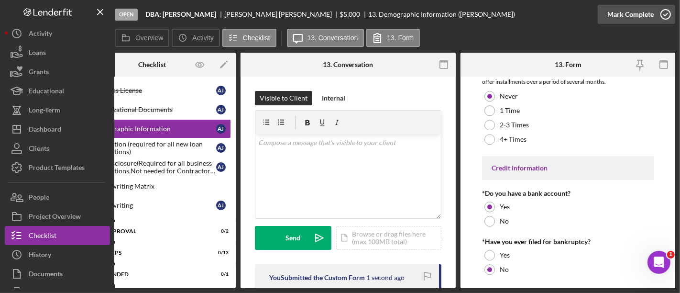
click at [660, 20] on icon "button" at bounding box center [666, 14] width 24 height 24
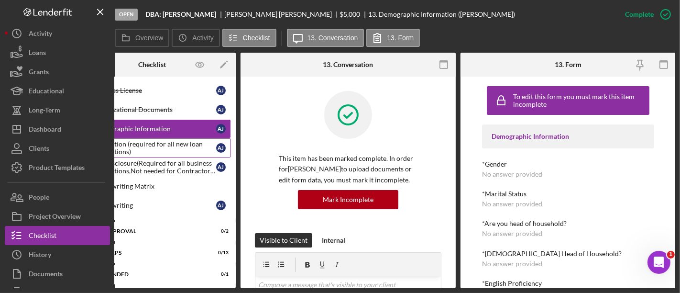
scroll to position [0, 0]
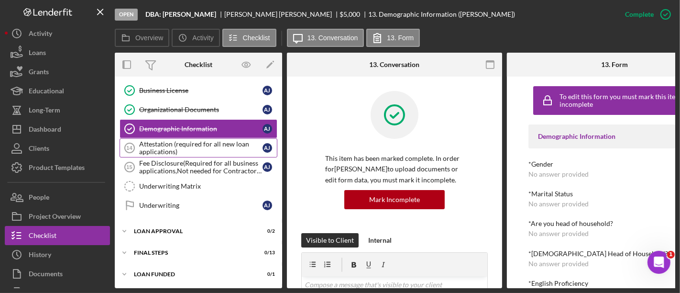
click at [173, 141] on div "Attestation (required for all new loan applications)" at bounding box center [200, 147] width 123 height 15
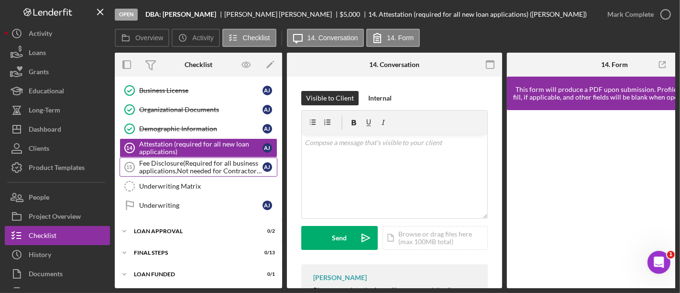
click at [179, 173] on link "Fee Disclosure(Required for all business applications,Not needed for Contractor…" at bounding box center [199, 166] width 158 height 19
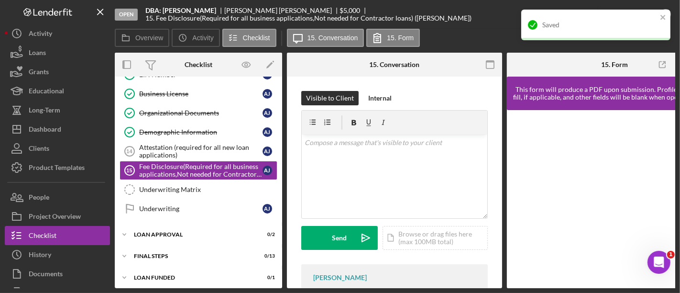
scroll to position [140, 0]
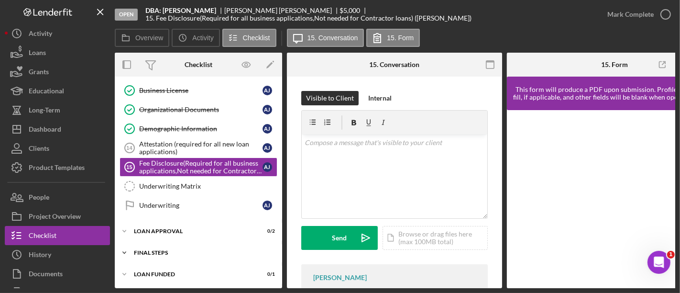
click at [187, 250] on div "Final Steps" at bounding box center [202, 253] width 136 height 6
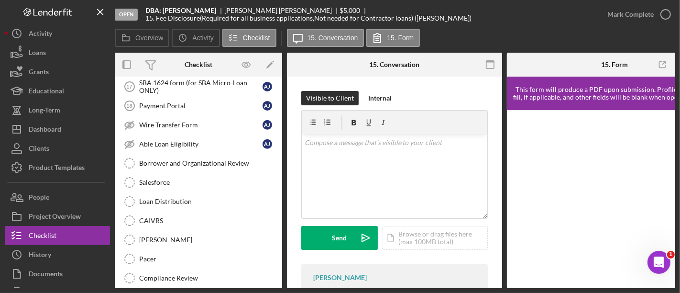
scroll to position [345, 0]
click at [178, 115] on link "Wire Transfer Form Wire Transfer Form A J" at bounding box center [199, 124] width 158 height 19
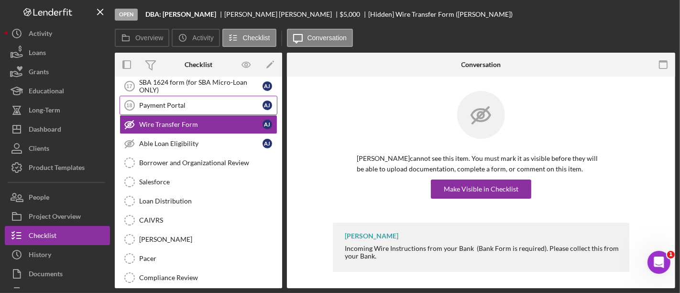
click at [177, 103] on div "Payment Portal" at bounding box center [200, 105] width 123 height 8
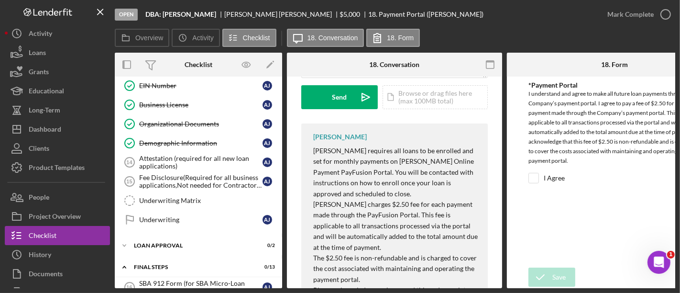
scroll to position [90, 0]
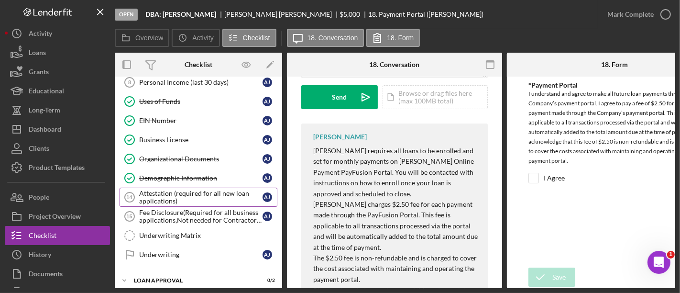
click at [184, 194] on div "Attestation (required for all new loan applications)" at bounding box center [200, 196] width 123 height 15
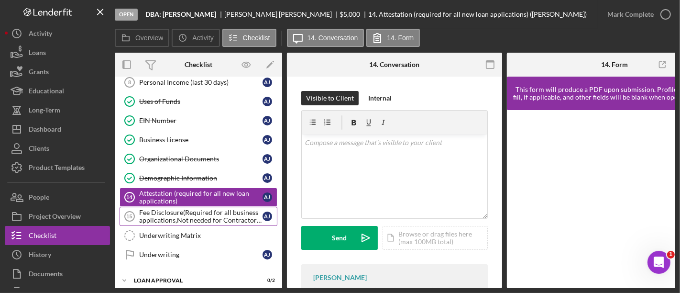
click at [185, 211] on div "Fee Disclosure(Required for all business applications,Not needed for Contractor…" at bounding box center [200, 215] width 123 height 15
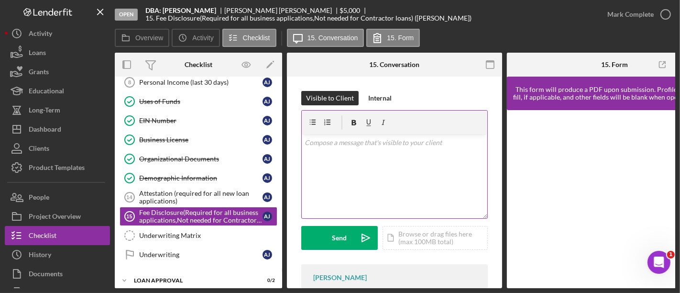
scroll to position [85, 0]
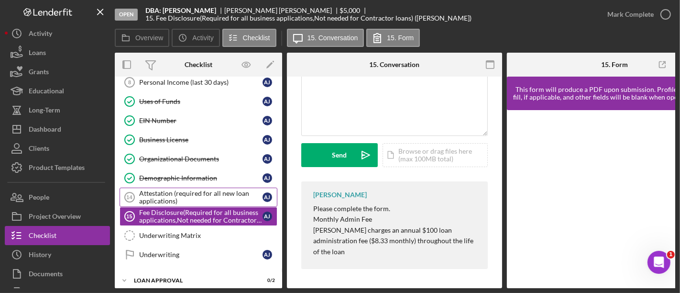
click at [213, 193] on div "Attestation (required for all new loan applications)" at bounding box center [200, 196] width 123 height 15
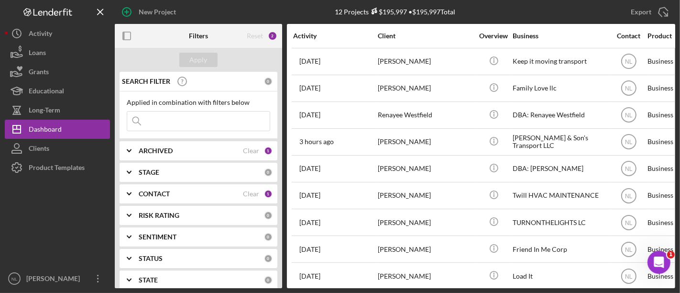
click at [172, 120] on input at bounding box center [198, 120] width 142 height 19
click at [165, 154] on div "ARCHIVED Clear 1" at bounding box center [206, 150] width 134 height 19
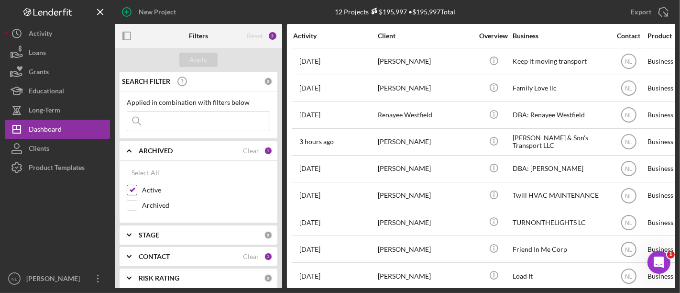
click at [132, 189] on input "Active" at bounding box center [132, 190] width 10 height 10
checkbox input "false"
click at [132, 204] on input "Archived" at bounding box center [132, 205] width 10 height 10
checkbox input "true"
click at [168, 237] on div "STAGE" at bounding box center [201, 235] width 125 height 8
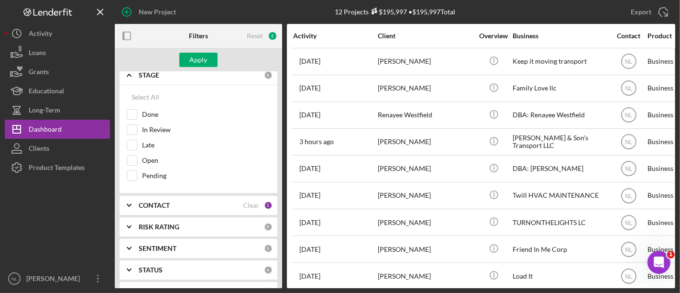
scroll to position [164, 0]
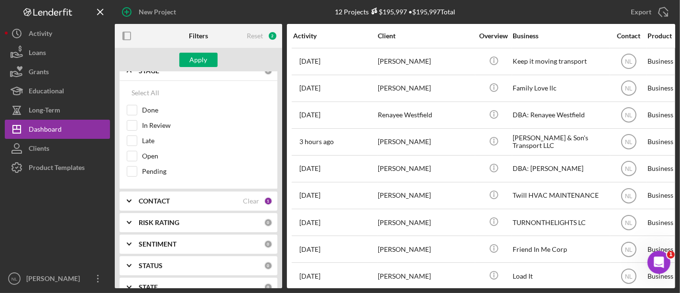
click at [138, 200] on icon "Icon/Expander" at bounding box center [129, 201] width 24 height 24
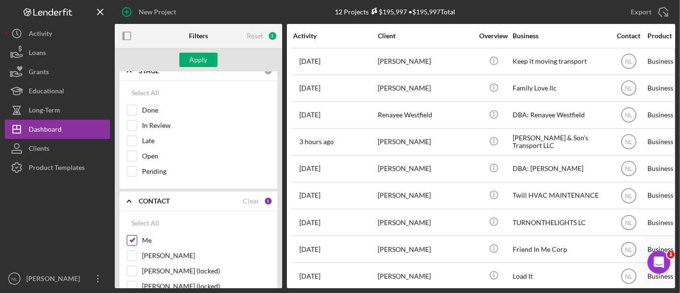
click at [130, 236] on input "Me" at bounding box center [132, 240] width 10 height 10
checkbox input "false"
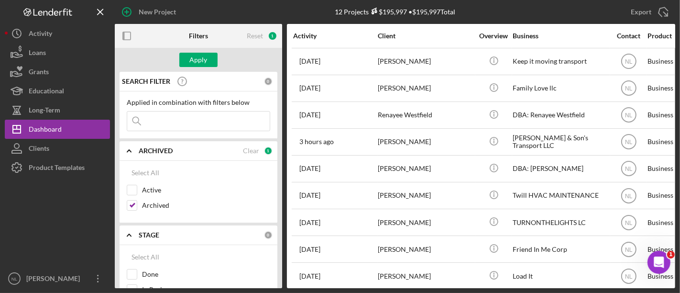
click at [163, 117] on input at bounding box center [198, 120] width 142 height 19
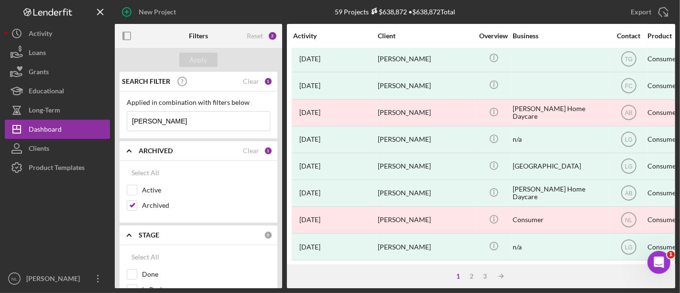
scroll to position [245, 0]
click at [132, 122] on input "jones" at bounding box center [198, 120] width 142 height 19
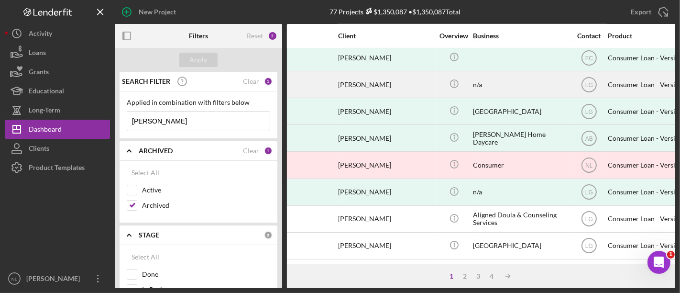
scroll to position [459, 0]
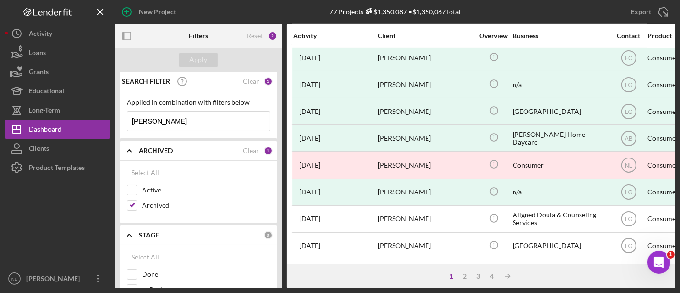
click at [182, 125] on input "anthony jones" at bounding box center [198, 120] width 142 height 19
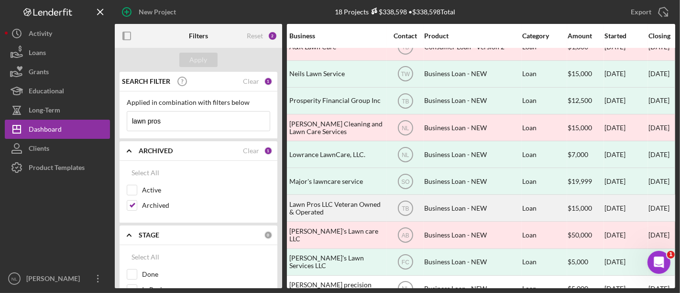
scroll to position [95, 223]
type input "lawn pros"
click at [336, 200] on div "Lawn Pros LLC Veteran Owned & Operated" at bounding box center [338, 207] width 96 height 25
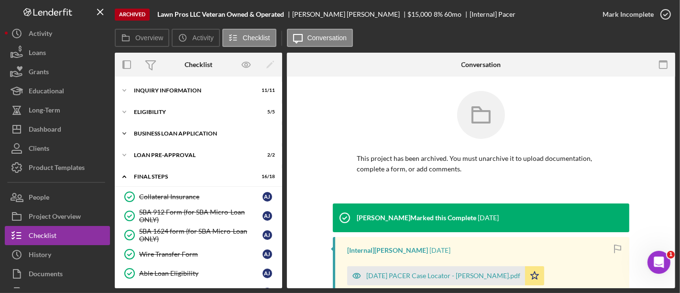
click at [179, 135] on div "BUSINESS LOAN APPLICATION" at bounding box center [202, 134] width 136 height 6
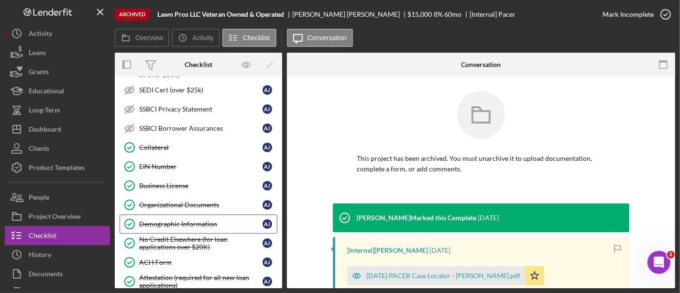
scroll to position [239, 0]
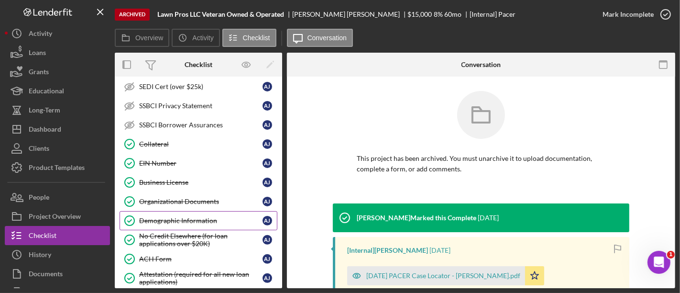
click at [186, 217] on div "Demographic Information" at bounding box center [200, 221] width 123 height 8
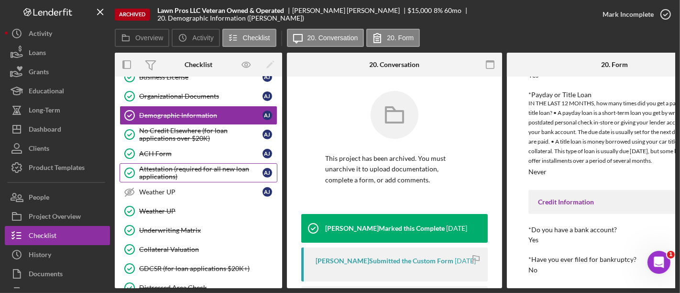
scroll to position [345, 0]
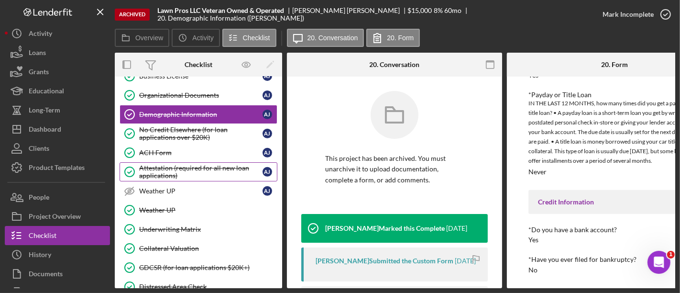
click at [183, 164] on div "Attestation (required for all new loan applications)" at bounding box center [200, 171] width 123 height 15
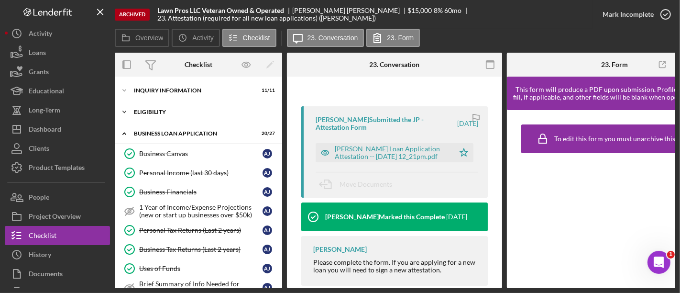
click at [193, 109] on div "Icon/Expander ELIGIBILITY 5 / 5" at bounding box center [198, 111] width 167 height 19
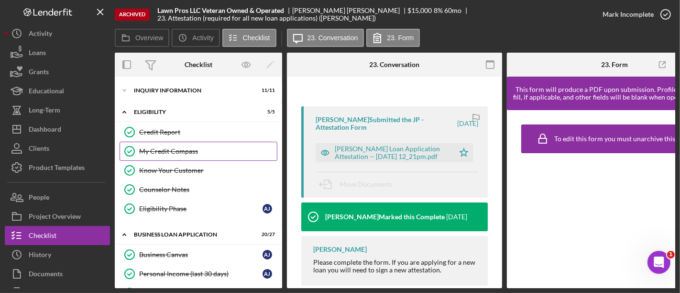
click at [185, 151] on div "My Credit Compass" at bounding box center [208, 151] width 138 height 8
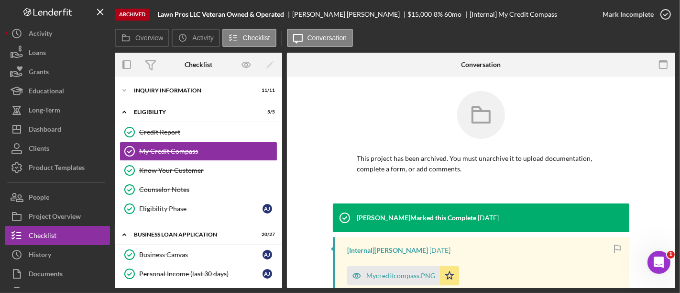
scroll to position [78, 0]
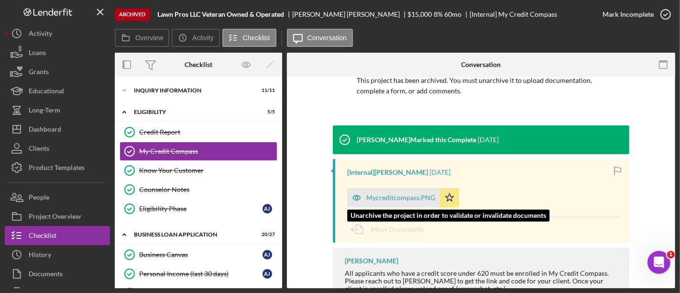
click at [403, 198] on div "Mycreditcompass.PNG" at bounding box center [400, 198] width 69 height 8
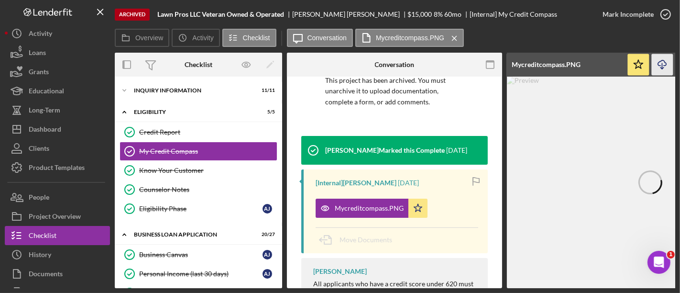
click at [655, 63] on icon "Icon/Download" at bounding box center [663, 65] width 22 height 22
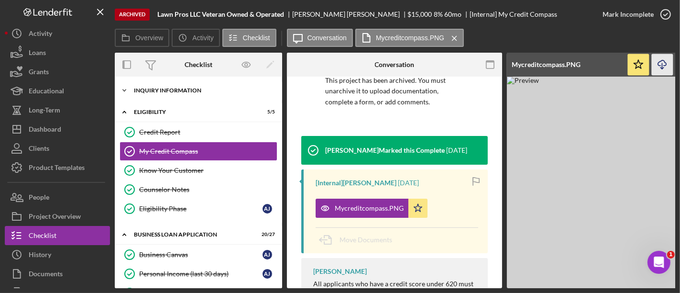
click at [162, 93] on div "Icon/Expander INQUIRY INFORMATION 11 / 11" at bounding box center [198, 90] width 167 height 19
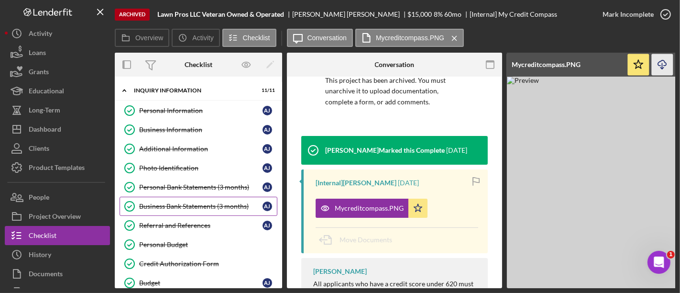
scroll to position [30, 0]
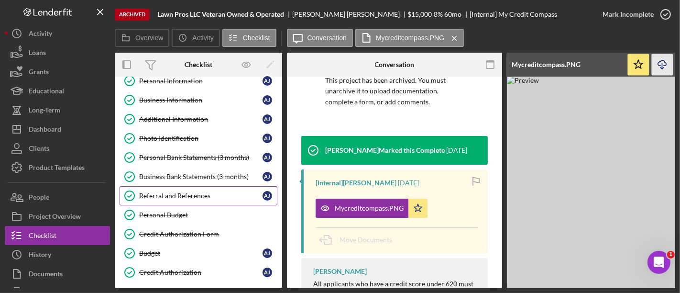
click at [172, 197] on div "Referral and References" at bounding box center [200, 196] width 123 height 8
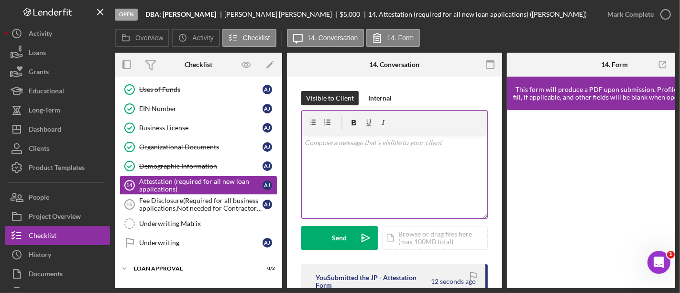
scroll to position [98, 0]
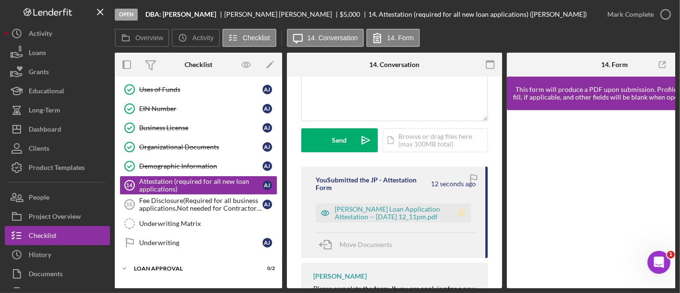
click at [458, 218] on icon "Icon/Star" at bounding box center [461, 212] width 19 height 19
click at [621, 10] on div "Mark Complete" at bounding box center [630, 14] width 46 height 19
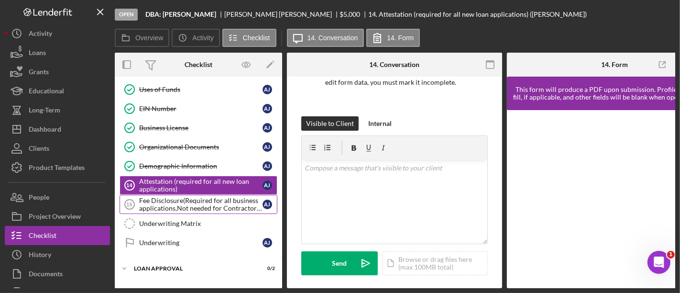
scroll to position [220, 0]
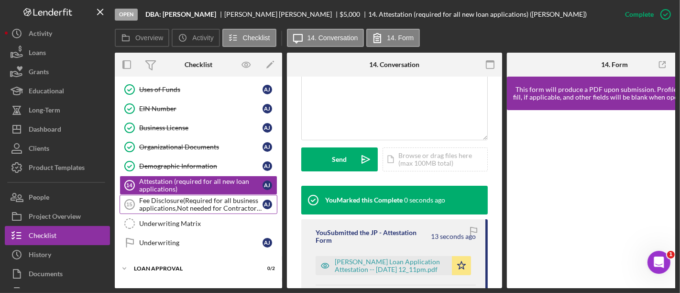
click at [187, 203] on div "Fee Disclosure(Required for all business applications,Not needed for Contractor…" at bounding box center [200, 203] width 123 height 15
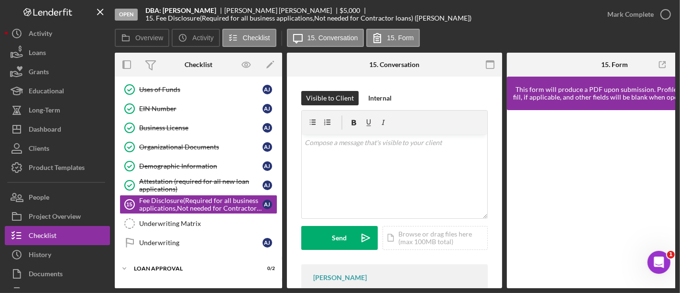
scroll to position [85, 0]
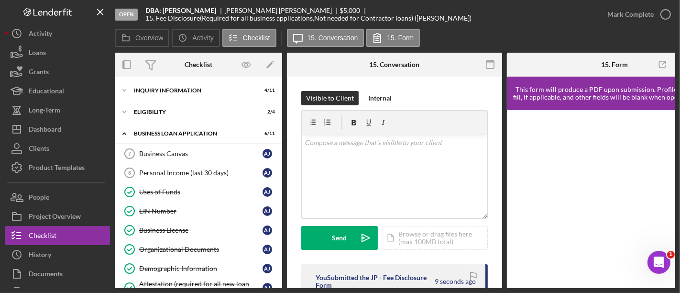
scroll to position [123, 0]
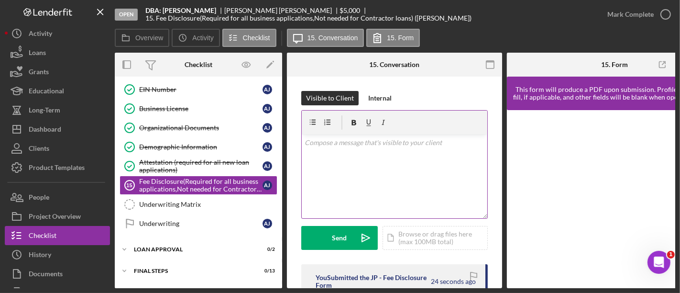
scroll to position [174, 0]
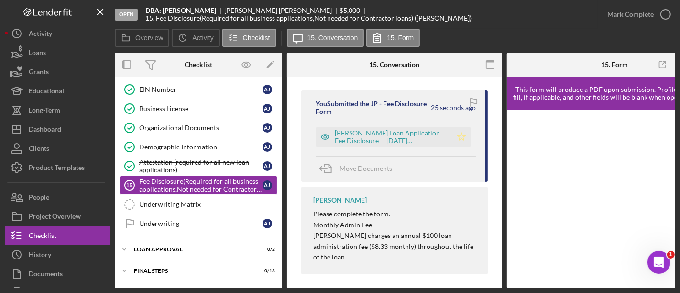
click at [455, 137] on icon "Icon/Star" at bounding box center [461, 136] width 19 height 19
click at [632, 17] on div "Mark Complete" at bounding box center [630, 14] width 46 height 19
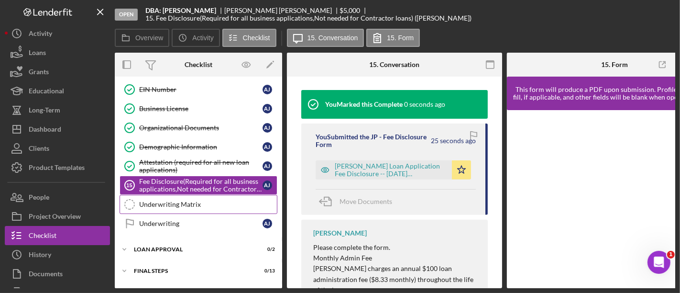
scroll to position [316, 0]
click at [215, 205] on div "Underwriting Matrix" at bounding box center [208, 204] width 138 height 8
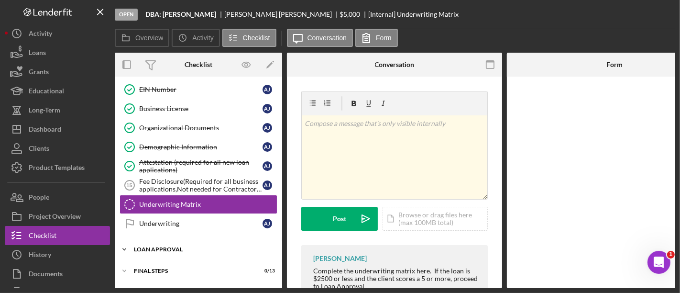
click at [196, 253] on div "Icon/Expander Loan Approval 0 / 2" at bounding box center [198, 249] width 167 height 19
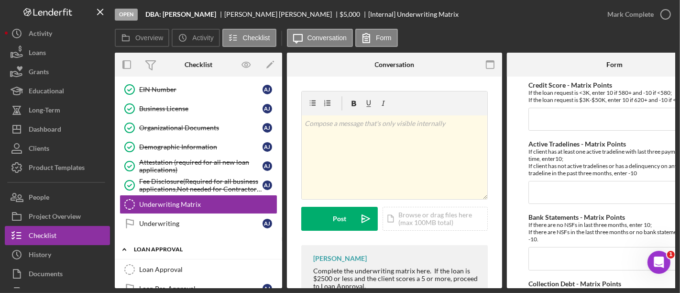
scroll to position [183, 0]
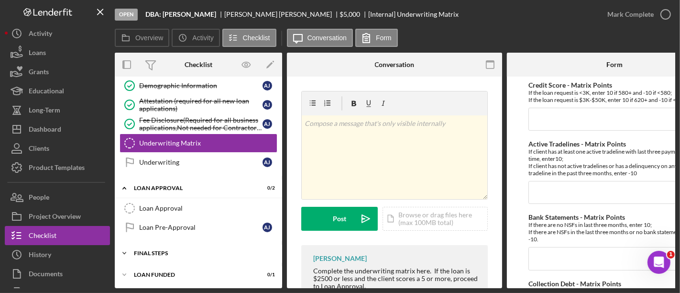
click at [182, 253] on div "Icon/Expander Final Steps 0 / 13" at bounding box center [198, 252] width 167 height 19
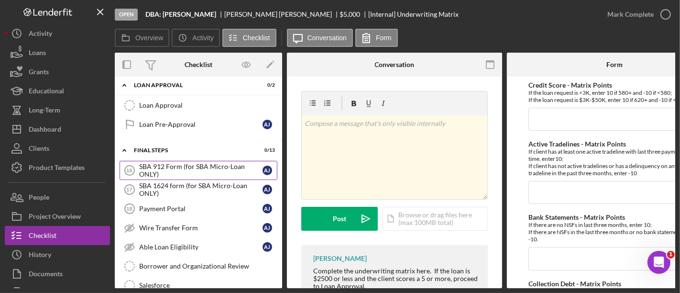
click at [184, 163] on div "SBA 912 Form (for SBA Micro-Loan ONLY)" at bounding box center [200, 170] width 123 height 15
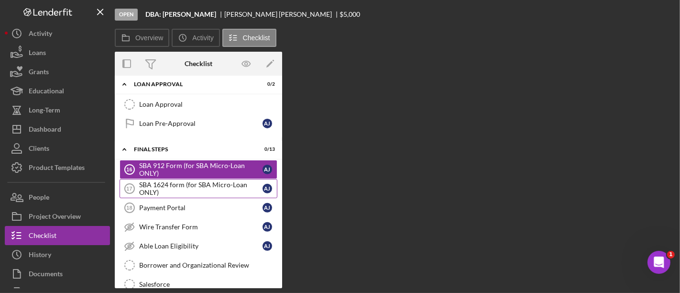
click at [185, 190] on div "SBA 1624 form (for SBA Micro-Loan ONLY)" at bounding box center [200, 188] width 123 height 15
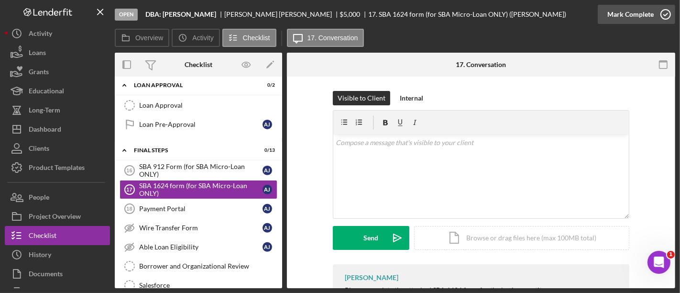
click at [649, 10] on div "Mark Complete" at bounding box center [630, 14] width 46 height 19
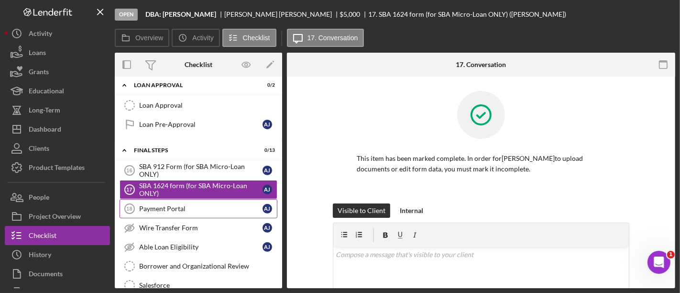
click at [227, 205] on div "Payment Portal" at bounding box center [200, 209] width 123 height 8
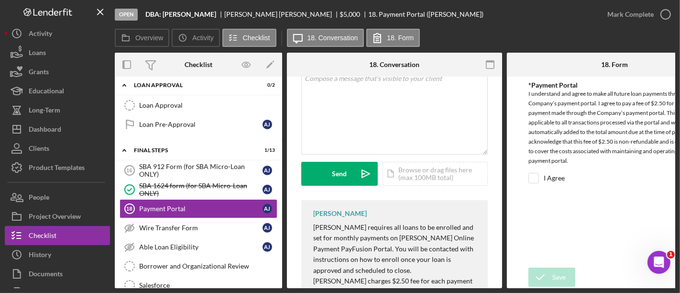
scroll to position [8, 0]
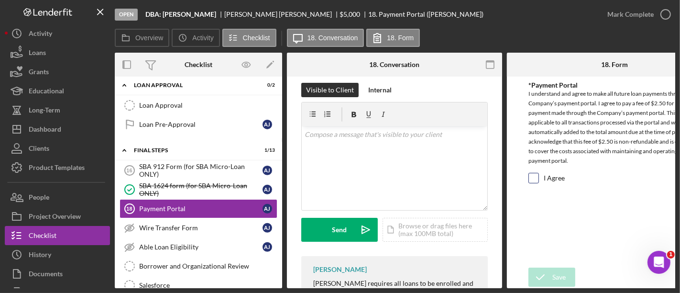
click at [539, 176] on div "I Agree" at bounding box center [614, 180] width 172 height 15
click at [539, 181] on div "I Agree" at bounding box center [614, 180] width 172 height 15
click at [532, 180] on input "I Agree" at bounding box center [534, 178] width 10 height 10
checkbox input "true"
click at [550, 273] on icon "submit" at bounding box center [540, 277] width 24 height 24
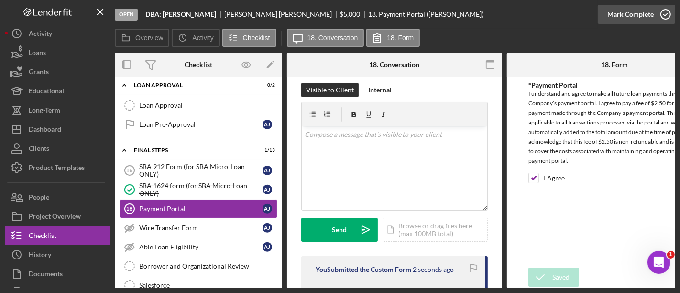
click at [663, 14] on icon "button" at bounding box center [666, 14] width 24 height 24
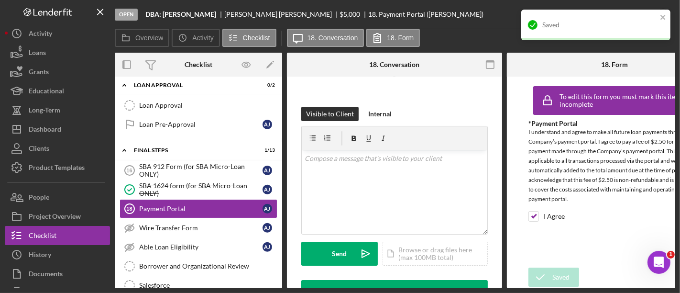
scroll to position [150, 0]
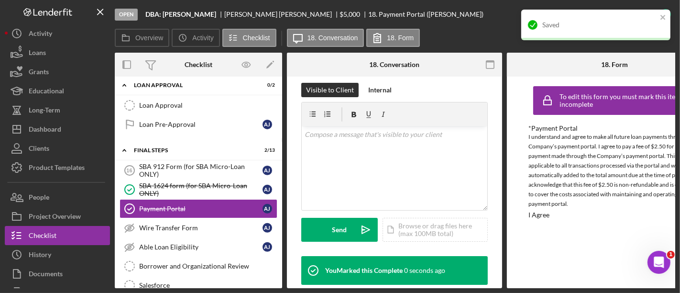
click at [662, 12] on div "Saved" at bounding box center [595, 25] width 149 height 31
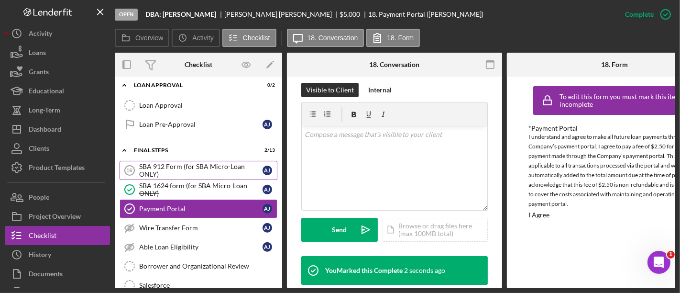
scroll to position [0, 0]
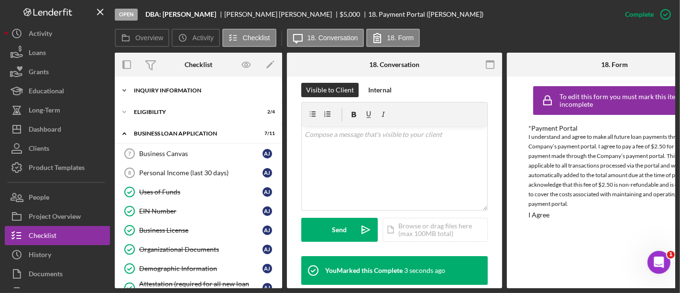
click at [184, 95] on div "Icon/Expander INQUIRY INFORMATION 4 / 11" at bounding box center [198, 90] width 167 height 19
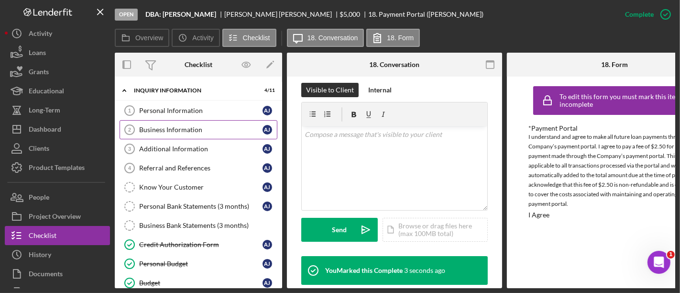
click at [196, 129] on div "Business Information" at bounding box center [200, 130] width 123 height 8
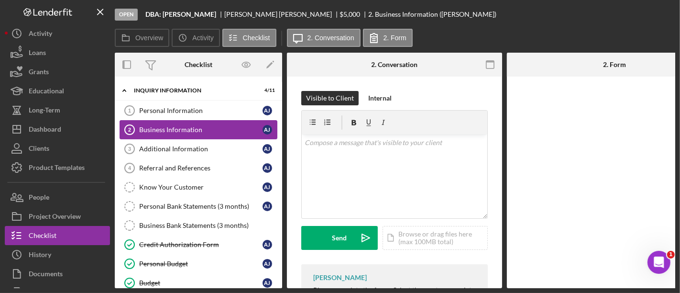
scroll to position [118, 0]
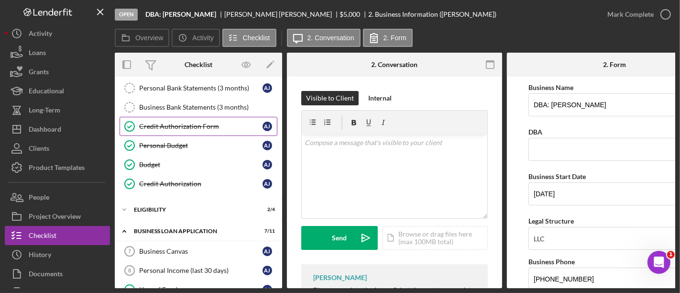
click at [200, 132] on link "Credit Authorization Form Credit Authorization Form A J" at bounding box center [199, 126] width 158 height 19
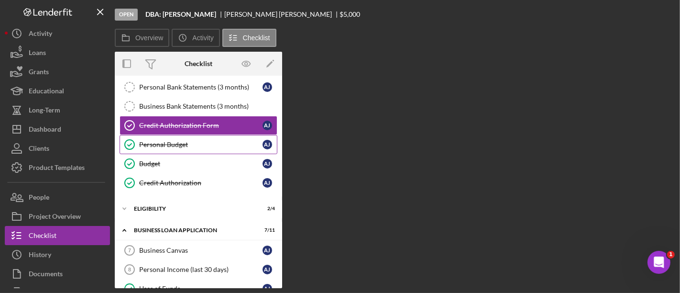
click at [190, 138] on link "Personal Budget Personal Budget A J" at bounding box center [199, 144] width 158 height 19
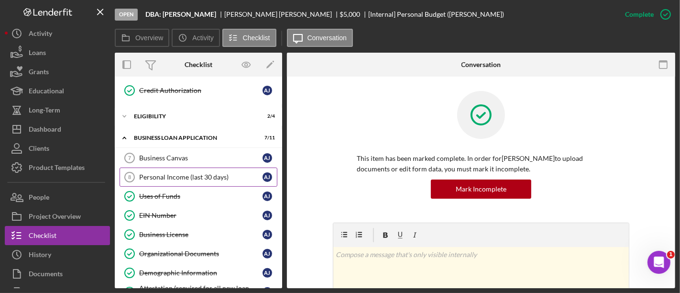
scroll to position [214, 0]
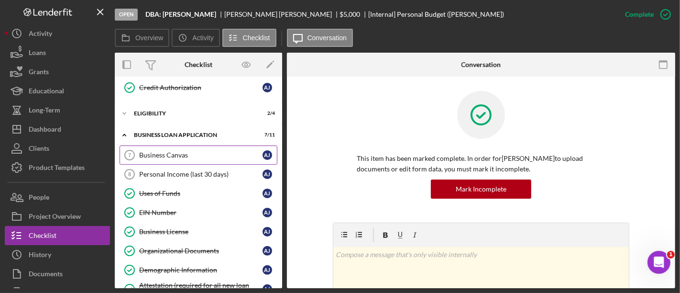
click at [201, 155] on link "Business Canvas 7 Business Canvas A J" at bounding box center [199, 154] width 158 height 19
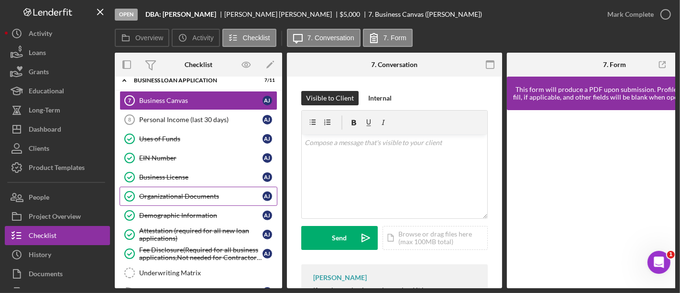
scroll to position [269, 0]
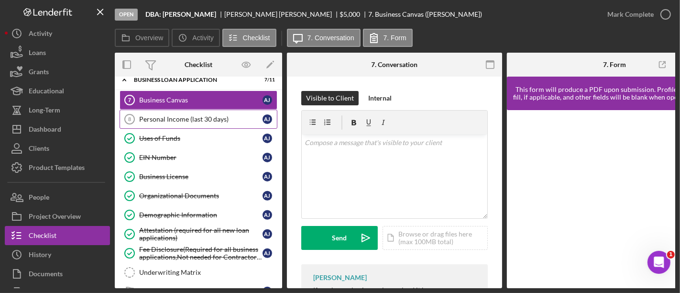
click at [167, 115] on div "Personal Income (last 30 days)" at bounding box center [200, 119] width 123 height 8
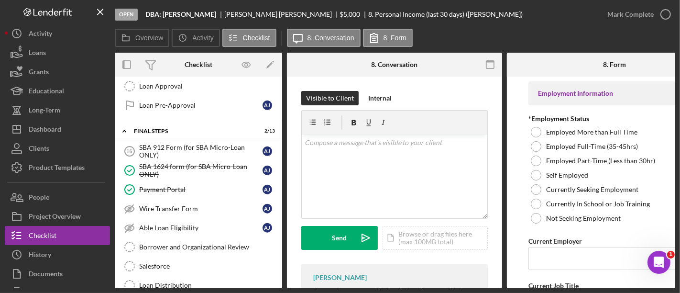
scroll to position [448, 0]
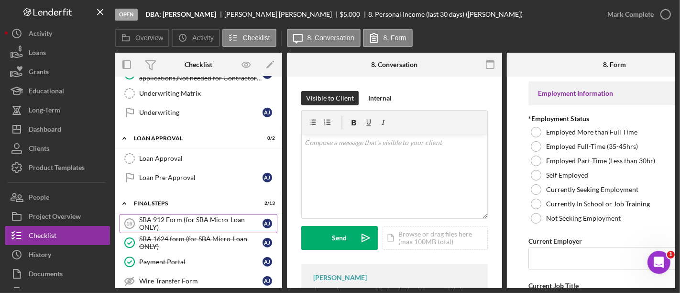
click at [174, 225] on link "SBA 912 Form (for SBA Micro-Loan ONLY) 16 SBA 912 Form (for SBA Micro-Loan ONLY…" at bounding box center [199, 223] width 158 height 19
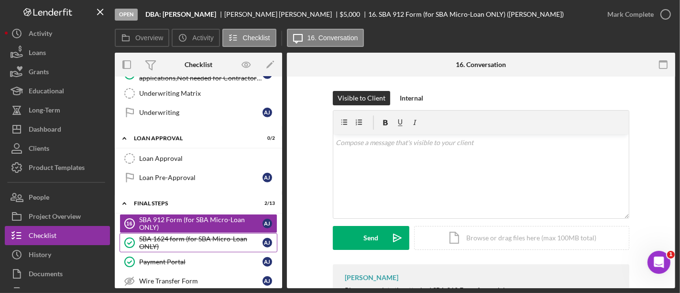
scroll to position [559, 0]
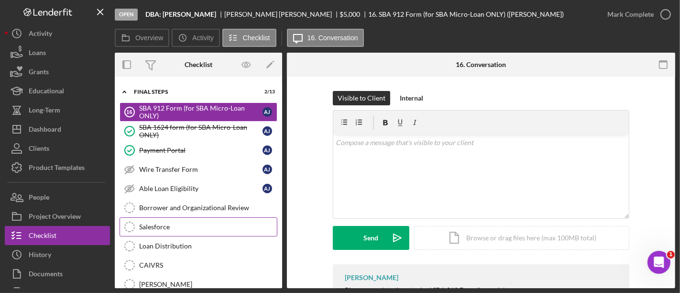
click at [186, 223] on div "Salesforce" at bounding box center [208, 227] width 138 height 8
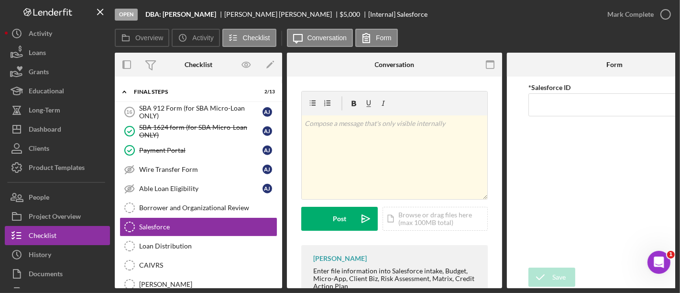
click at [548, 125] on div "*Salesforce ID" at bounding box center [614, 171] width 172 height 181
click at [539, 107] on input "*Salesforce ID" at bounding box center [614, 104] width 172 height 23
paste input "a0wPC000002SCDBYA4"
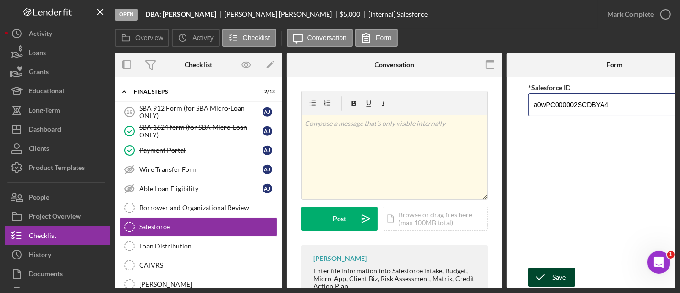
type input "a0wPC000002SCDBYA4"
click at [551, 277] on icon "submit" at bounding box center [540, 277] width 24 height 24
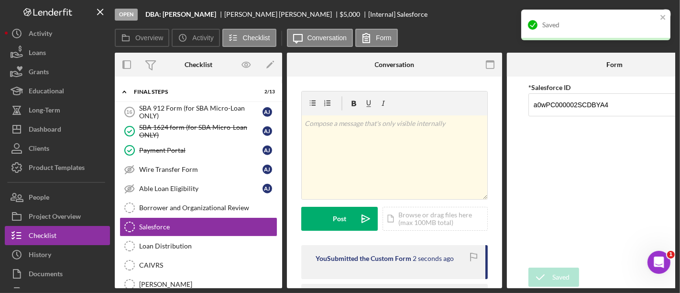
click at [658, 22] on div "Saved" at bounding box center [595, 29] width 153 height 42
click at [661, 20] on icon "close" at bounding box center [662, 17] width 5 height 5
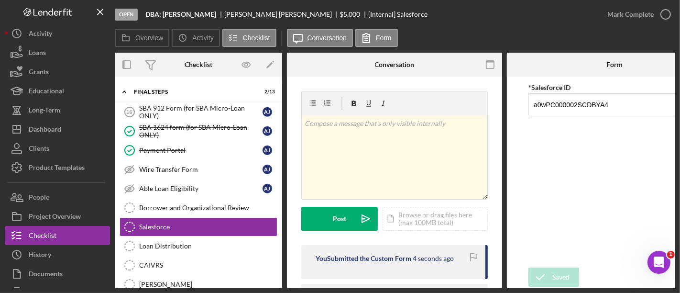
click at [636, 15] on div "Mark Complete" at bounding box center [630, 14] width 46 height 19
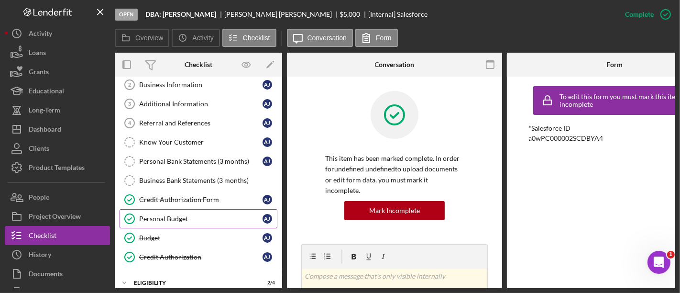
scroll to position [107, 0]
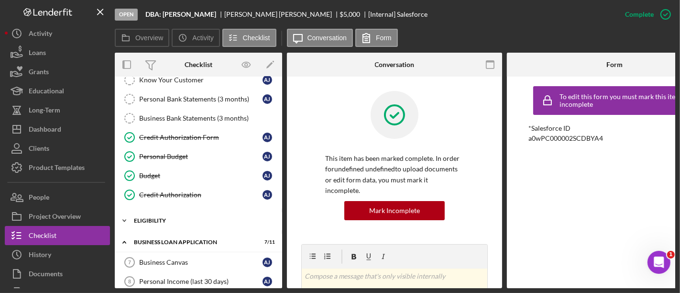
click at [166, 224] on div "Icon/Expander Eligibility 2 / 4" at bounding box center [198, 220] width 167 height 19
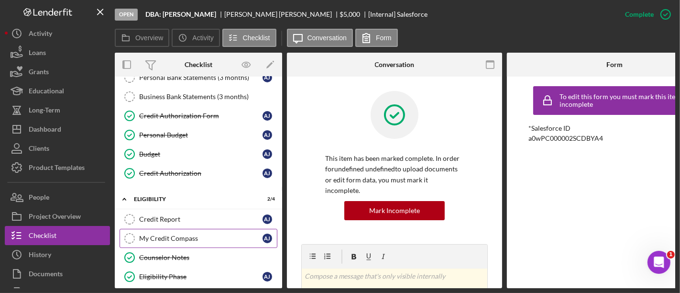
click at [168, 234] on div "My Credit Compass" at bounding box center [200, 238] width 123 height 8
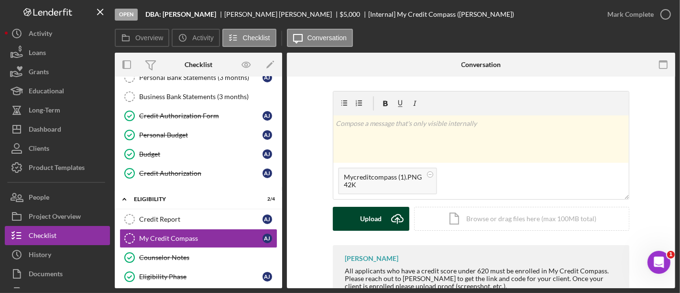
click at [392, 220] on icon "submit" at bounding box center [397, 217] width 11 height 7
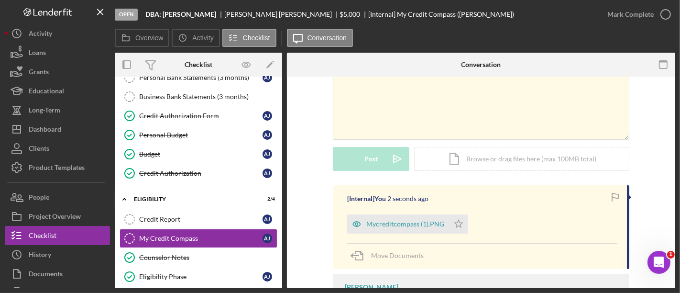
scroll to position [60, 0]
click at [453, 224] on icon "Icon/Star" at bounding box center [458, 223] width 19 height 19
click at [651, 11] on div "Mark Complete" at bounding box center [630, 14] width 46 height 19
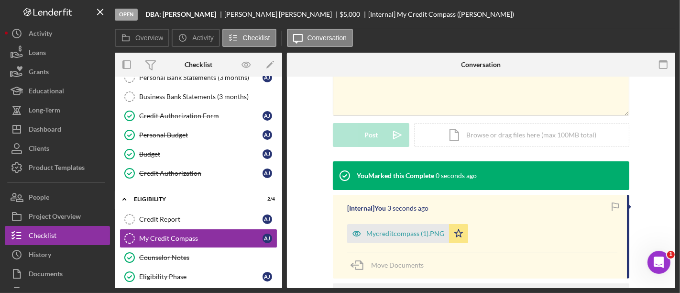
scroll to position [191, 0]
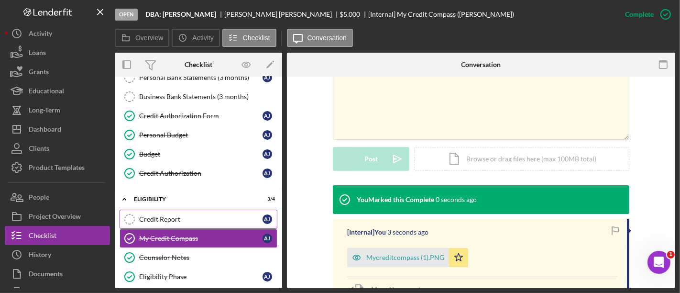
click at [221, 218] on div "Credit Report" at bounding box center [200, 219] width 123 height 8
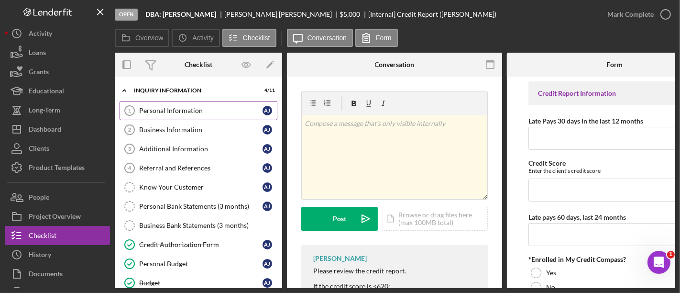
click at [195, 118] on link "Personal Information 1 Personal Information A J" at bounding box center [199, 110] width 158 height 19
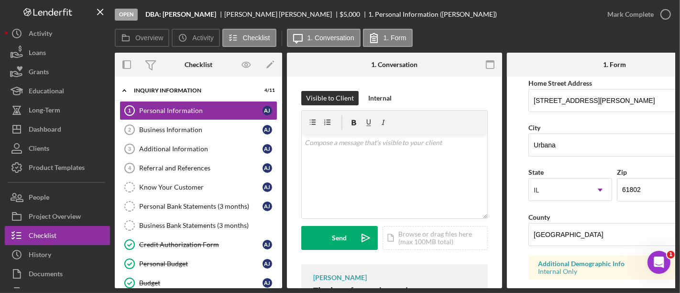
scroll to position [426, 0]
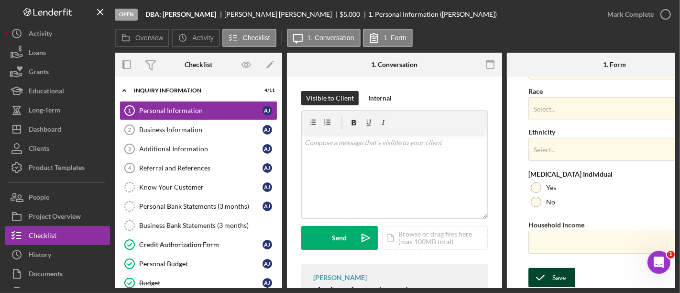
click at [552, 272] on div "Save" at bounding box center [558, 277] width 13 height 19
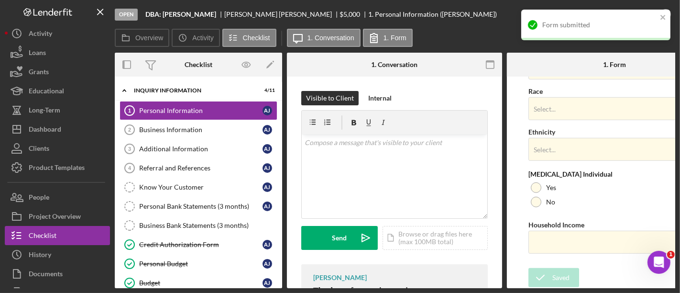
click at [660, 14] on div "Form submitted" at bounding box center [595, 29] width 153 height 42
click at [660, 14] on icon "close" at bounding box center [663, 17] width 7 height 8
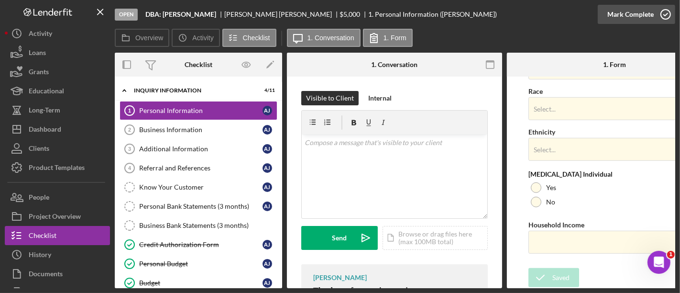
click at [617, 15] on div "Mark Complete" at bounding box center [630, 14] width 46 height 19
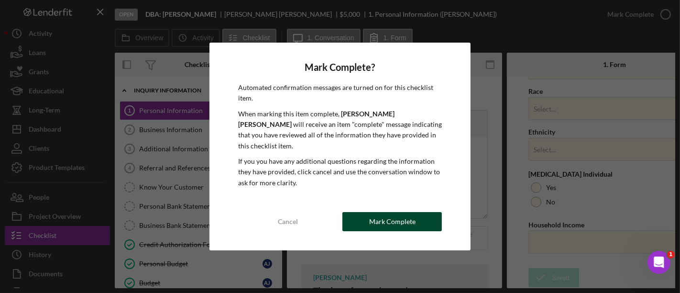
click at [390, 212] on div "Mark Complete" at bounding box center [392, 221] width 46 height 19
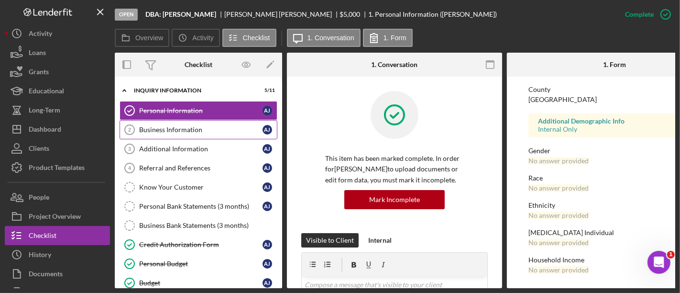
scroll to position [237, 0]
click at [226, 132] on div "Business Information" at bounding box center [200, 130] width 123 height 8
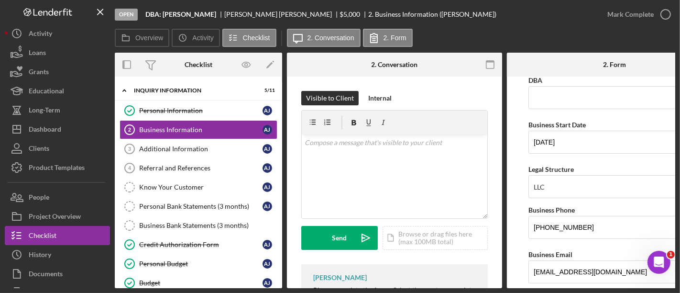
scroll to position [53, 0]
click at [558, 172] on div "Legal Structure LLC Icon/Dropdown Arrow" at bounding box center [614, 179] width 172 height 35
click at [557, 175] on div "LLC" at bounding box center [603, 186] width 148 height 22
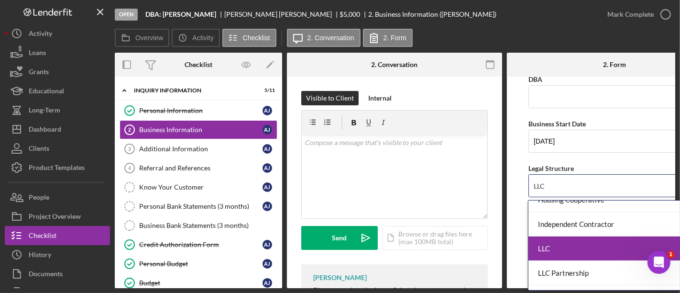
scroll to position [274, 0]
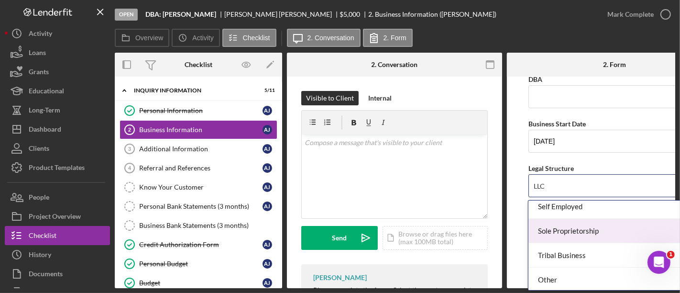
click at [557, 240] on div "Sole Proprietorship" at bounding box center [612, 230] width 169 height 24
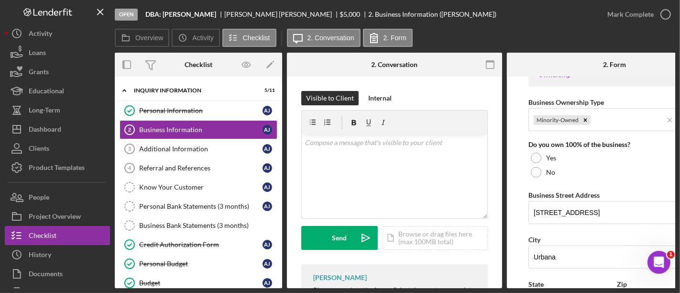
scroll to position [489, 0]
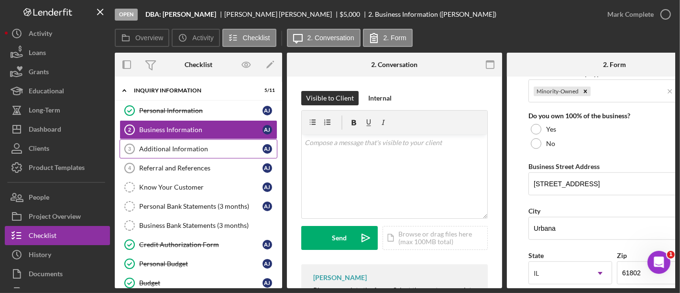
click at [177, 149] on div "Additional Information" at bounding box center [200, 149] width 123 height 8
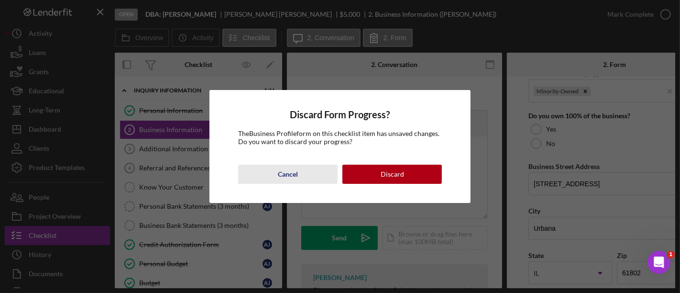
click at [270, 177] on button "Cancel" at bounding box center [287, 173] width 99 height 19
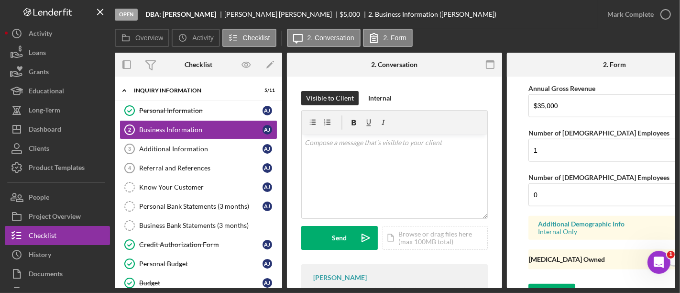
scroll to position [844, 0]
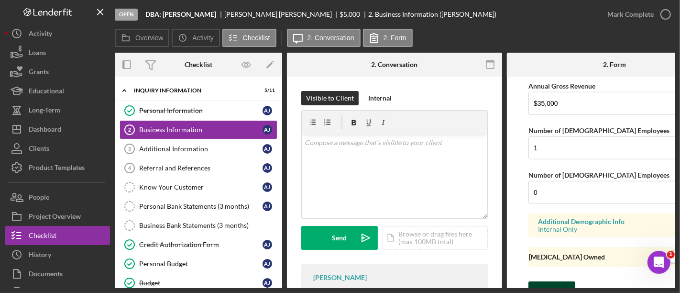
click at [549, 284] on icon "submit" at bounding box center [540, 291] width 24 height 24
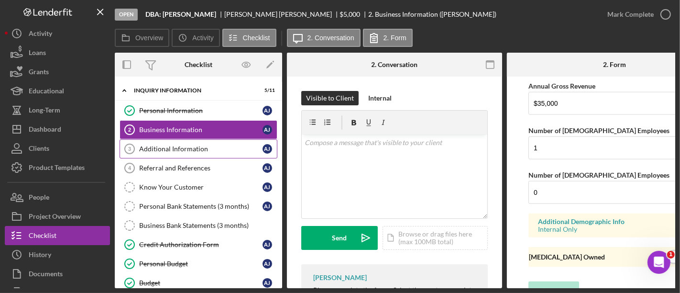
click at [160, 151] on div "Additional Information" at bounding box center [200, 149] width 123 height 8
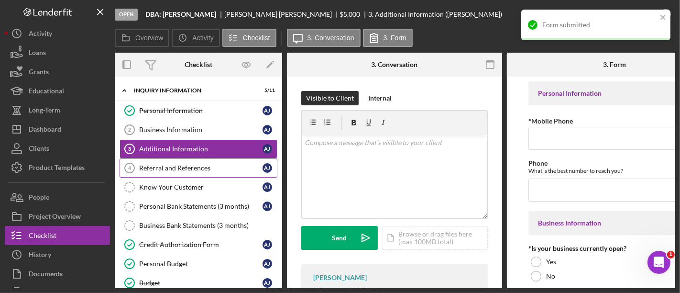
click at [225, 167] on div "Referral and References" at bounding box center [200, 168] width 123 height 8
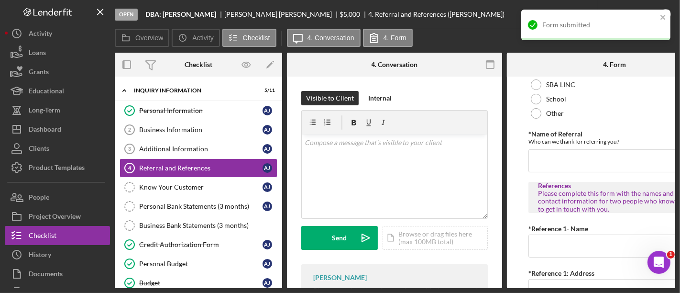
scroll to position [208, 0]
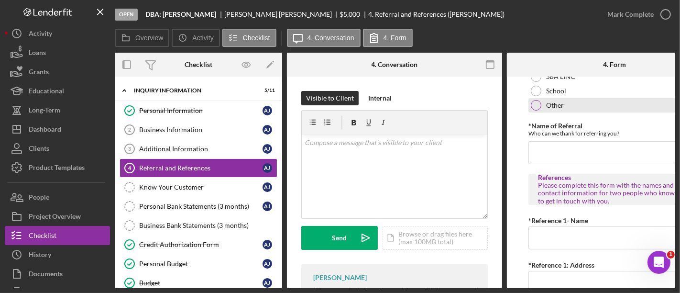
click at [536, 102] on div at bounding box center [536, 105] width 11 height 11
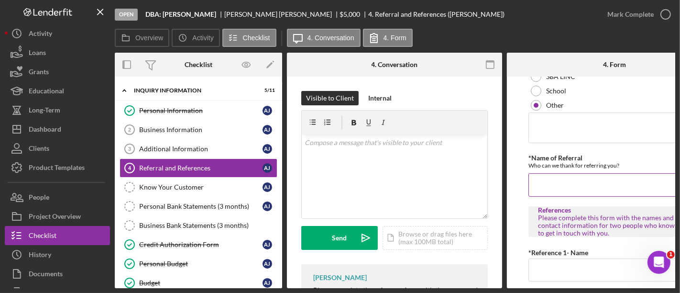
scroll to position [132, 0]
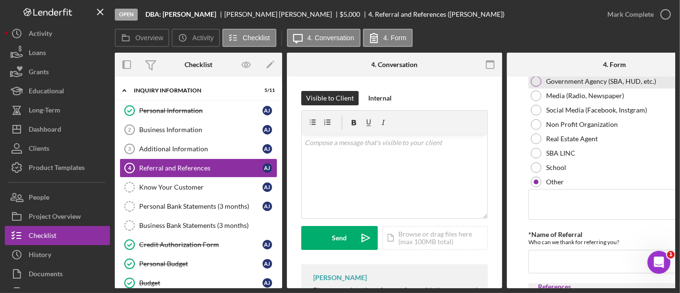
click at [535, 84] on div at bounding box center [536, 81] width 11 height 11
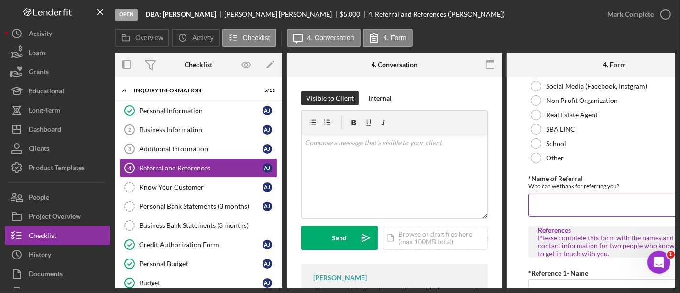
scroll to position [159, 0]
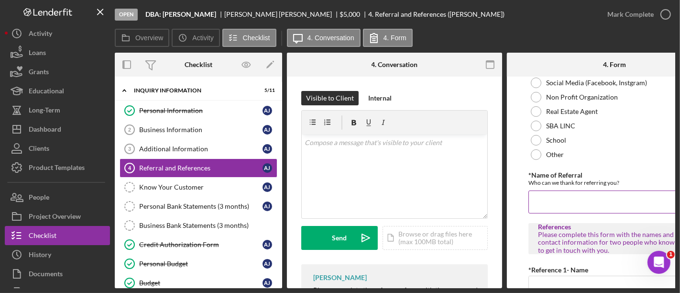
click at [538, 205] on input "*Name of Referral" at bounding box center [614, 201] width 172 height 23
click at [538, 205] on input "C" at bounding box center [614, 201] width 172 height 23
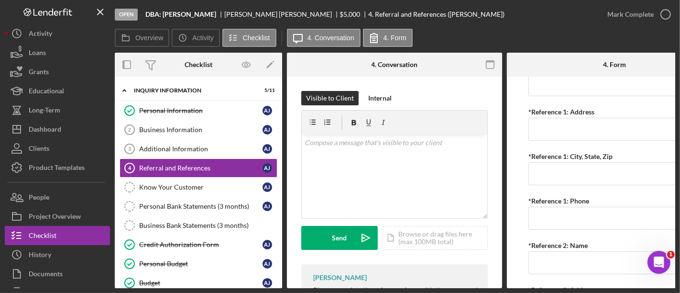
scroll to position [369, 0]
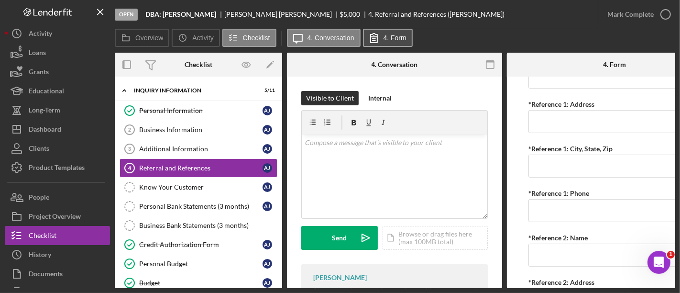
type input "Champaign SBDC"
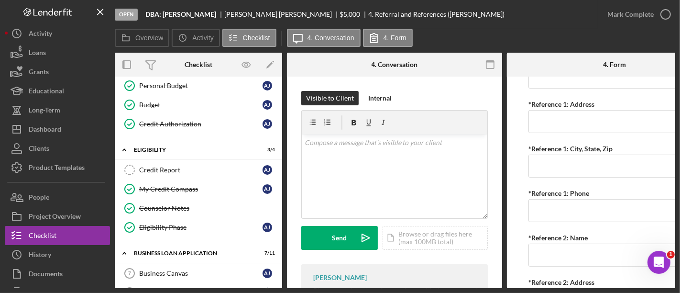
scroll to position [283, 0]
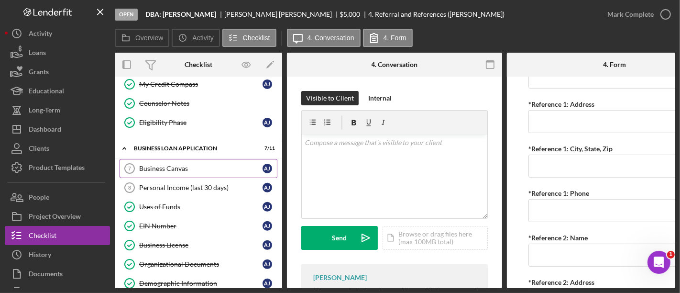
click at [181, 173] on link "Business Canvas 7 Business Canvas A J" at bounding box center [199, 168] width 158 height 19
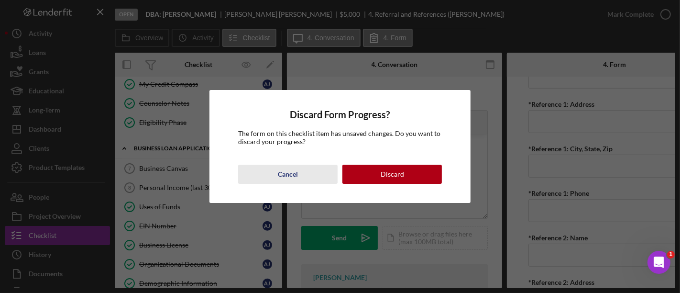
click at [305, 175] on button "Cancel" at bounding box center [287, 173] width 99 height 19
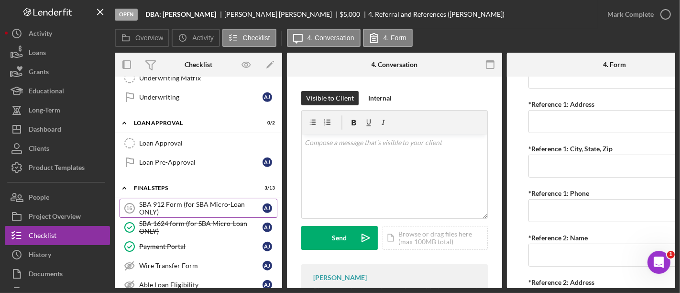
scroll to position [544, 0]
click at [201, 202] on div "SBA 912 Form (for SBA Micro-Loan ONLY)" at bounding box center [200, 209] width 123 height 15
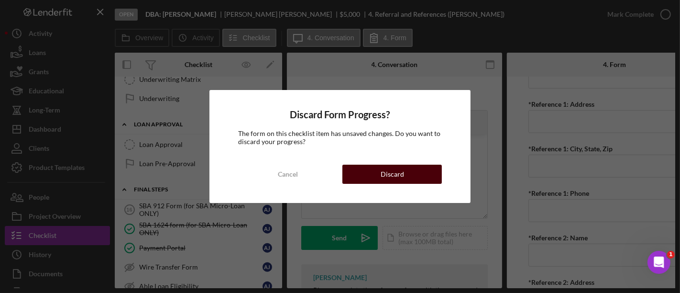
click at [352, 169] on button "Discard" at bounding box center [391, 173] width 99 height 19
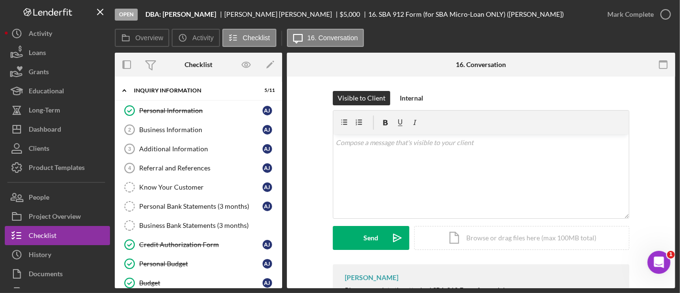
scroll to position [32, 0]
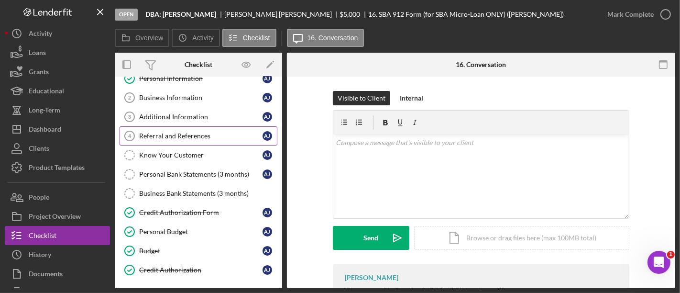
click at [185, 135] on div "Referral and References" at bounding box center [200, 136] width 123 height 8
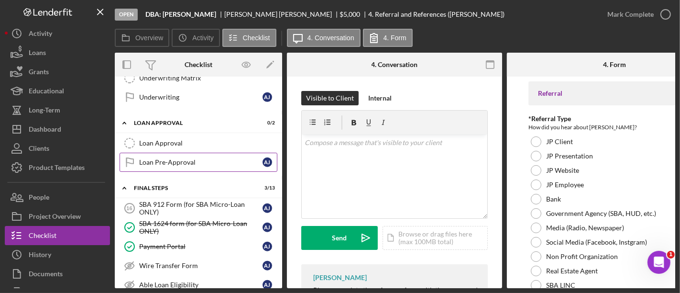
scroll to position [544, 0]
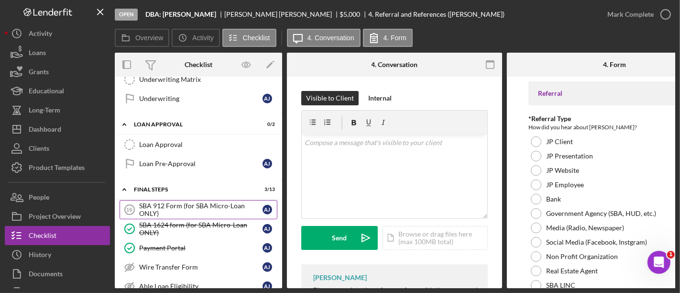
click at [172, 202] on div "SBA 912 Form (for SBA Micro-Loan ONLY)" at bounding box center [200, 209] width 123 height 15
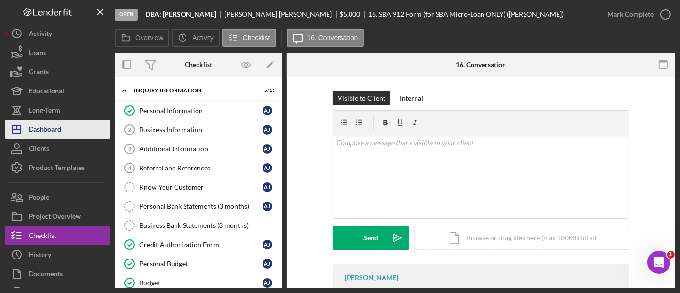
click at [76, 134] on button "Icon/Dashboard Dashboard" at bounding box center [57, 129] width 105 height 19
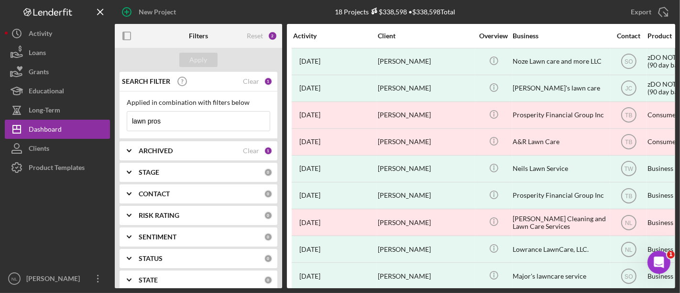
click at [189, 123] on input "lawn pros" at bounding box center [198, 120] width 142 height 19
click at [157, 156] on div "ARCHIVED Clear 1" at bounding box center [206, 150] width 134 height 19
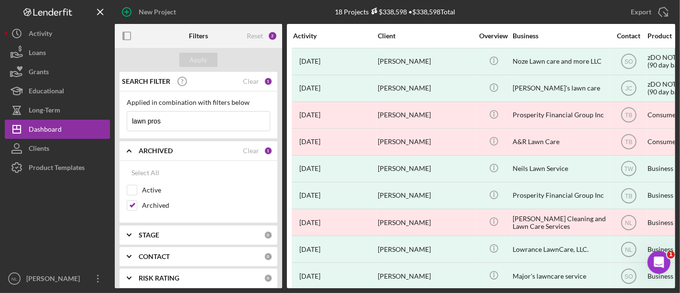
click at [167, 121] on input "lawn pros" at bounding box center [198, 120] width 142 height 19
click at [139, 196] on div "Active" at bounding box center [198, 192] width 143 height 15
click at [131, 192] on input "Active" at bounding box center [132, 190] width 10 height 10
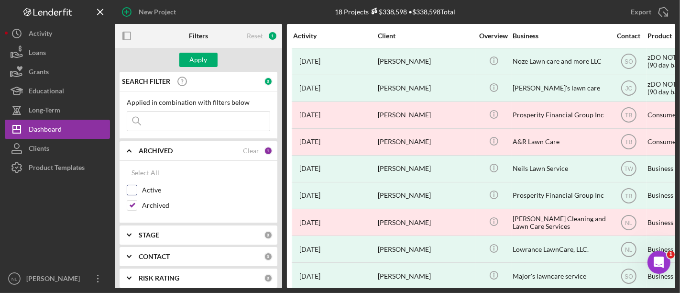
checkbox input "true"
click at [132, 207] on input "Archived" at bounding box center [132, 205] width 10 height 10
checkbox input "false"
click at [136, 261] on icon "Icon/Expander" at bounding box center [129, 256] width 24 height 24
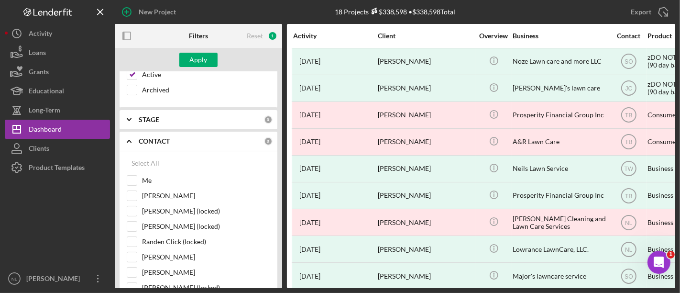
scroll to position [116, 0]
click at [128, 177] on input "Me" at bounding box center [132, 180] width 10 height 10
checkbox input "true"
click at [202, 54] on div "Apply" at bounding box center [199, 60] width 18 height 14
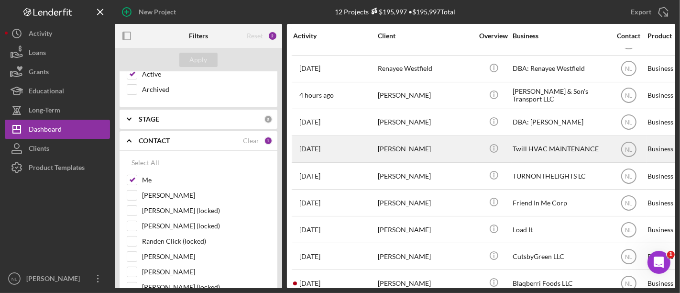
scroll to position [0, 0]
